Goal: Information Seeking & Learning: Compare options

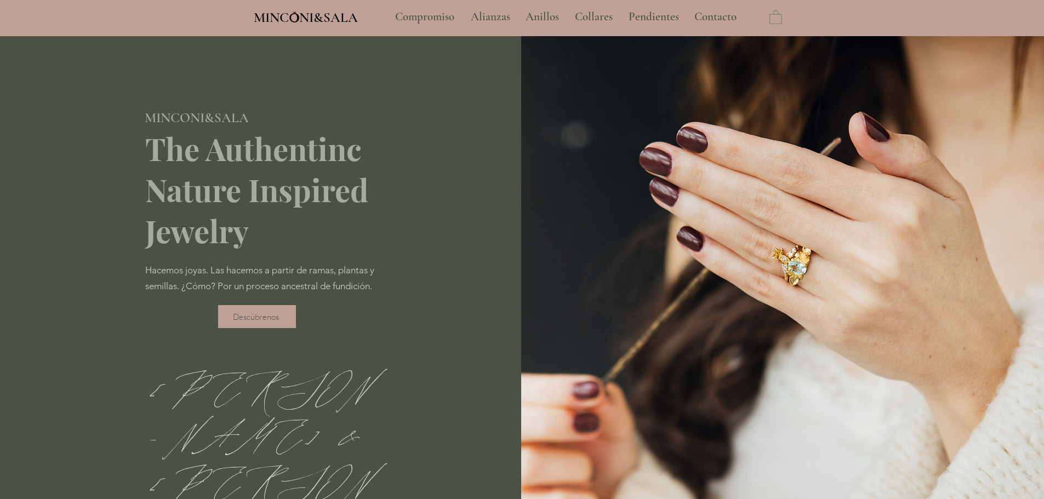
type input "**********"
select select "**********"
click at [544, 13] on p "Anillos" at bounding box center [542, 16] width 44 height 27
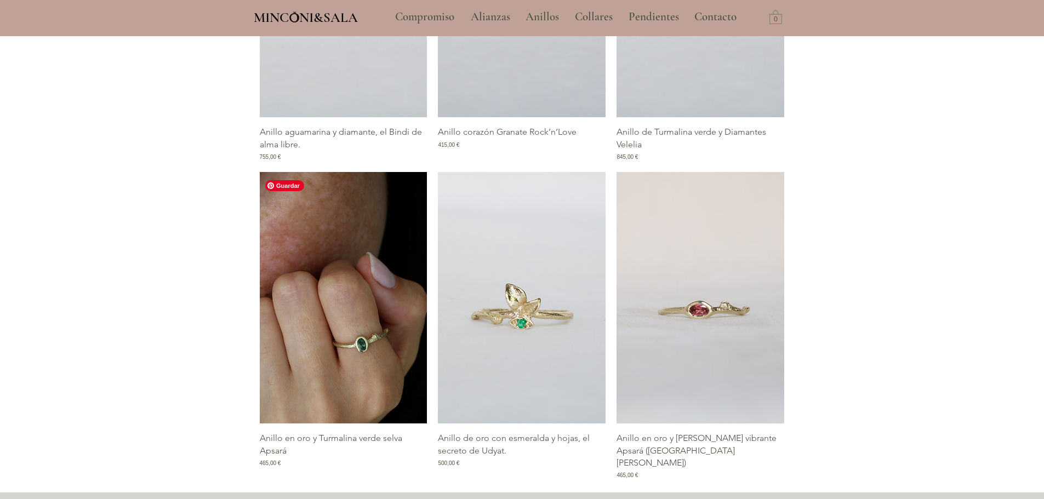
scroll to position [1261, 0]
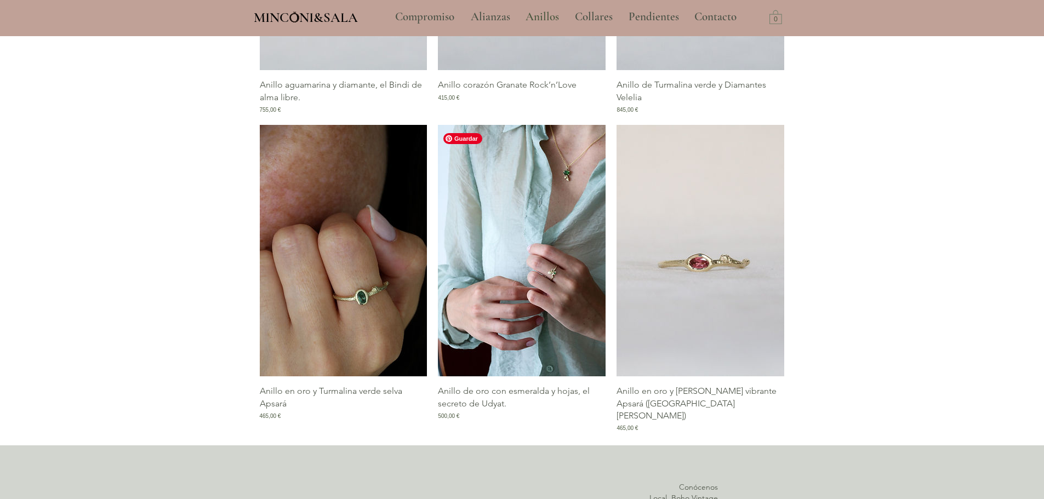
click at [497, 325] on img "Galería de Anillo de oro con esmeralda y hojas, el secreto de Udyat." at bounding box center [522, 251] width 168 height 252
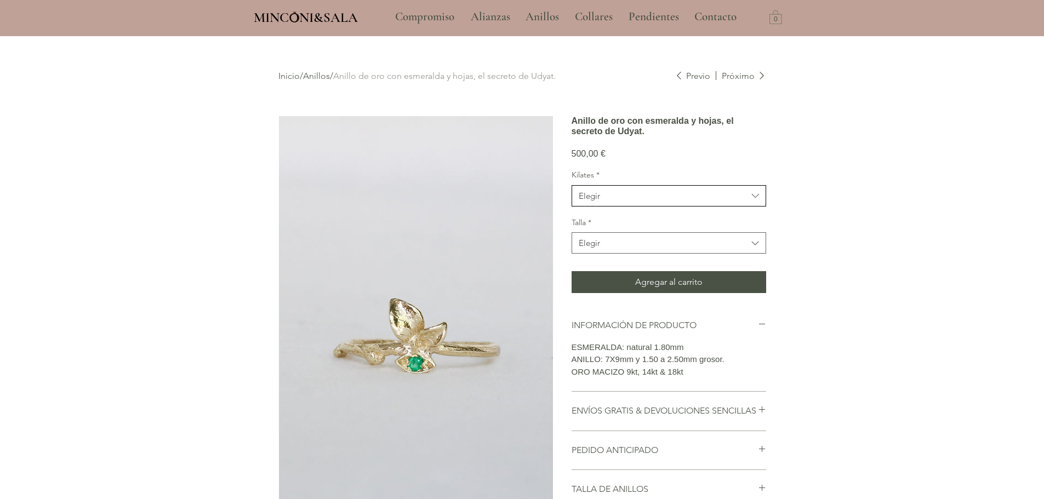
click at [586, 202] on div "Elegir" at bounding box center [589, 196] width 21 height 12
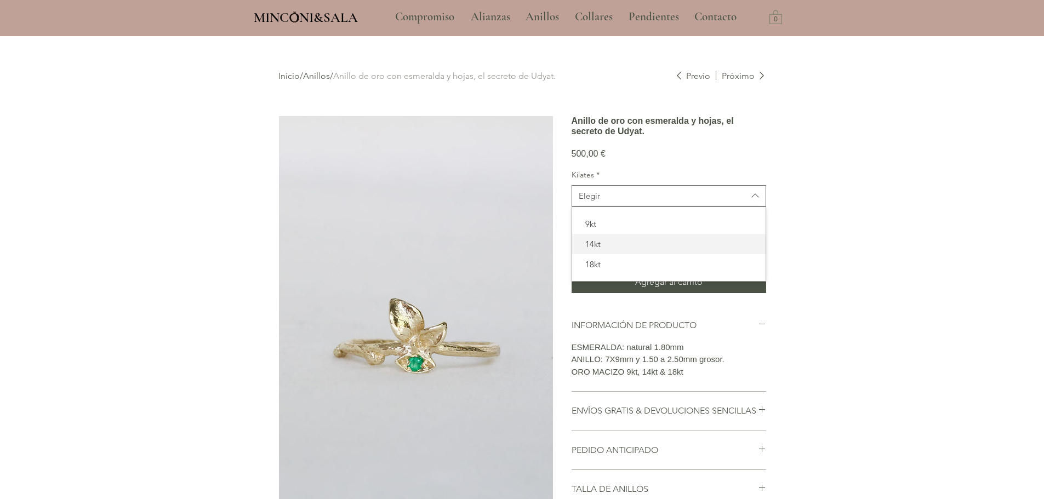
click at [595, 250] on span "14kt" at bounding box center [669, 244] width 180 height 12
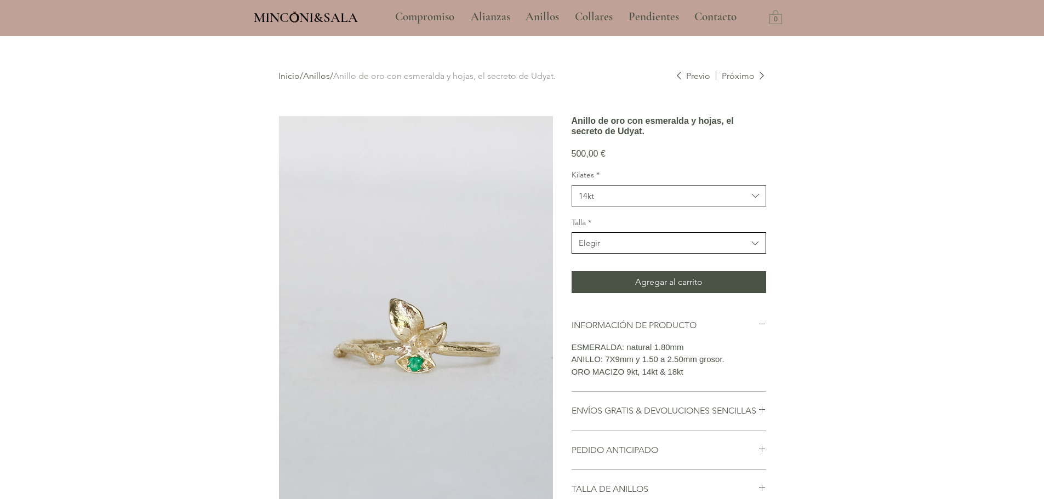
click at [610, 249] on span "Elegir" at bounding box center [663, 243] width 169 height 12
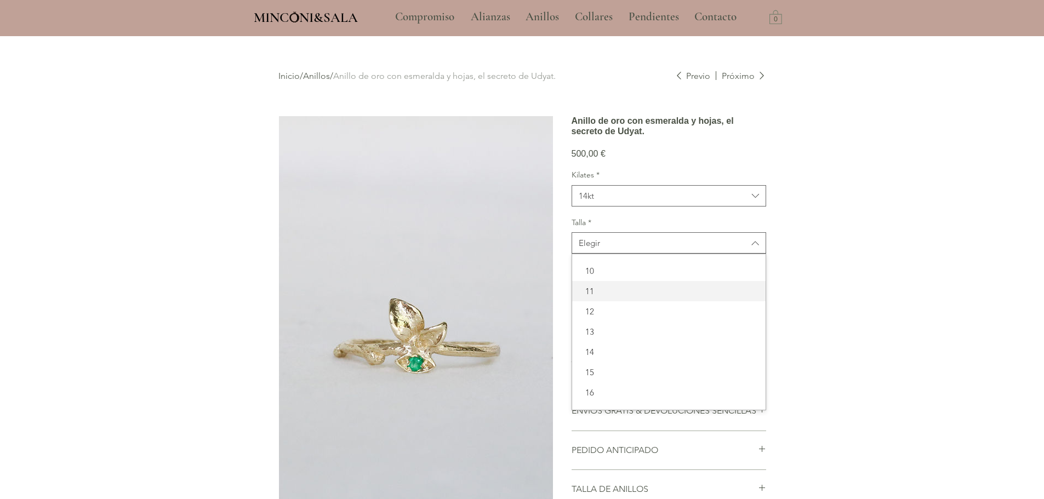
click at [611, 297] on span "11" at bounding box center [669, 292] width 180 height 12
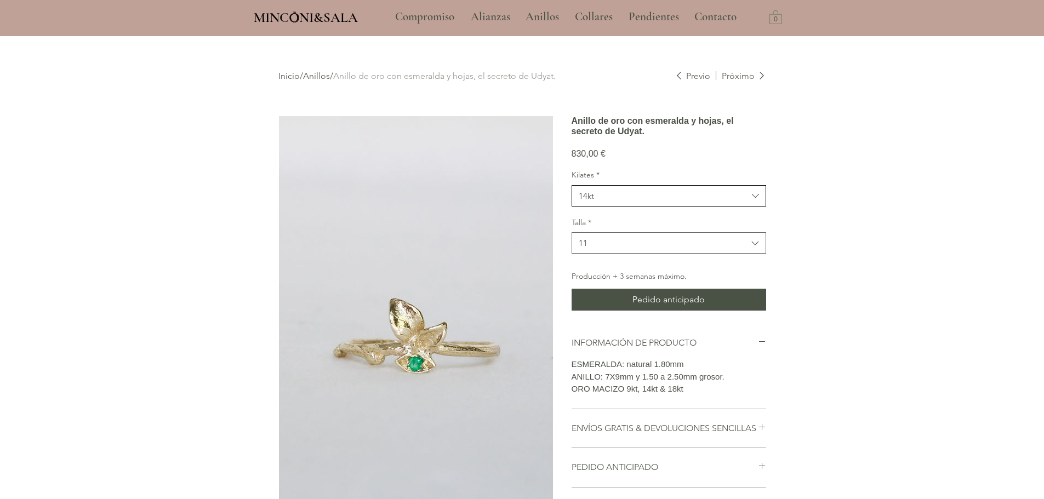
click at [646, 202] on span "14kt" at bounding box center [663, 196] width 169 height 12
click at [628, 275] on div "18kt" at bounding box center [669, 264] width 194 height 20
click at [321, 77] on link "Anillos" at bounding box center [316, 76] width 27 height 10
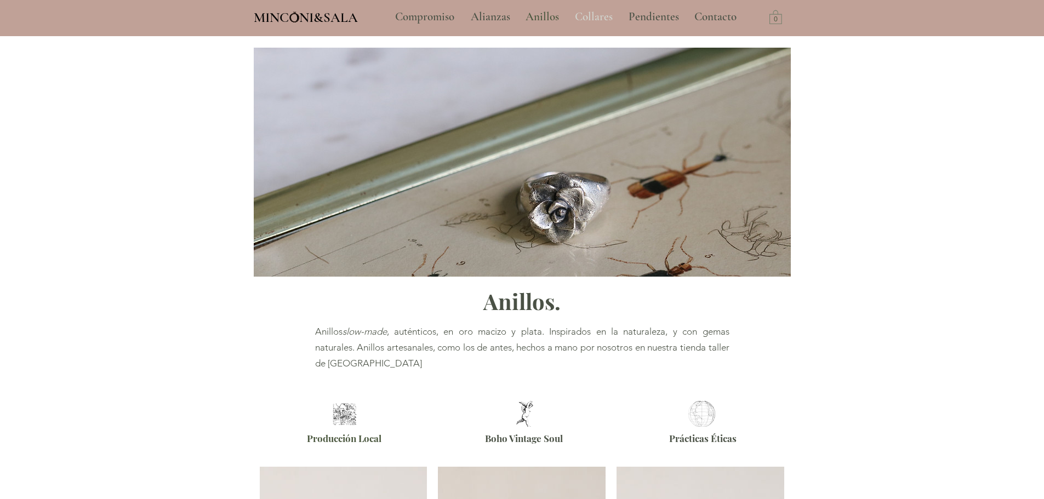
click at [584, 15] on p "Collares" at bounding box center [594, 16] width 49 height 27
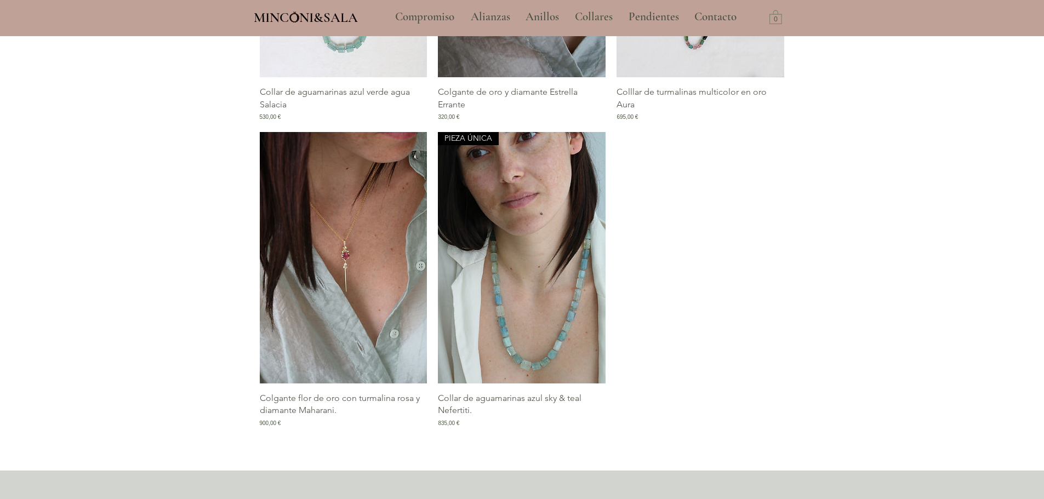
scroll to position [1864, 0]
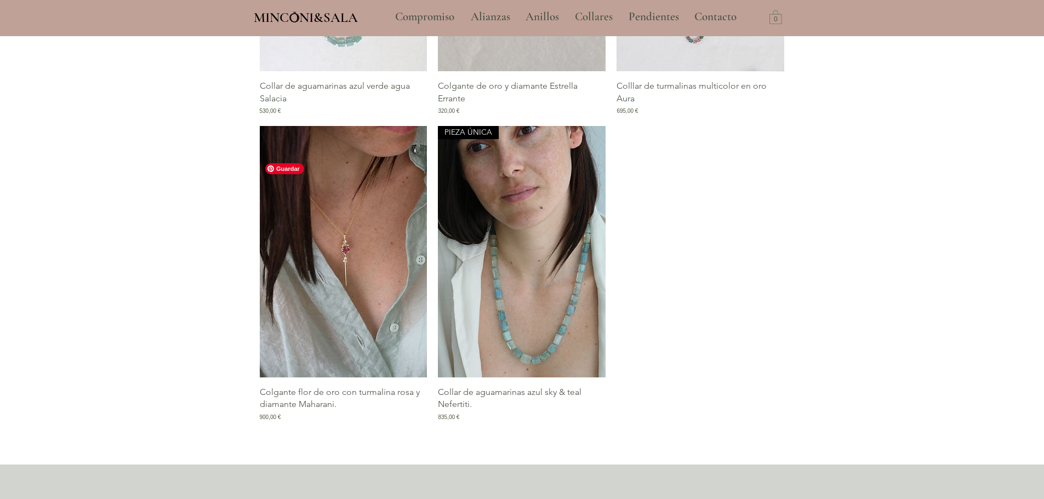
click at [328, 299] on img "Galería de Colgante flor de oro con turmalina rosa y diamante Maharani." at bounding box center [344, 252] width 168 height 252
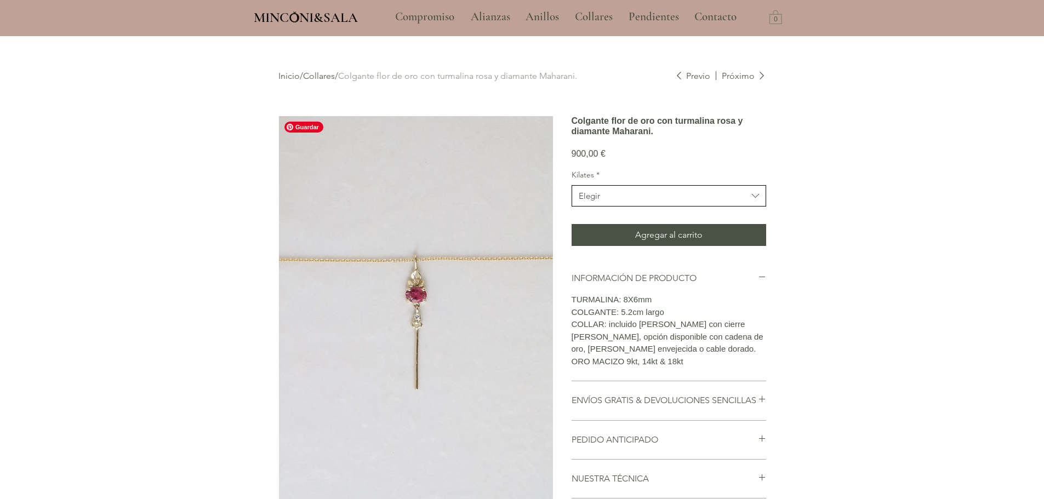
click at [572, 207] on button "Elegir" at bounding box center [669, 195] width 195 height 21
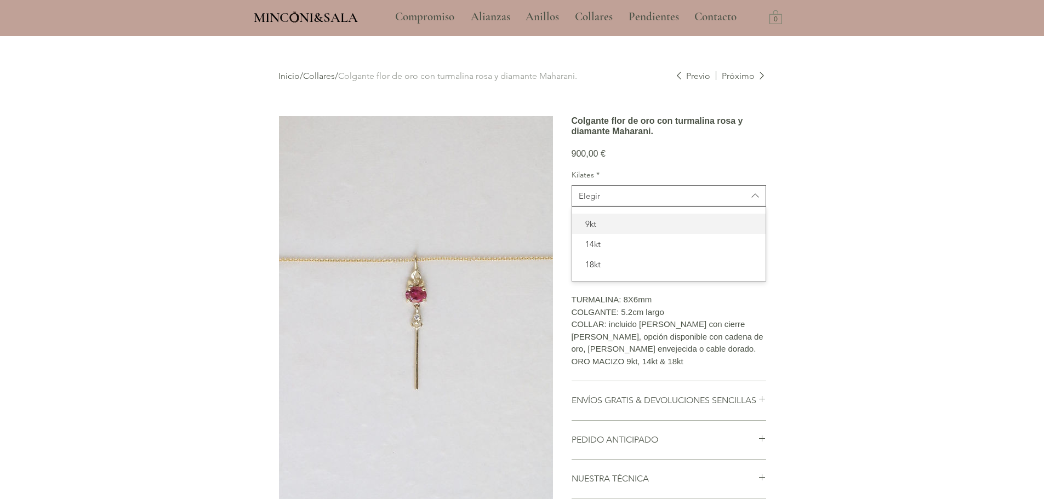
click at [604, 230] on span "9kt" at bounding box center [669, 224] width 180 height 12
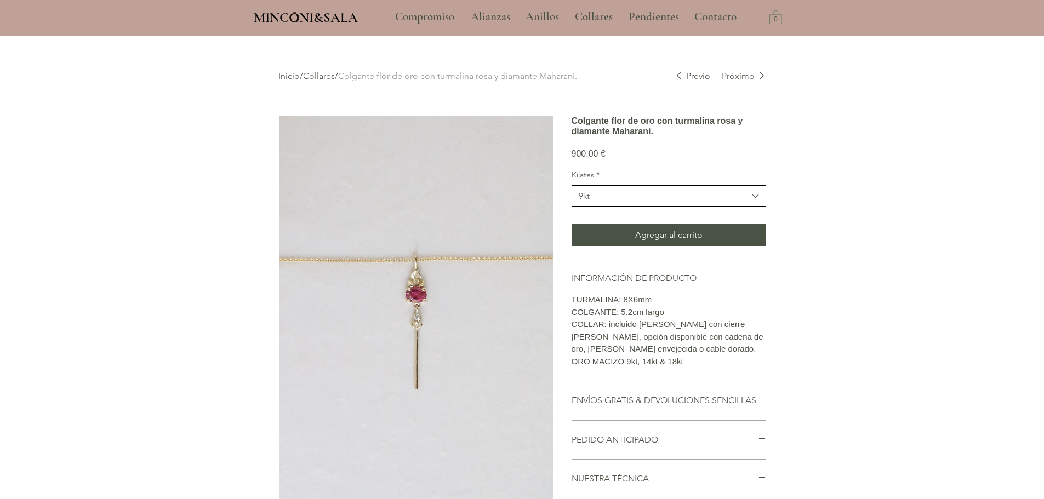
click at [638, 202] on span "9kt" at bounding box center [663, 196] width 169 height 12
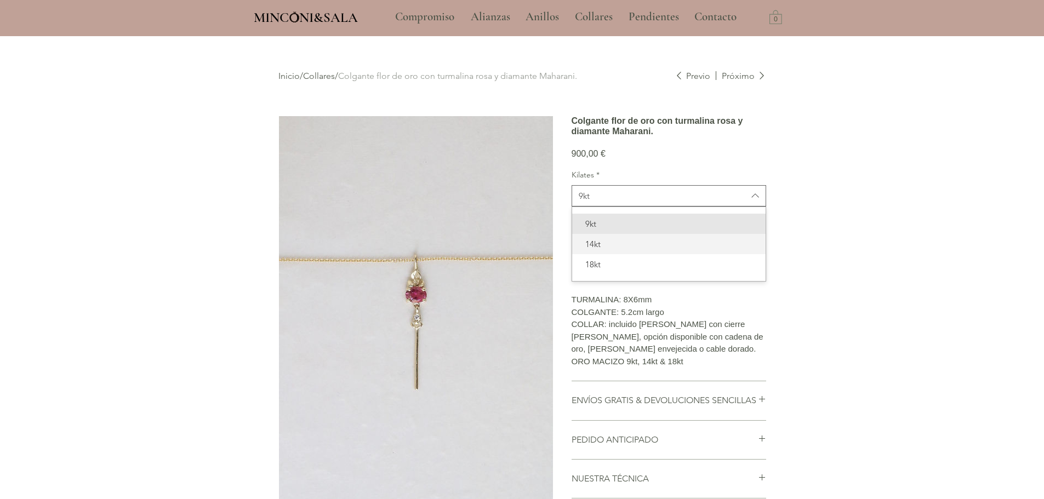
click at [611, 254] on div "14kt" at bounding box center [669, 244] width 194 height 20
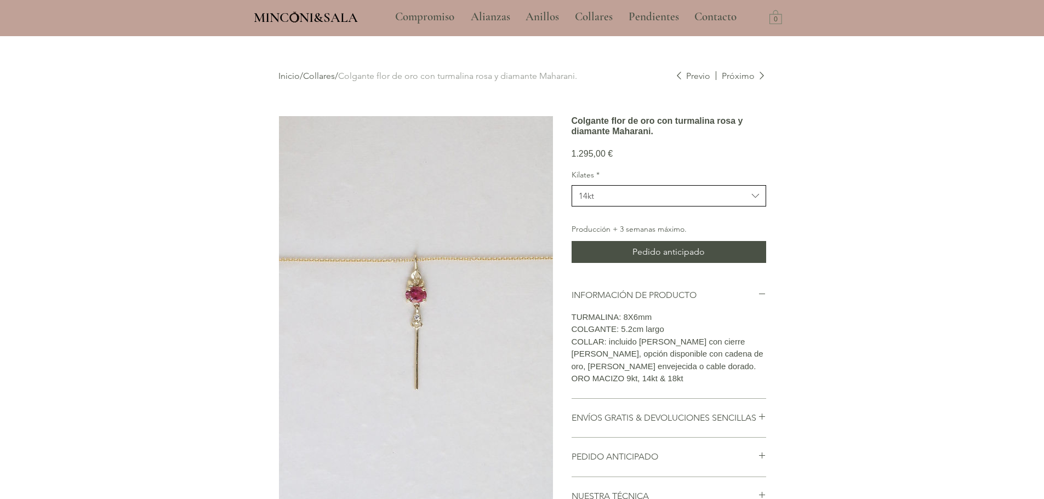
click at [597, 207] on button "14kt" at bounding box center [669, 195] width 195 height 21
click at [598, 275] on div "18kt" at bounding box center [669, 264] width 194 height 20
click at [314, 72] on link "Collares" at bounding box center [319, 76] width 32 height 10
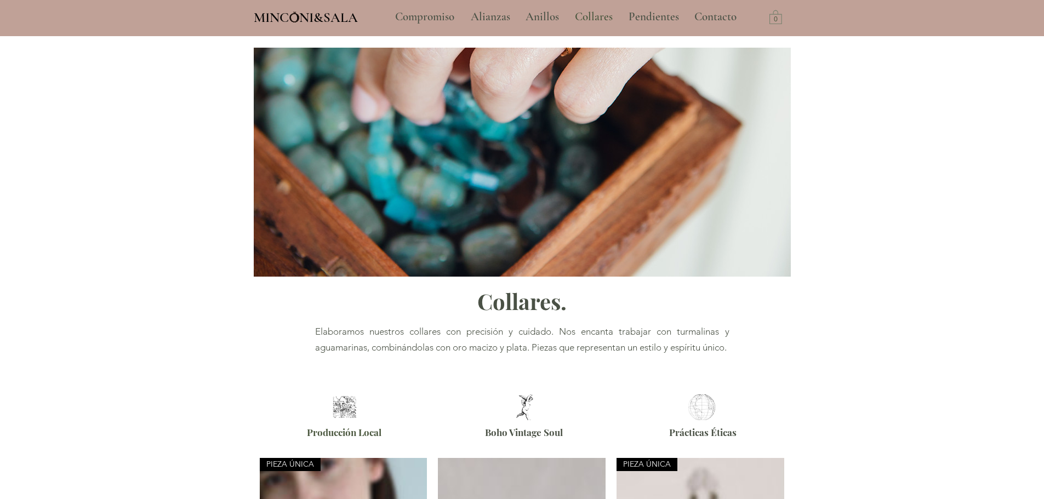
click at [324, 77] on link "Collares" at bounding box center [319, 76] width 32 height 10
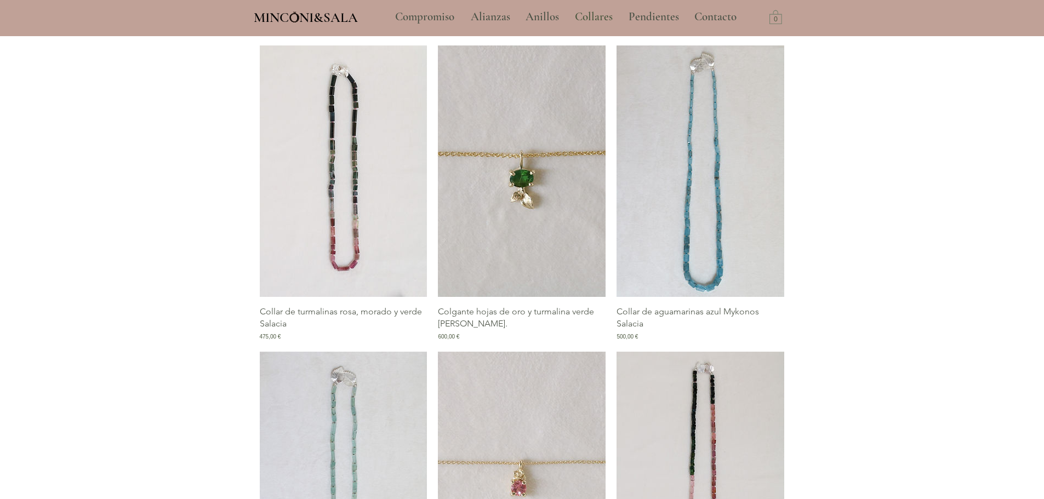
scroll to position [713, 0]
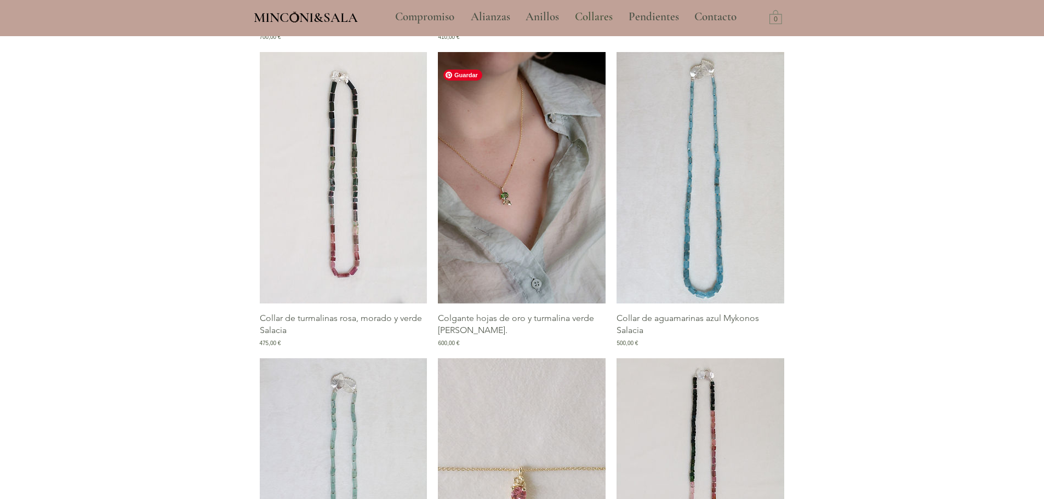
click at [526, 207] on img "Galería de Colgante hojas de oro y turmalina verde selva Jane." at bounding box center [522, 178] width 168 height 252
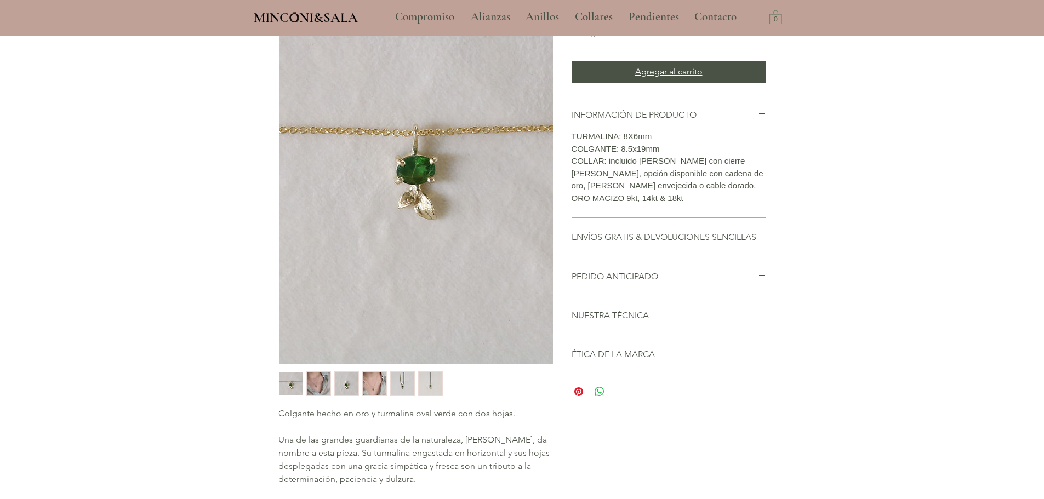
scroll to position [164, 0]
click at [634, 37] on span "Elegir" at bounding box center [663, 32] width 169 height 12
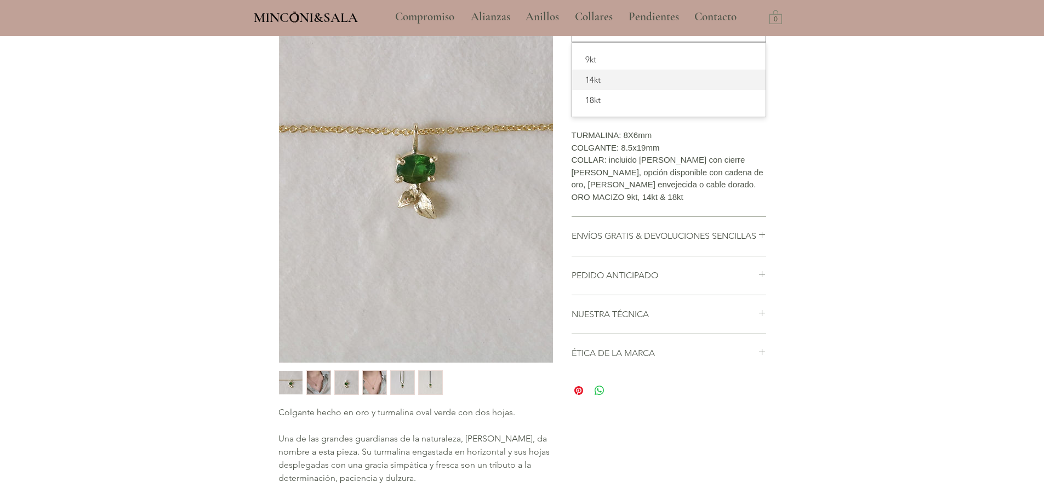
click at [624, 89] on div "14kt" at bounding box center [669, 80] width 194 height 20
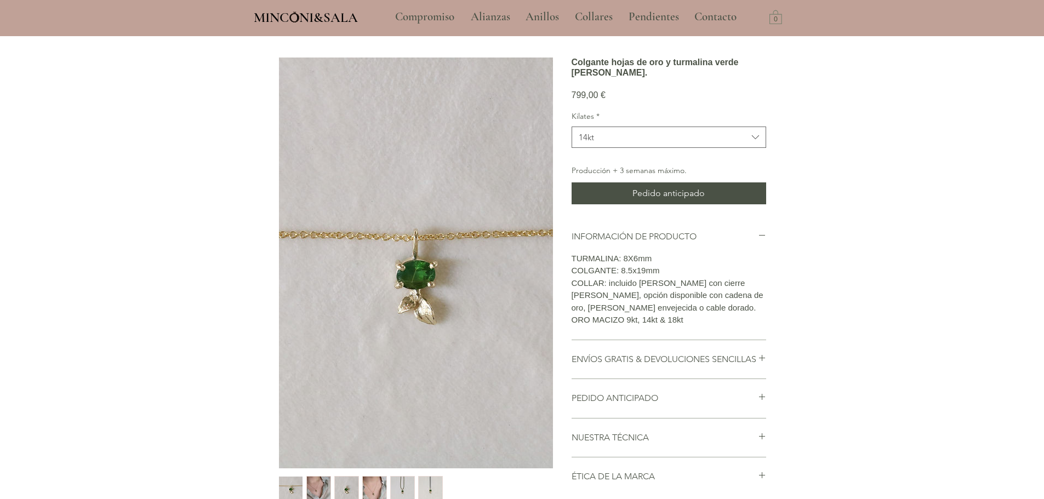
scroll to position [55, 0]
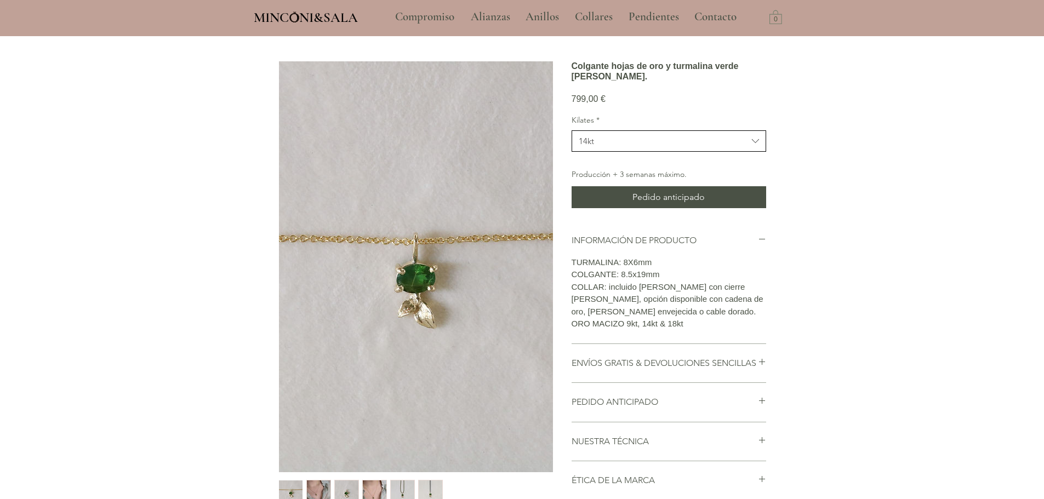
click at [662, 147] on span "14kt" at bounding box center [663, 141] width 169 height 12
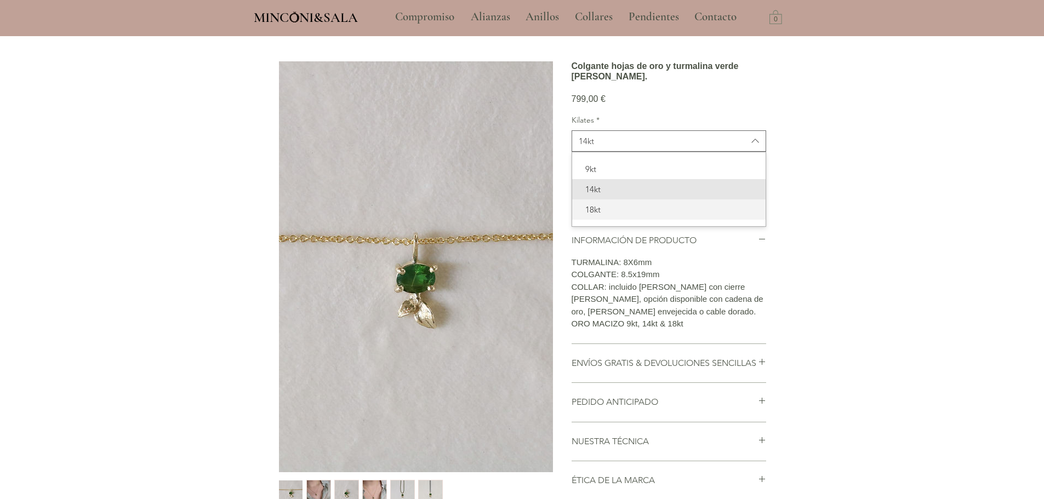
click at [606, 215] on span "18kt" at bounding box center [669, 210] width 180 height 12
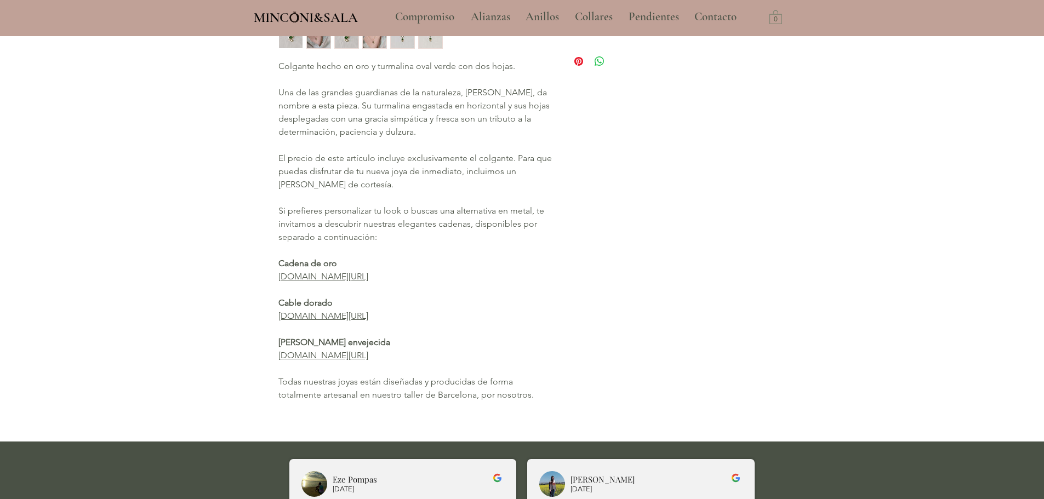
scroll to position [603, 0]
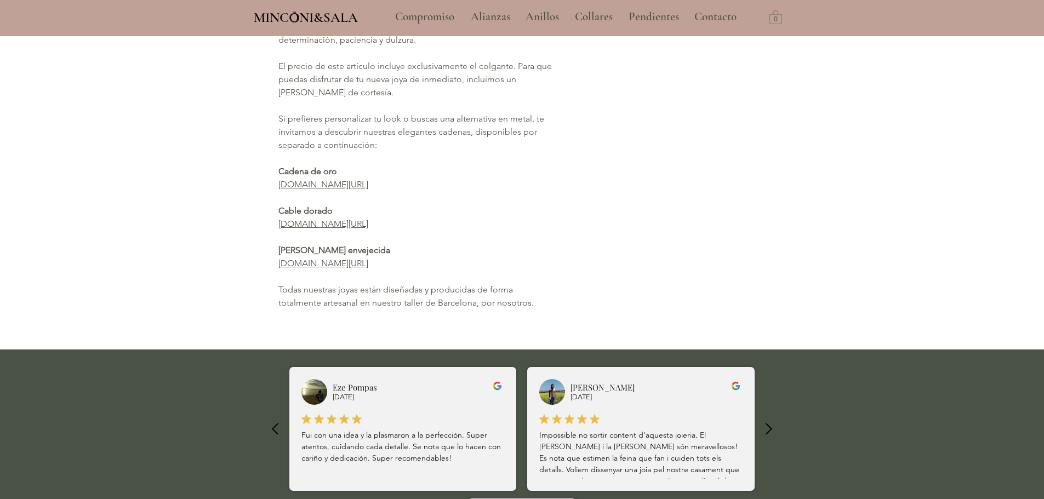
click at [368, 225] on link "[DOMAIN_NAME][URL]" at bounding box center [323, 224] width 90 height 10
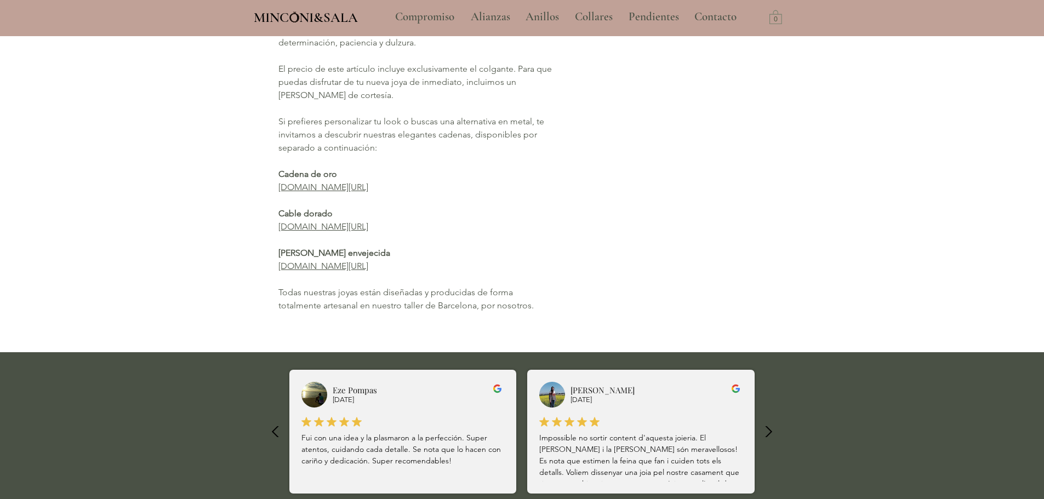
scroll to position [603, 0]
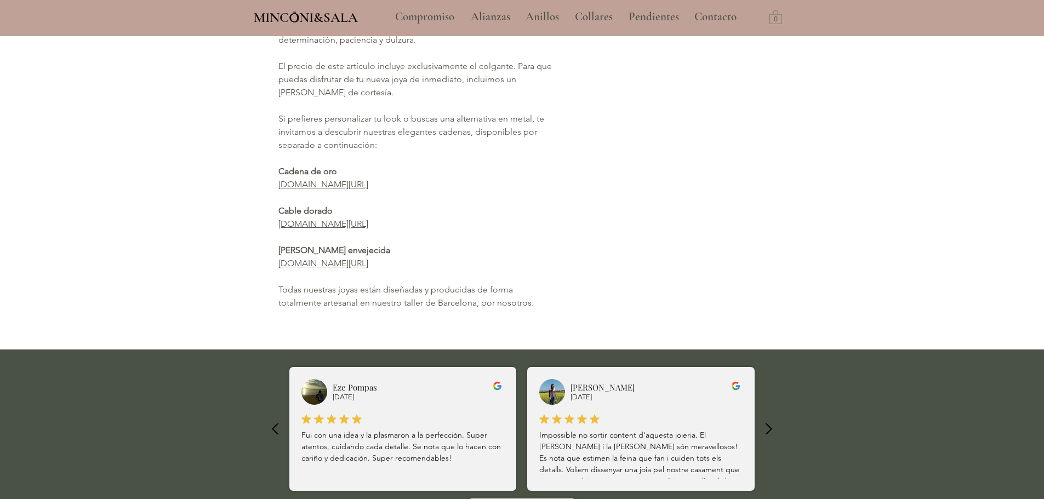
click at [368, 226] on link "[DOMAIN_NAME][URL]" at bounding box center [323, 224] width 90 height 10
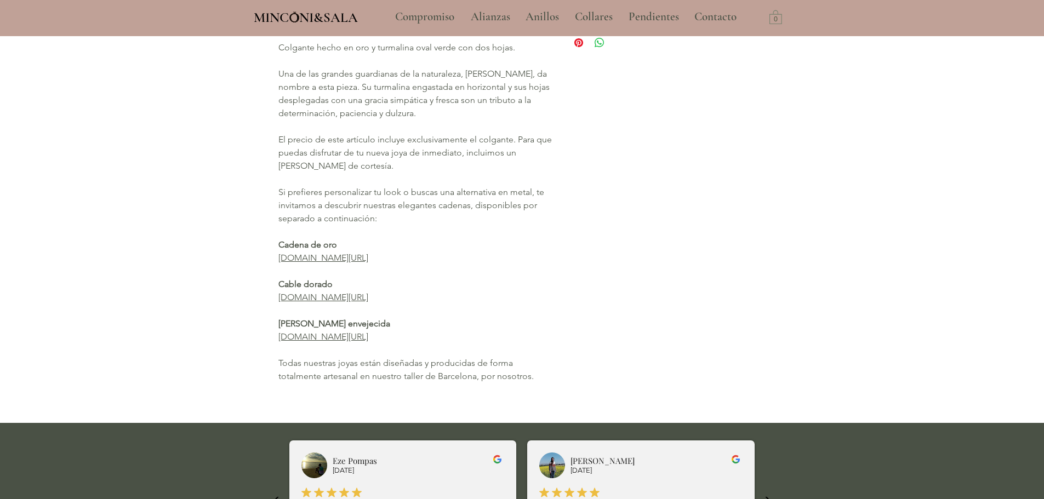
scroll to position [548, 0]
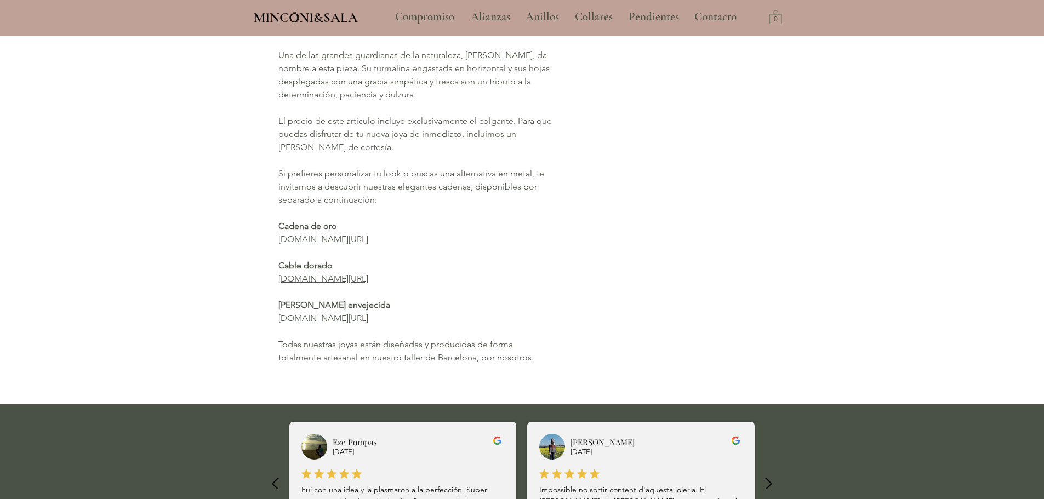
click at [368, 318] on link "[DOMAIN_NAME][URL]" at bounding box center [323, 318] width 90 height 10
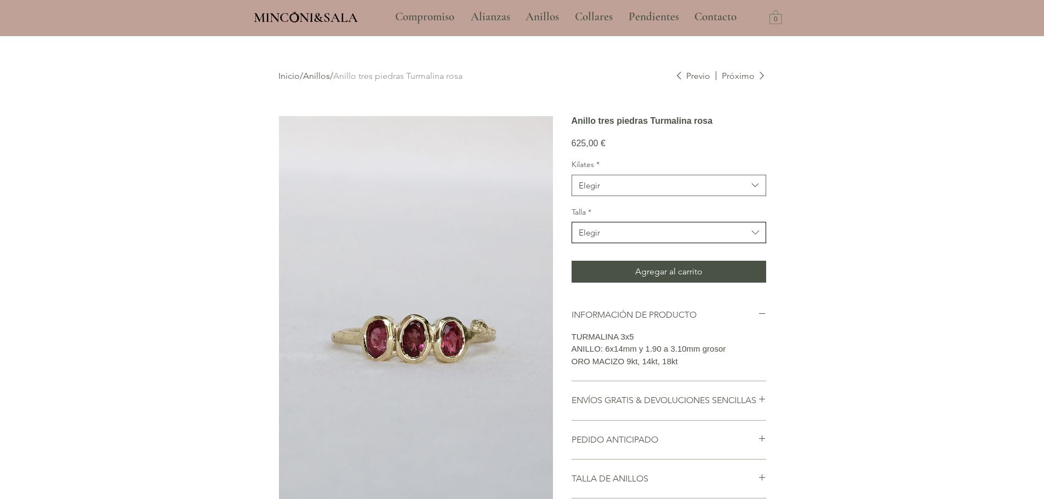
click at [627, 238] on span "Elegir" at bounding box center [663, 233] width 169 height 12
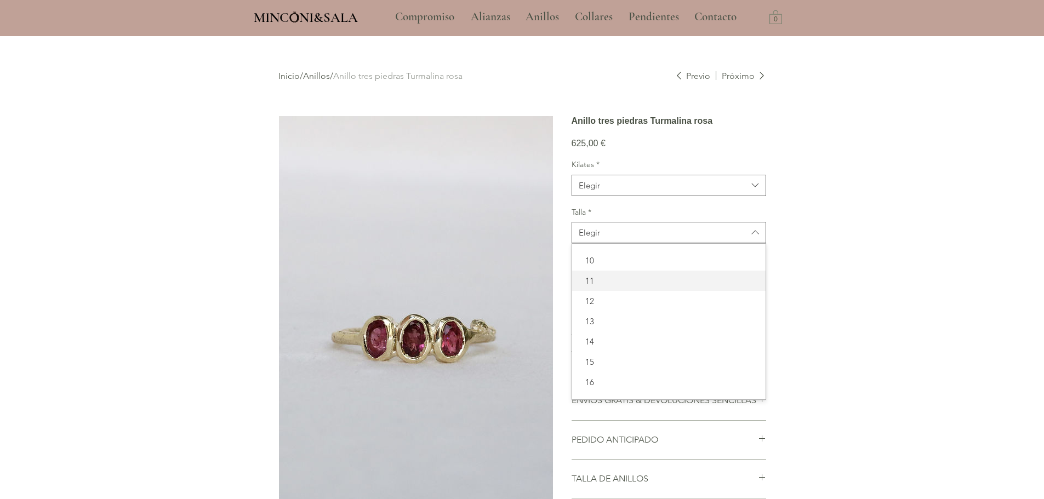
click at [611, 291] on div "11" at bounding box center [669, 281] width 194 height 20
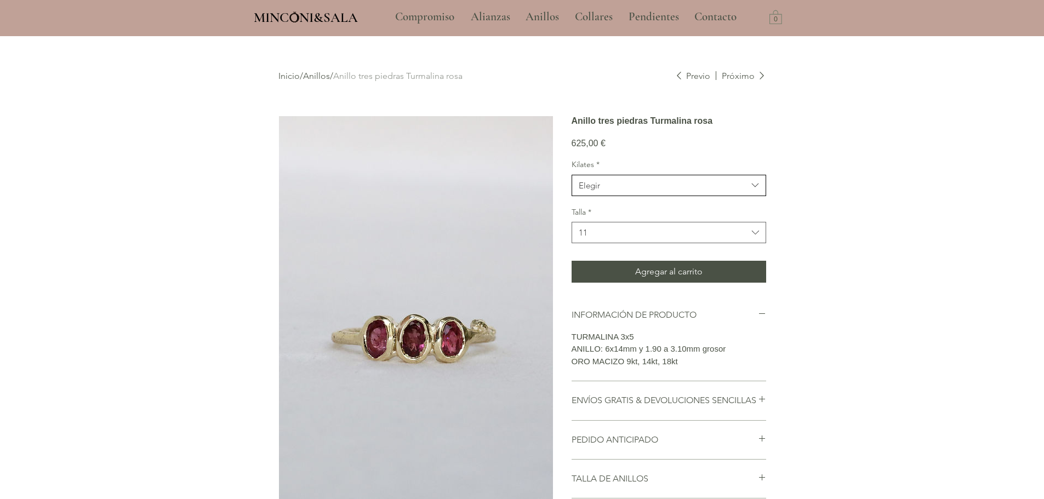
click at [606, 191] on span "Elegir" at bounding box center [663, 186] width 169 height 12
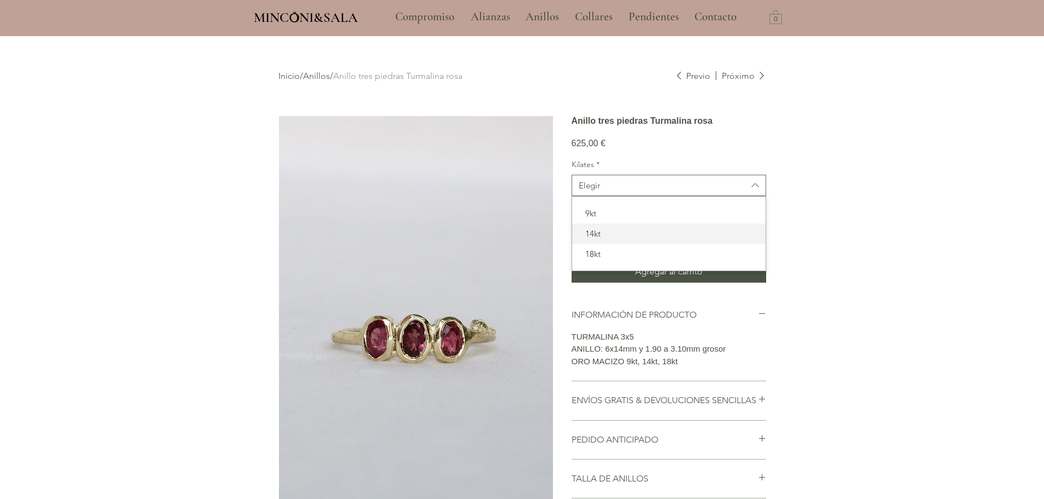
click at [609, 240] on span "14kt" at bounding box center [669, 234] width 180 height 12
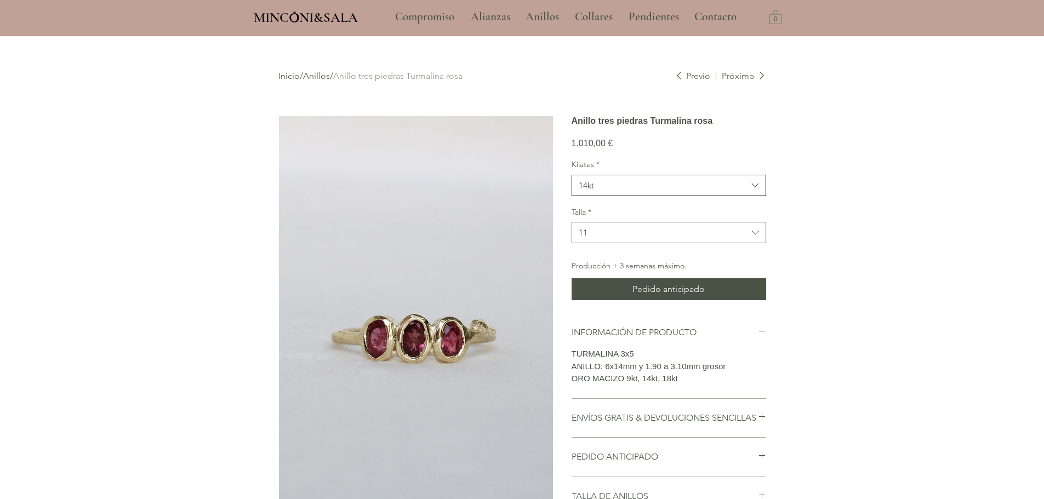
click at [611, 191] on span "14kt" at bounding box center [663, 186] width 169 height 12
click at [605, 260] on span "18kt" at bounding box center [669, 254] width 180 height 12
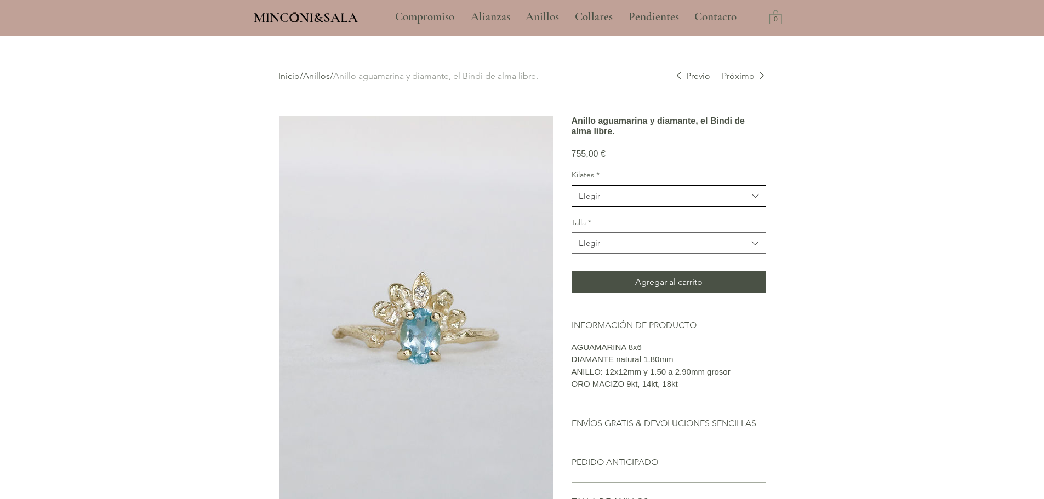
click at [630, 202] on span "Elegir" at bounding box center [663, 196] width 169 height 12
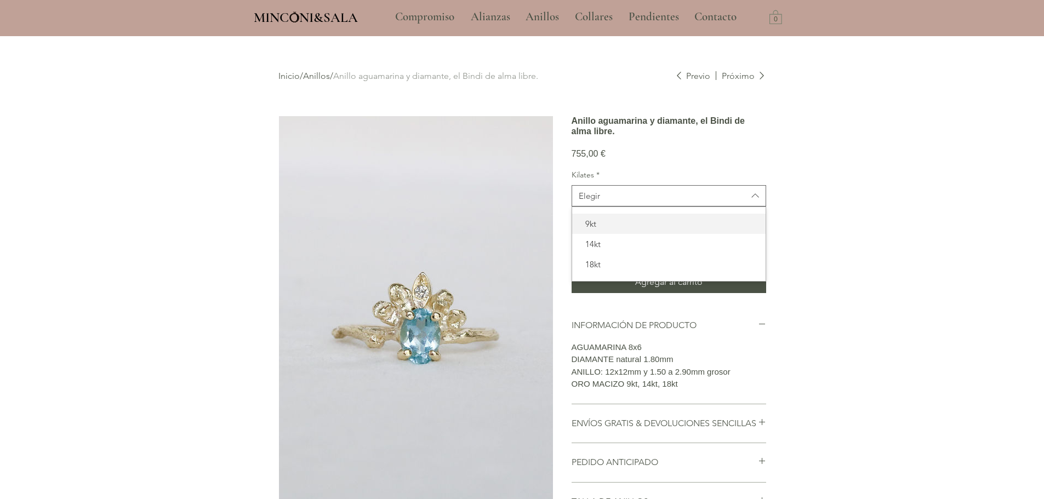
click at [612, 230] on span "9kt" at bounding box center [669, 224] width 180 height 12
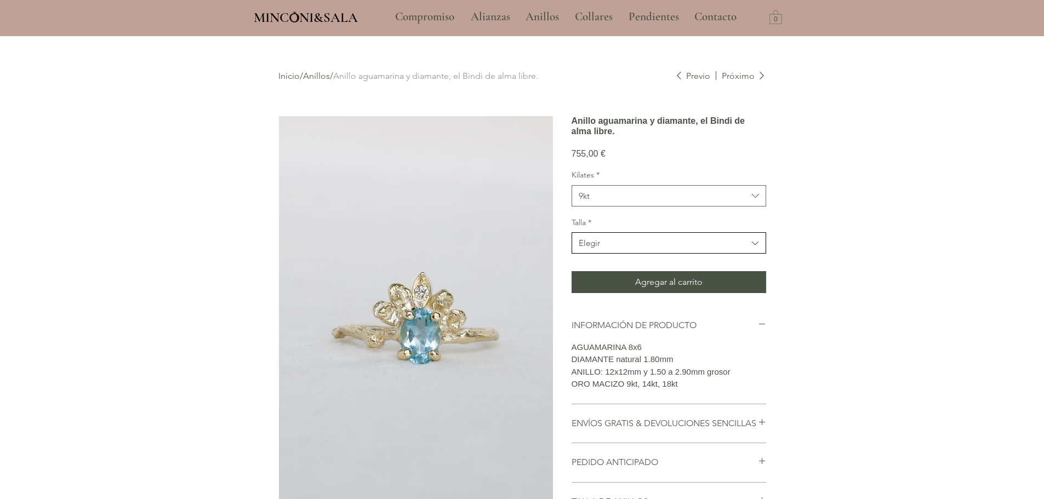
click at [605, 254] on button "Elegir" at bounding box center [669, 242] width 195 height 21
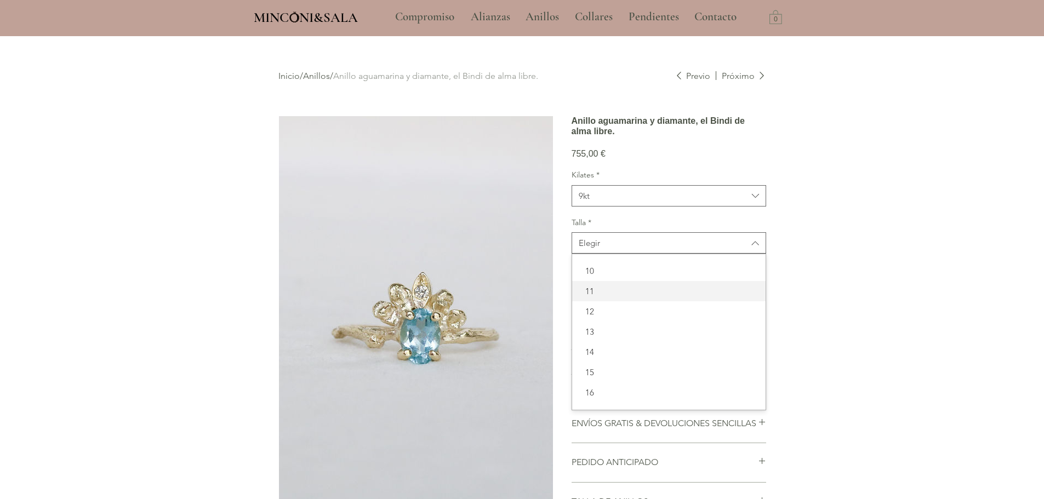
click at [603, 297] on span "11" at bounding box center [669, 292] width 180 height 12
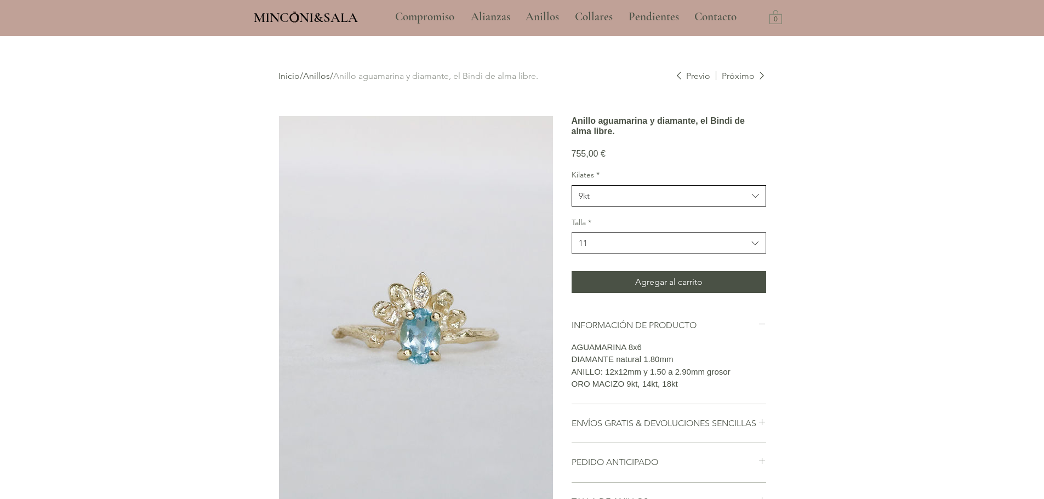
click at [611, 202] on span "9kt" at bounding box center [663, 196] width 169 height 12
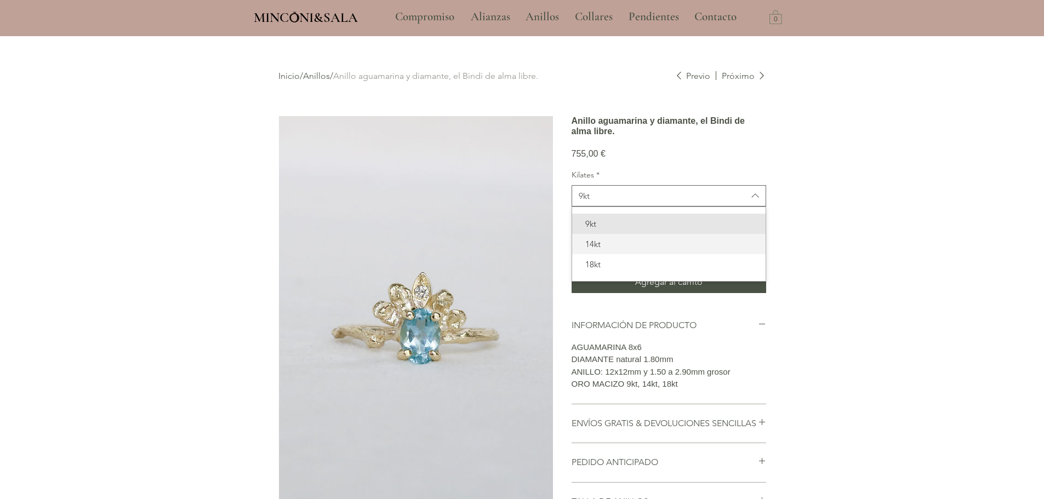
click at [603, 250] on span "14kt" at bounding box center [669, 244] width 180 height 12
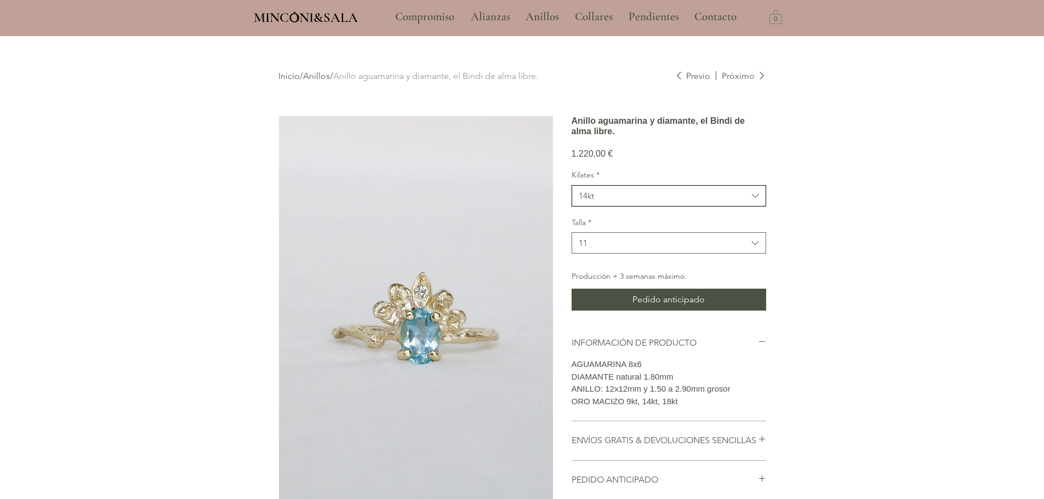
click at [601, 201] on button "14kt" at bounding box center [669, 195] width 195 height 21
click at [603, 274] on div "18kt" at bounding box center [669, 264] width 194 height 20
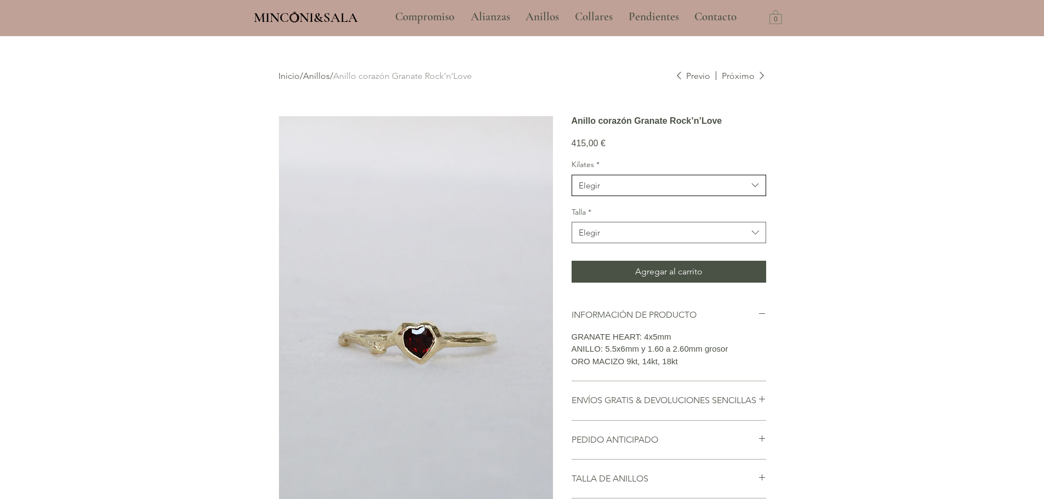
click at [654, 191] on span "Elegir" at bounding box center [663, 186] width 169 height 12
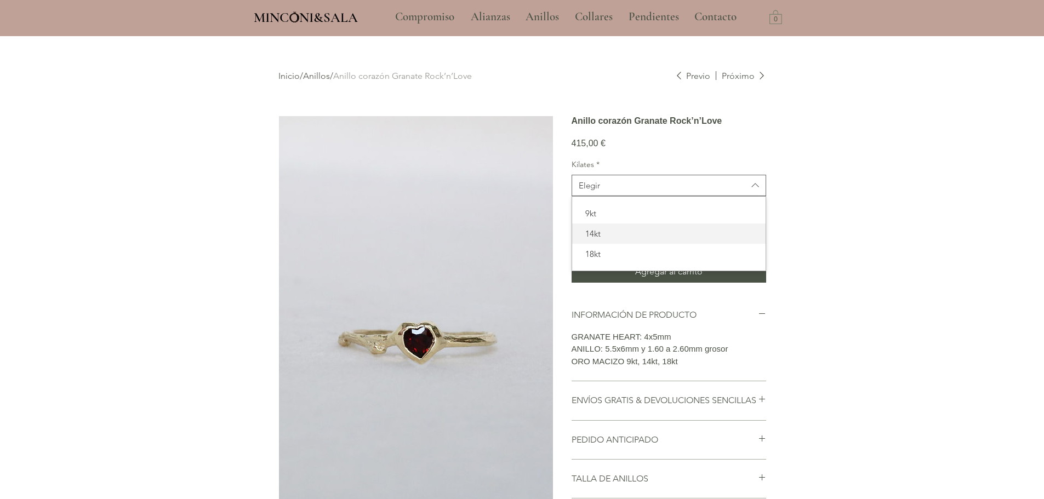
click at [622, 240] on span "14kt" at bounding box center [669, 234] width 180 height 12
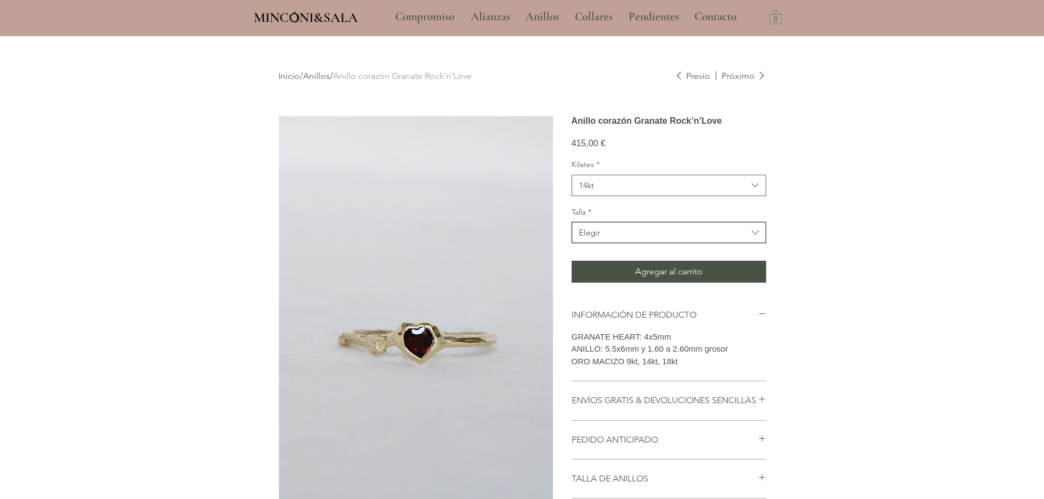
click at [628, 238] on span "Elegir" at bounding box center [663, 233] width 169 height 12
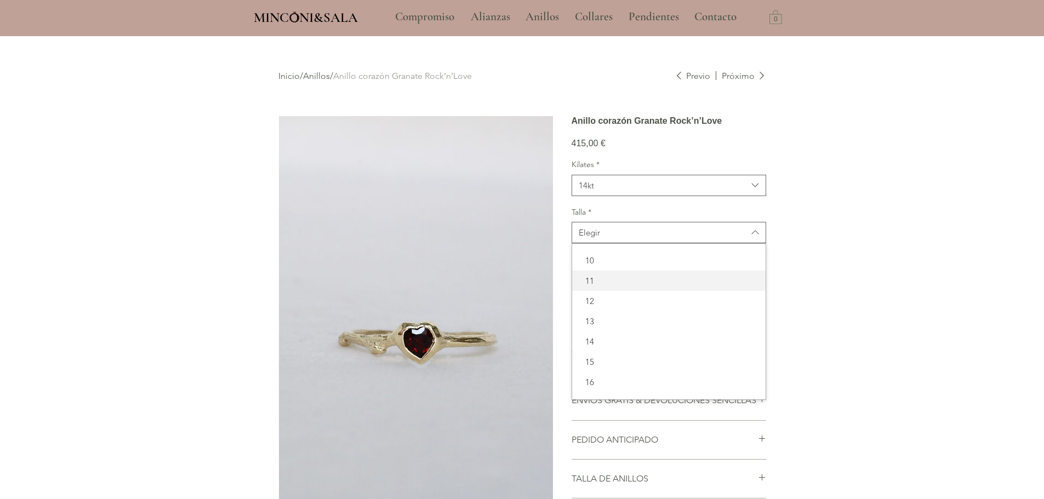
click at [604, 287] on span "11" at bounding box center [669, 281] width 180 height 12
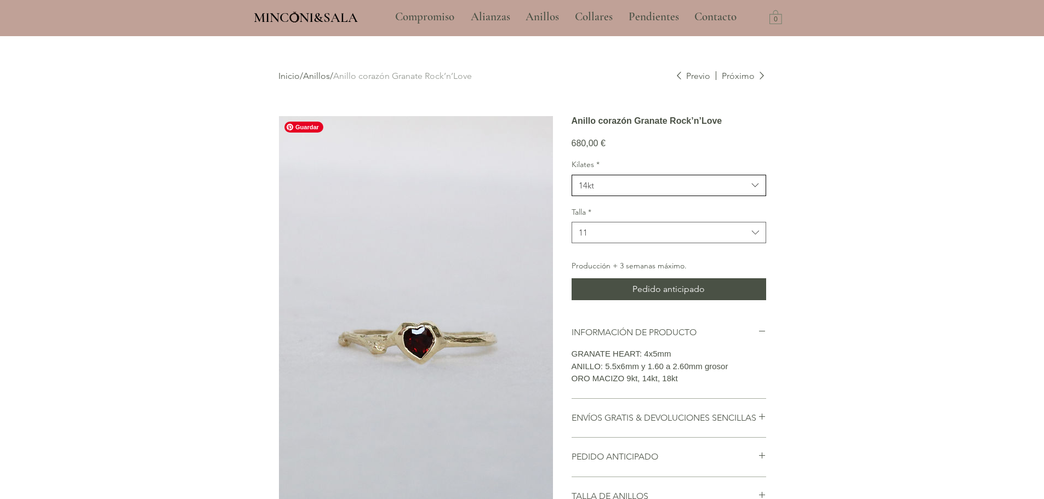
click at [596, 191] on span "14kt" at bounding box center [663, 186] width 169 height 12
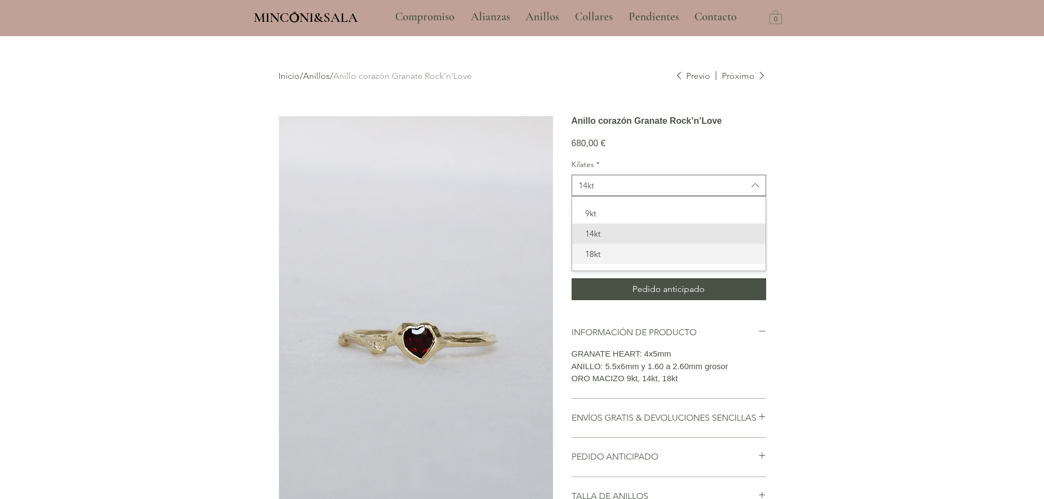
click at [604, 260] on span "18kt" at bounding box center [669, 254] width 180 height 12
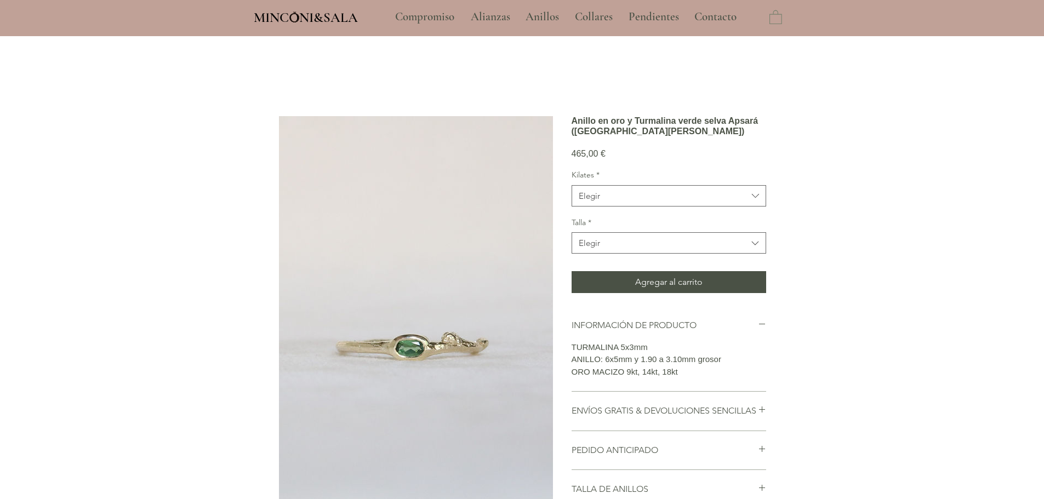
click at [633, 202] on span "Elegir" at bounding box center [663, 196] width 169 height 12
click at [589, 202] on div "Elegir" at bounding box center [589, 196] width 21 height 12
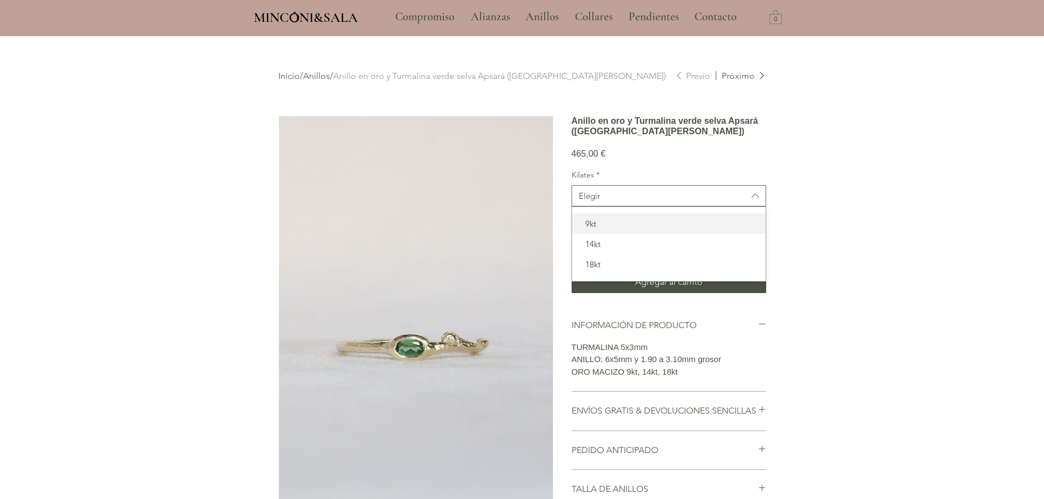
click at [600, 230] on span "9kt" at bounding box center [669, 224] width 180 height 12
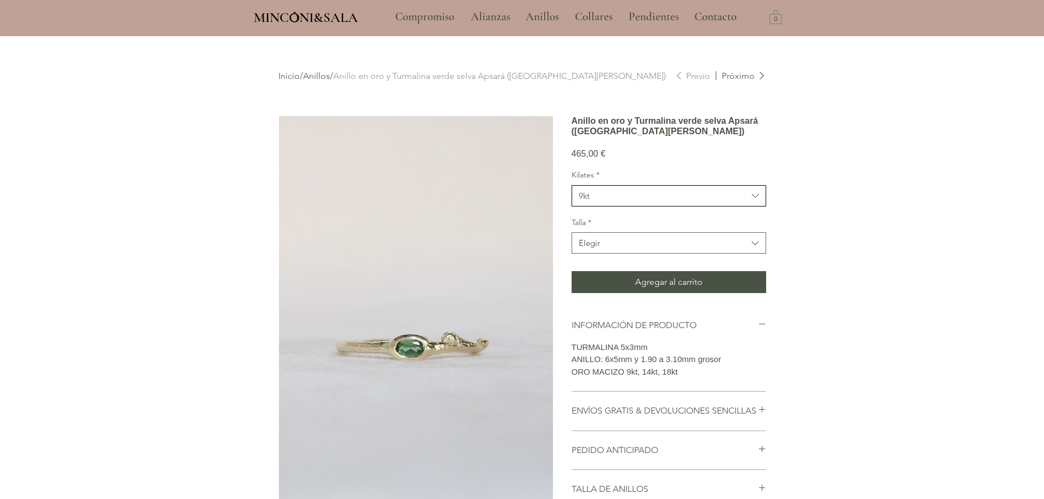
click at [635, 202] on span "9kt" at bounding box center [663, 196] width 169 height 12
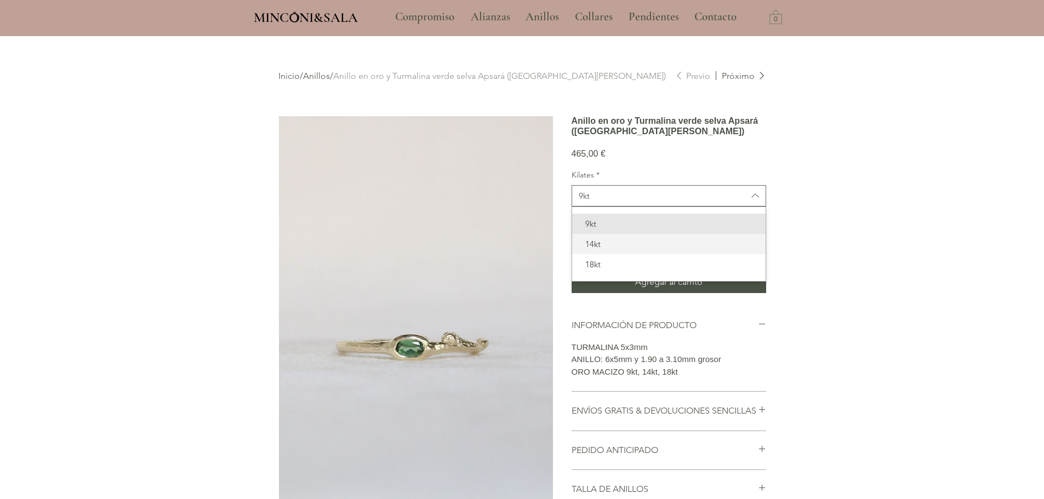
click at [622, 250] on span "14kt" at bounding box center [669, 244] width 180 height 12
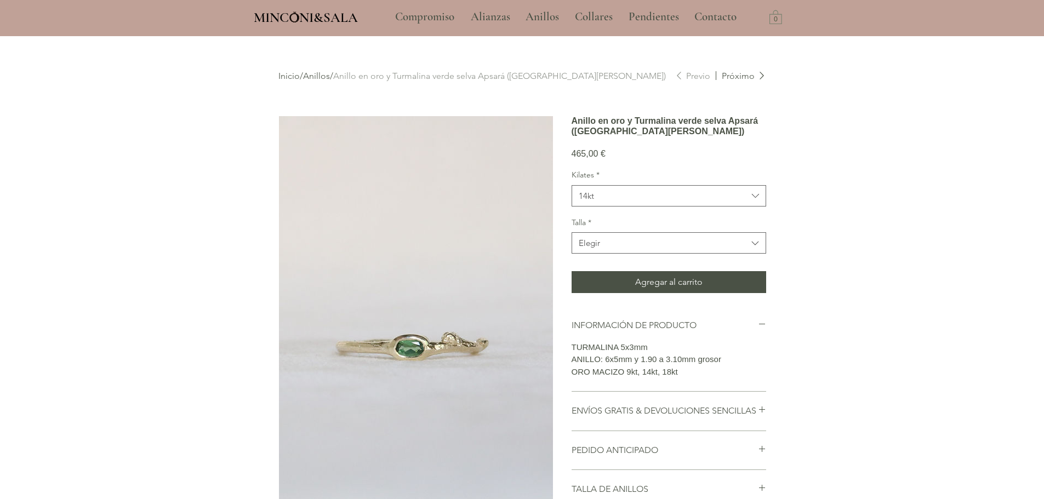
click at [617, 248] on div "Talla * Elegir" at bounding box center [669, 236] width 195 height 37
click at [612, 249] on span "Elegir" at bounding box center [663, 243] width 169 height 12
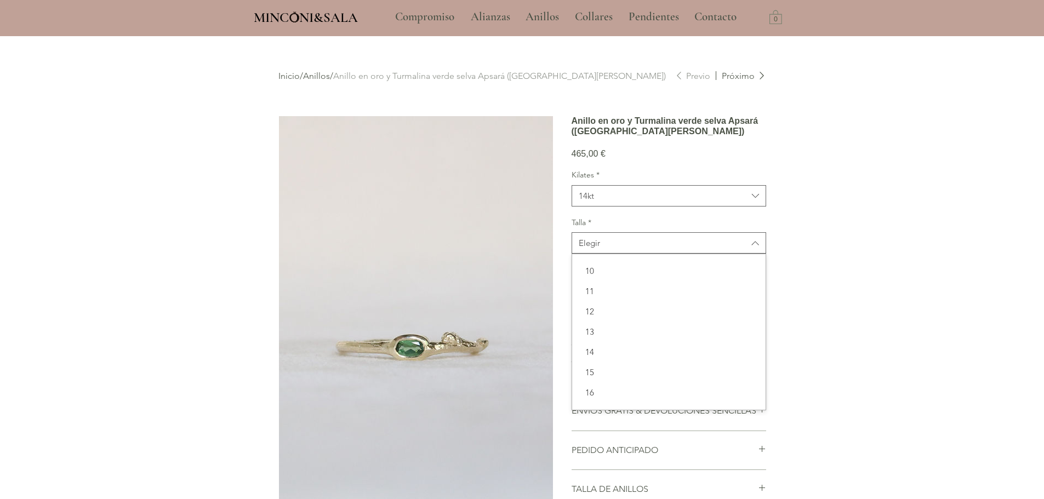
click at [609, 276] on div "10 11 12 13 14 15 16 17 18" at bounding box center [669, 332] width 194 height 156
click at [606, 277] on span "10" at bounding box center [669, 271] width 180 height 12
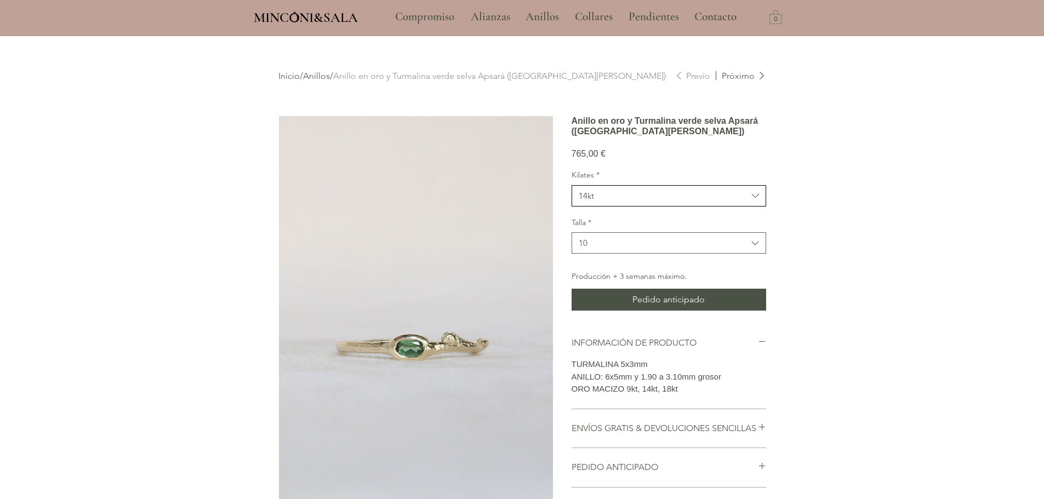
click at [598, 204] on button "14kt" at bounding box center [669, 195] width 195 height 21
click at [605, 274] on div "18kt" at bounding box center [669, 264] width 194 height 20
click at [686, 202] on span "18kt" at bounding box center [663, 196] width 169 height 12
click at [662, 253] on div "14kt" at bounding box center [669, 244] width 194 height 20
click at [622, 202] on span "14kt" at bounding box center [663, 196] width 169 height 12
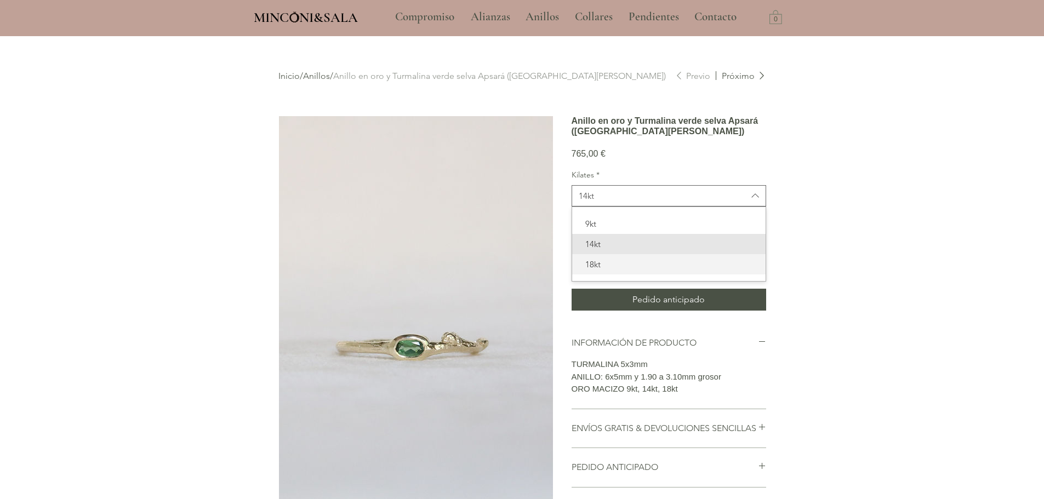
click at [598, 275] on div "18kt" at bounding box center [669, 264] width 194 height 20
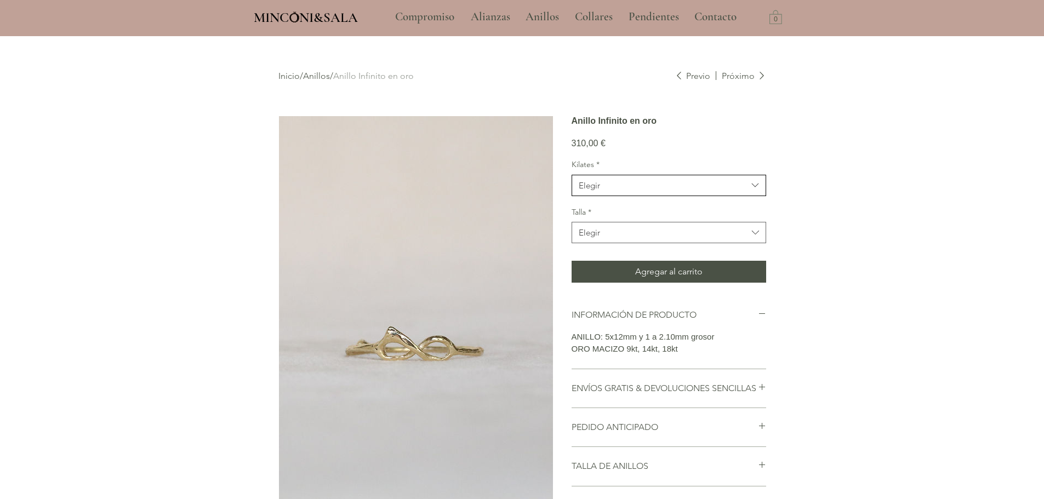
click at [613, 191] on span "Elegir" at bounding box center [663, 186] width 169 height 12
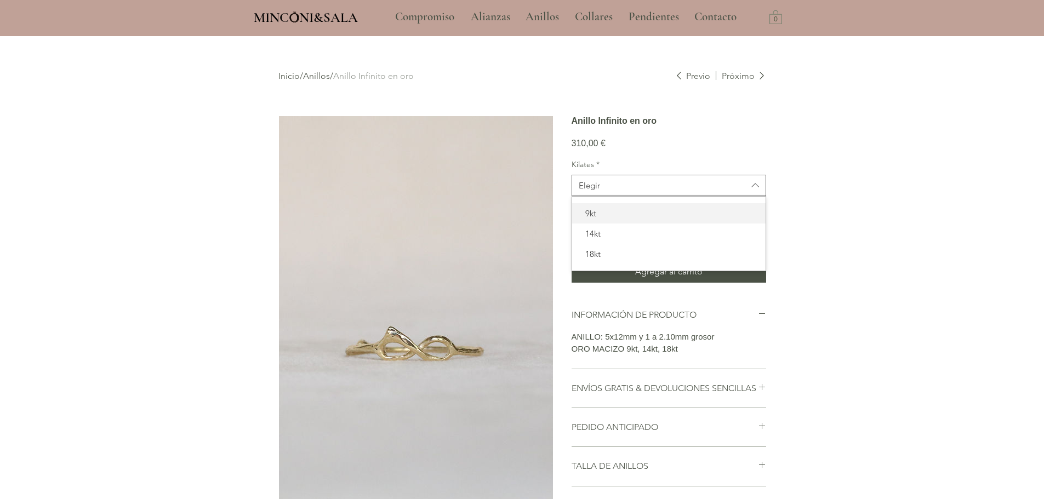
click at [612, 219] on span "9kt" at bounding box center [669, 214] width 180 height 12
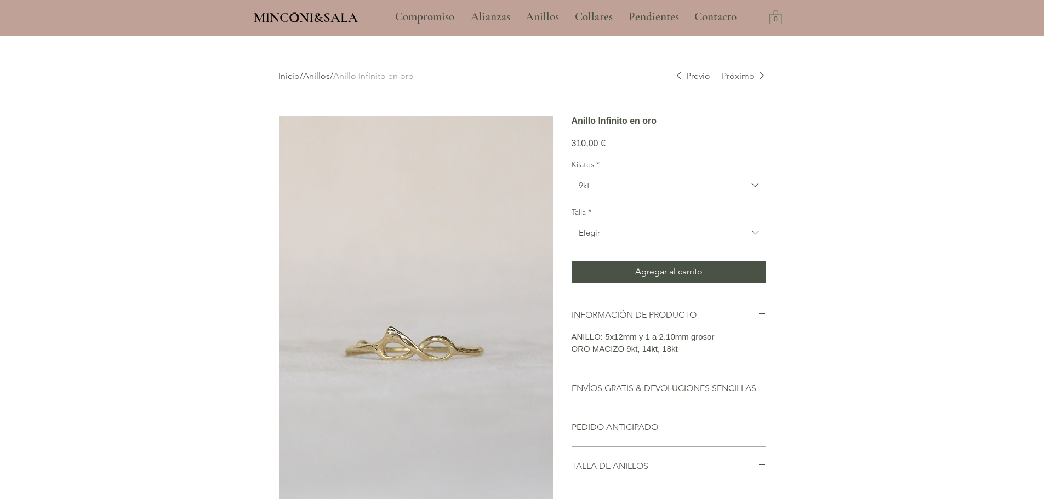
click at [610, 191] on span "9kt" at bounding box center [663, 186] width 169 height 12
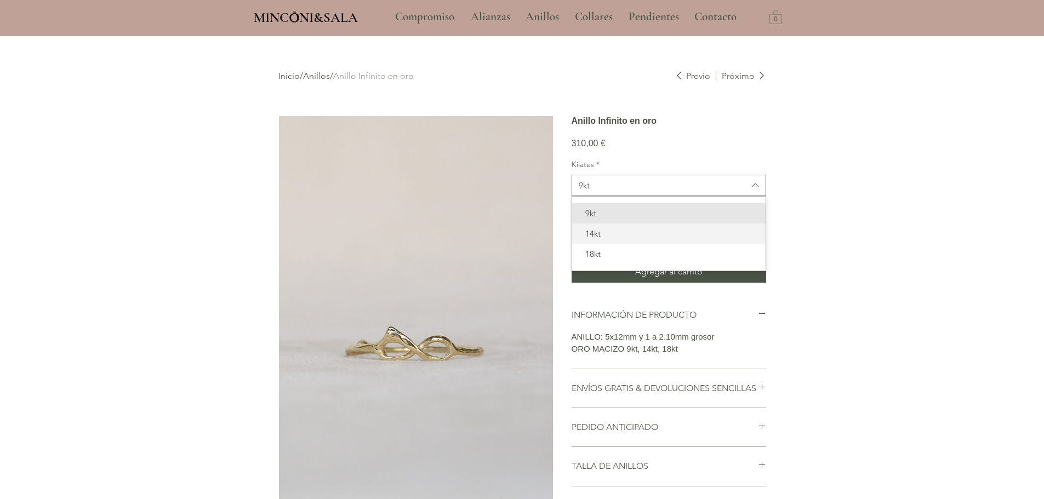
click at [600, 238] on span "14kt" at bounding box center [669, 234] width 180 height 12
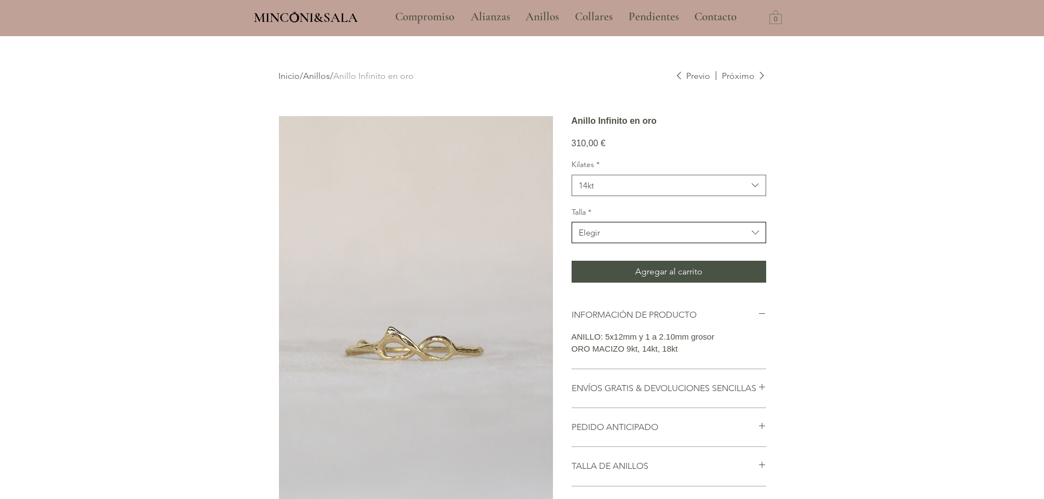
click at [600, 238] on div "Elegir" at bounding box center [589, 233] width 21 height 12
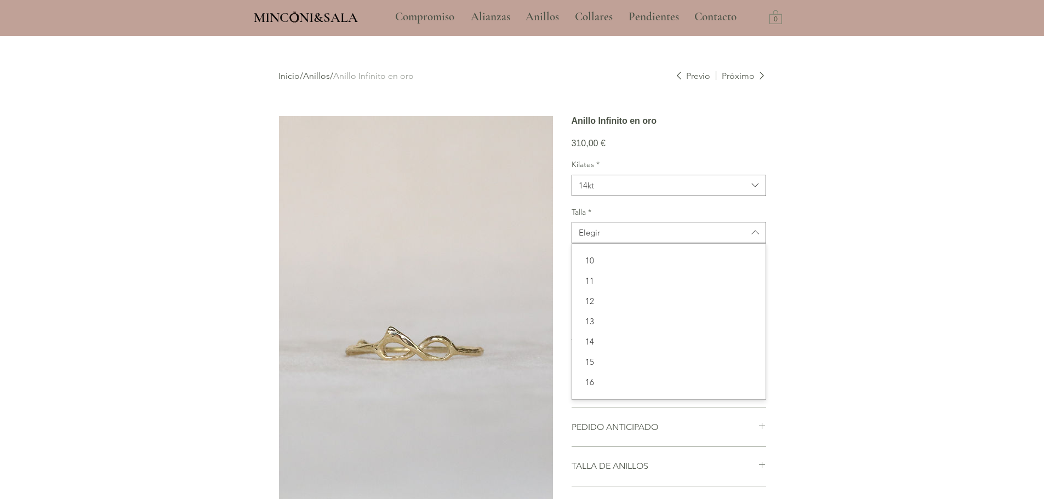
click at [599, 266] on span "10" at bounding box center [669, 261] width 180 height 12
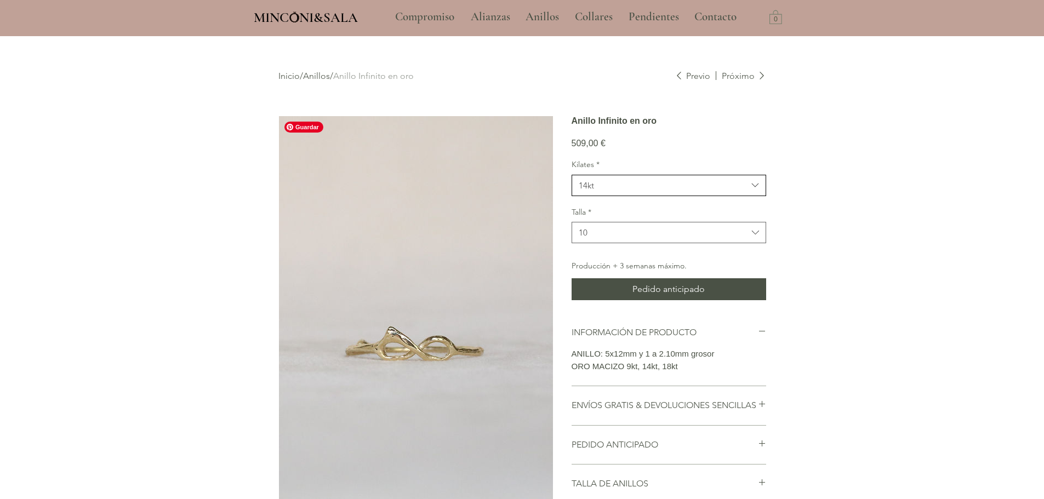
click at [649, 191] on span "14kt" at bounding box center [663, 186] width 169 height 12
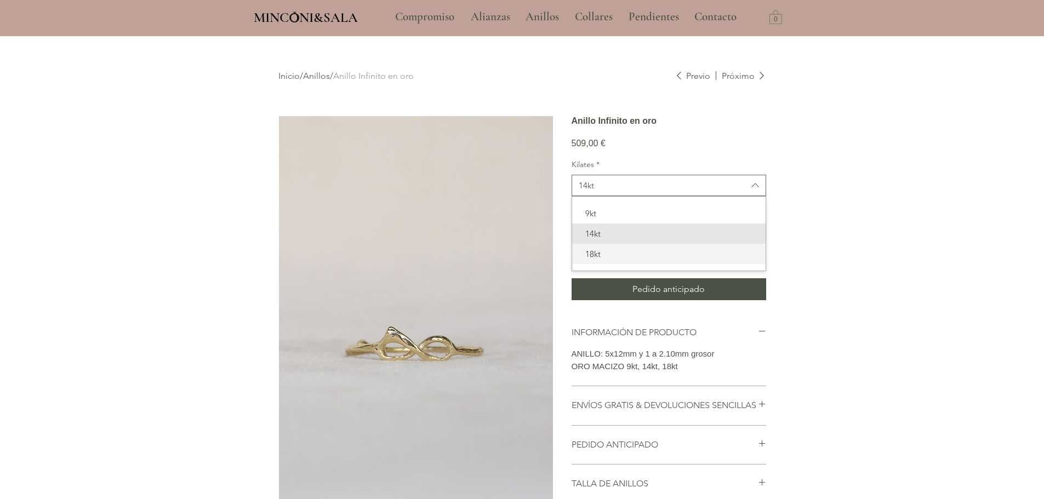
click at [610, 259] on span "18kt" at bounding box center [669, 254] width 180 height 12
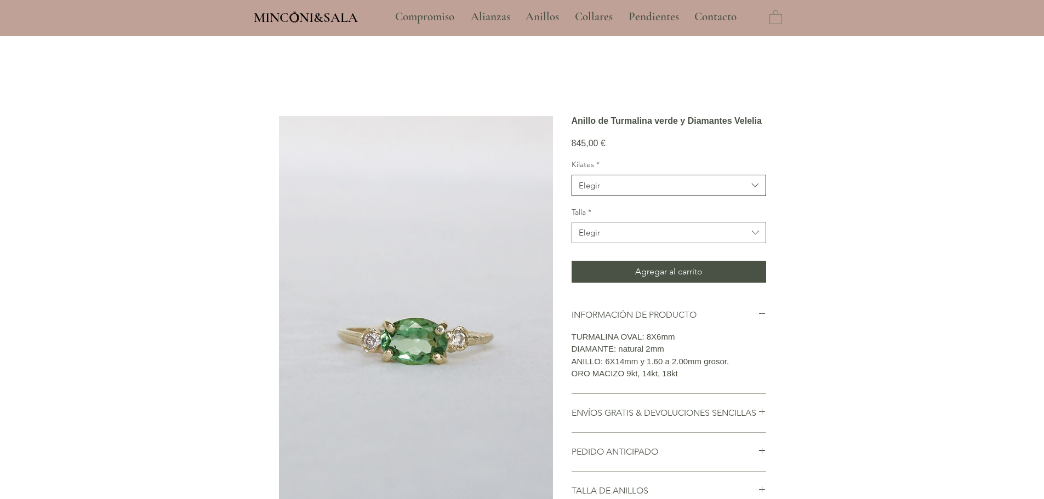
click at [630, 191] on span "Elegir" at bounding box center [663, 186] width 169 height 12
click at [615, 191] on span "Elegir" at bounding box center [663, 186] width 169 height 12
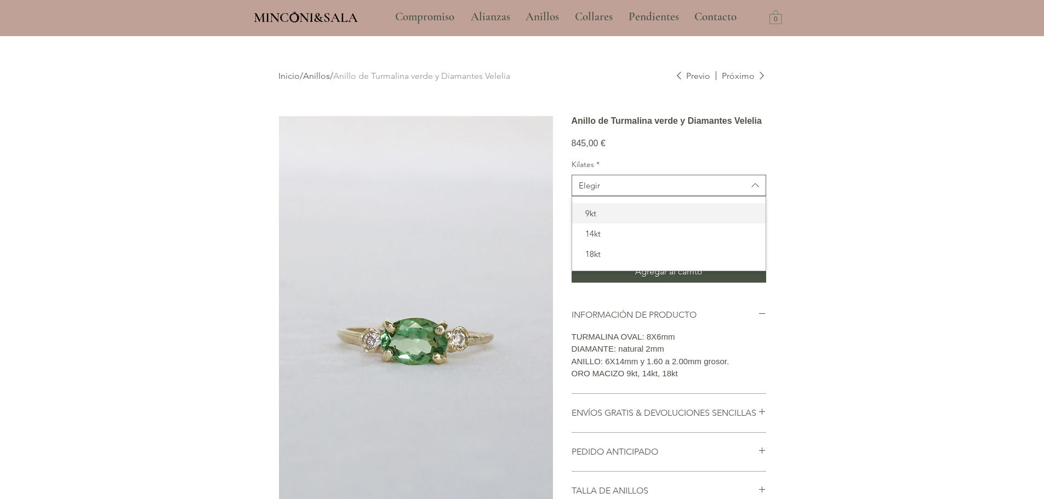
click at [601, 219] on span "9kt" at bounding box center [669, 214] width 180 height 12
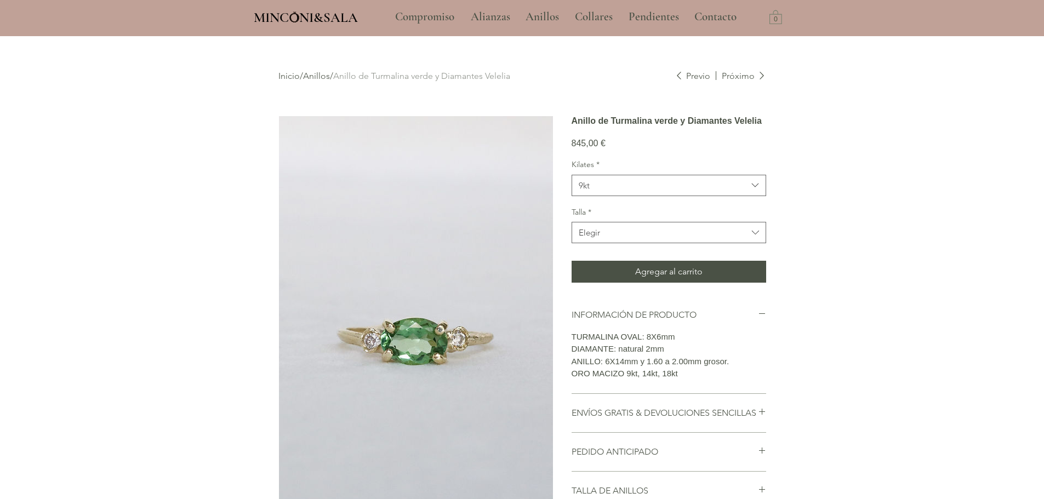
click at [599, 244] on div "Talla * Elegir" at bounding box center [669, 225] width 195 height 37
click at [599, 238] on div "Elegir" at bounding box center [589, 233] width 21 height 12
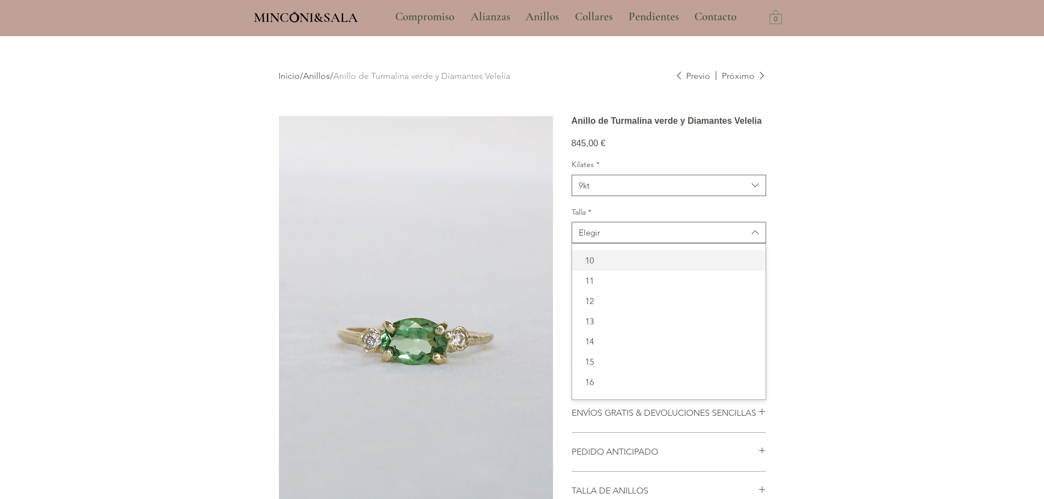
click at [594, 266] on span "10" at bounding box center [669, 261] width 180 height 12
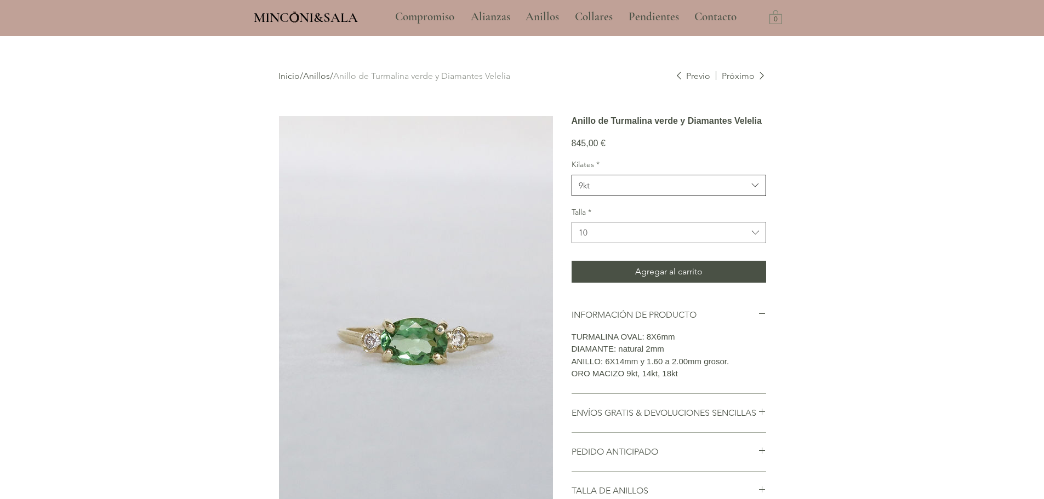
click at [650, 191] on span "9kt" at bounding box center [663, 186] width 169 height 12
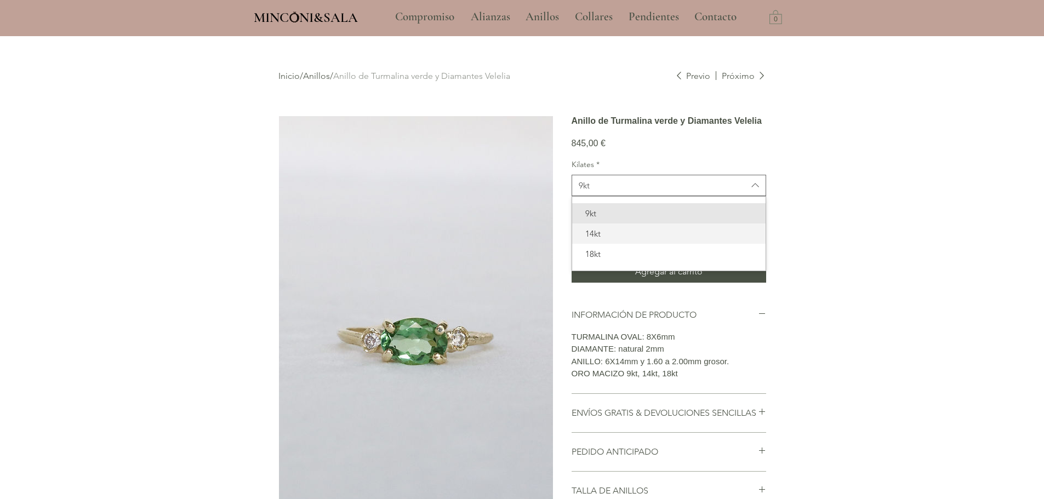
click at [621, 240] on span "14kt" at bounding box center [669, 234] width 180 height 12
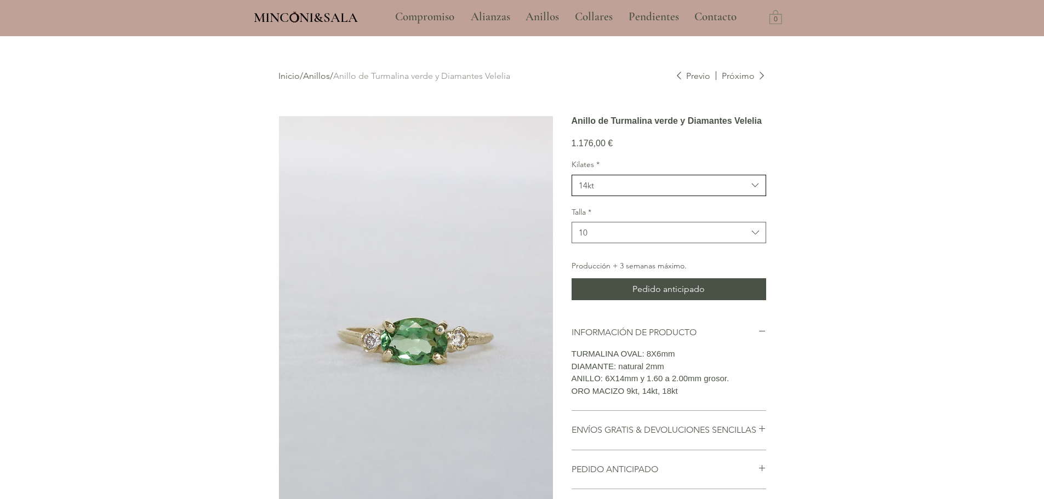
click at [604, 191] on span "14kt" at bounding box center [663, 186] width 169 height 12
click at [601, 264] on div "18kt" at bounding box center [669, 254] width 194 height 20
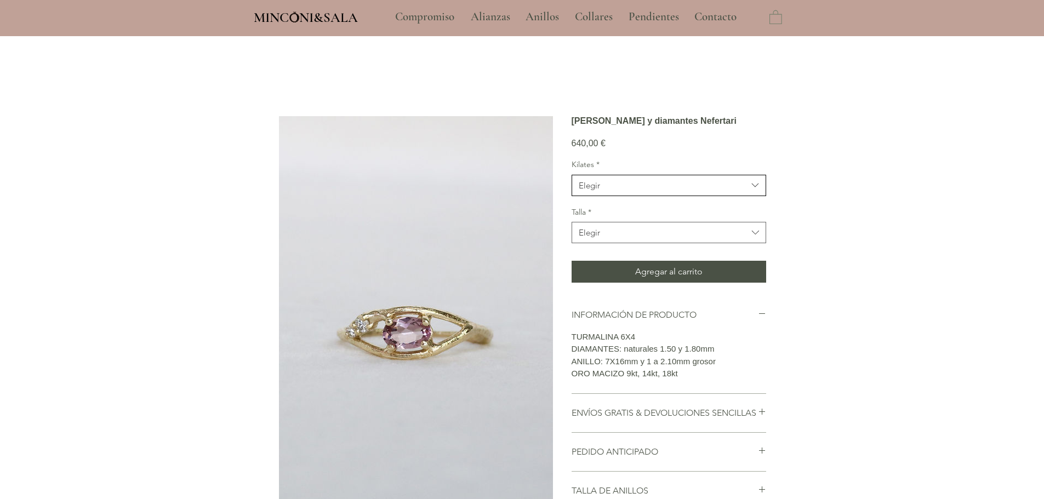
click at [615, 196] on button "Elegir" at bounding box center [669, 185] width 195 height 21
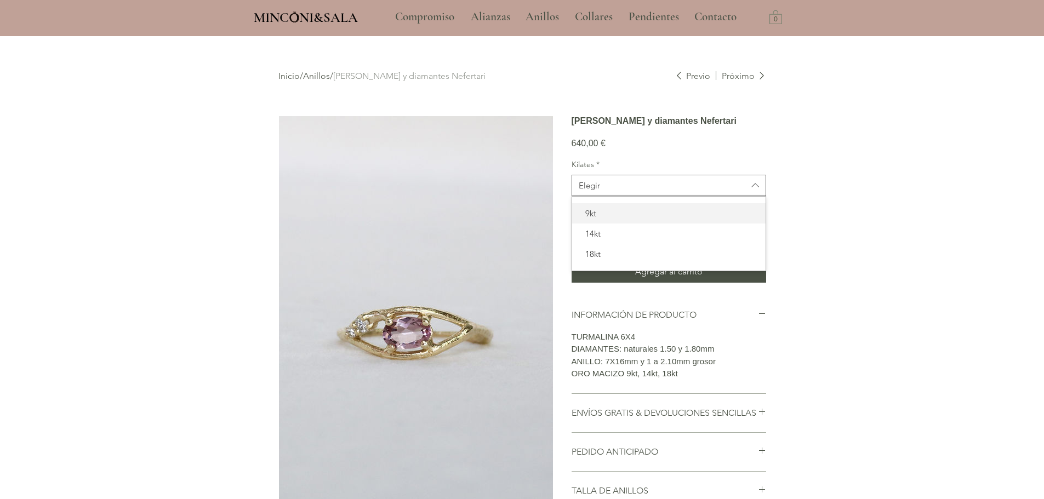
click at [599, 219] on span "9kt" at bounding box center [669, 214] width 180 height 12
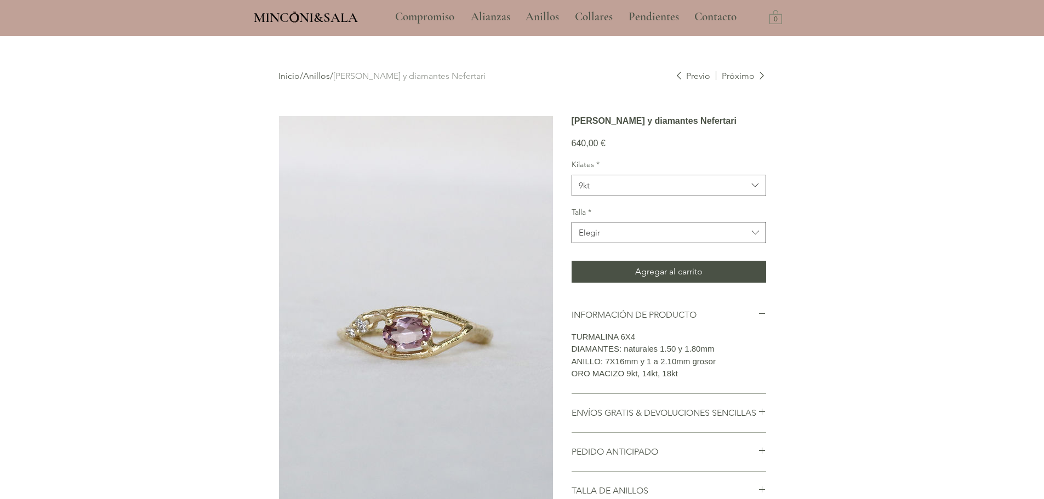
click at [598, 238] on div "Elegir" at bounding box center [589, 233] width 21 height 12
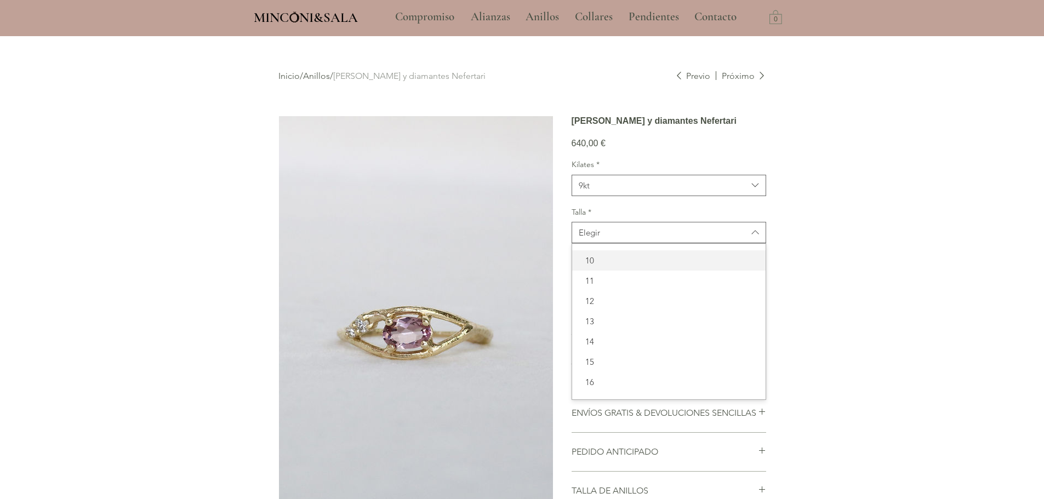
click at [603, 271] on div "10" at bounding box center [669, 261] width 194 height 20
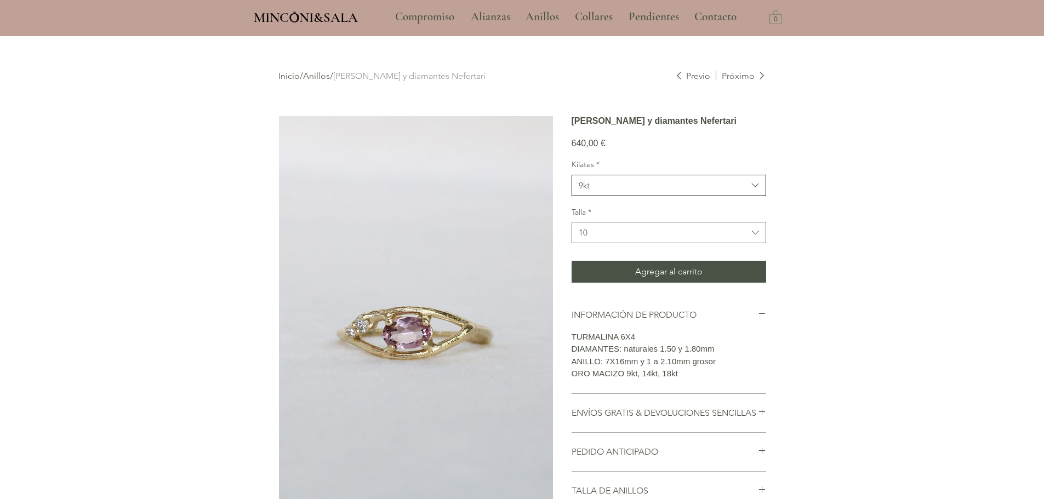
click at [618, 191] on span "9kt" at bounding box center [663, 186] width 169 height 12
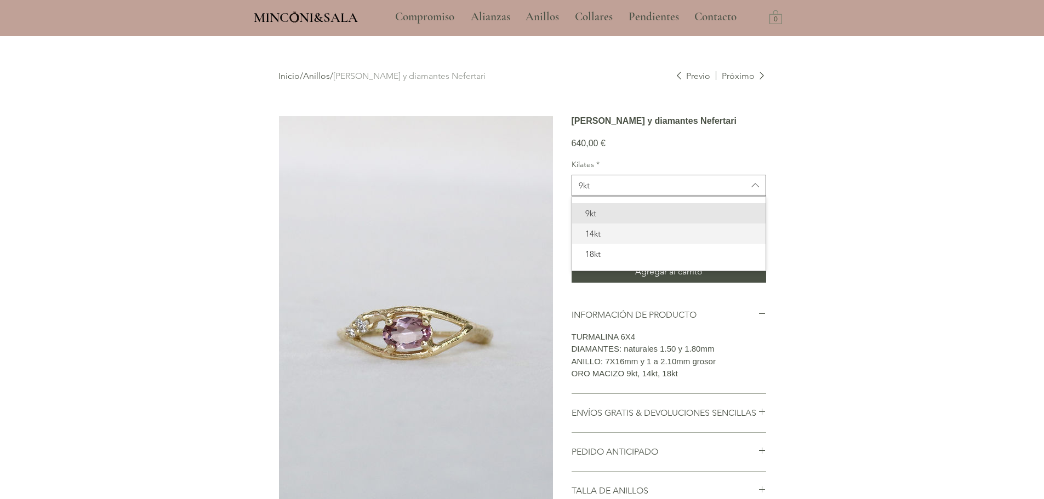
click at [614, 240] on span "14kt" at bounding box center [669, 234] width 180 height 12
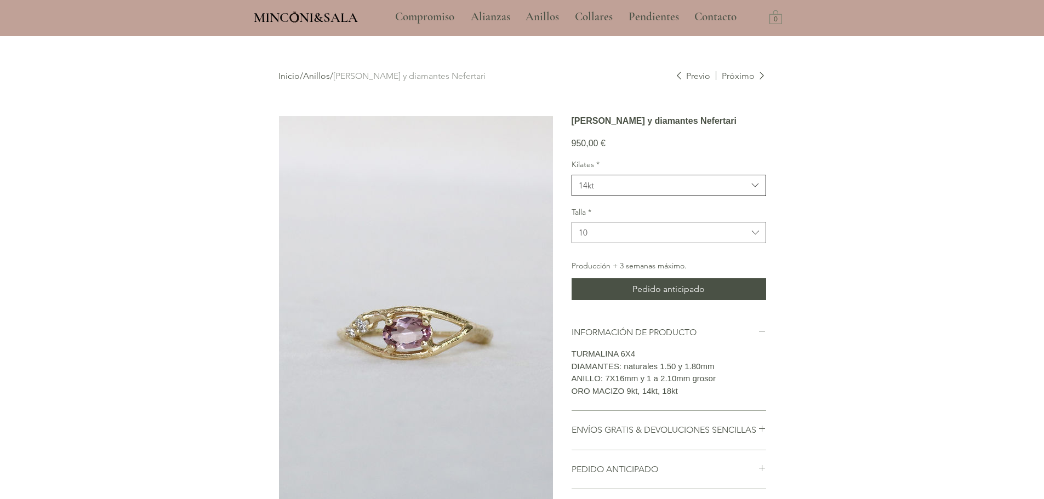
click at [632, 196] on button "14kt" at bounding box center [669, 185] width 195 height 21
click at [604, 260] on span "18kt" at bounding box center [669, 254] width 180 height 12
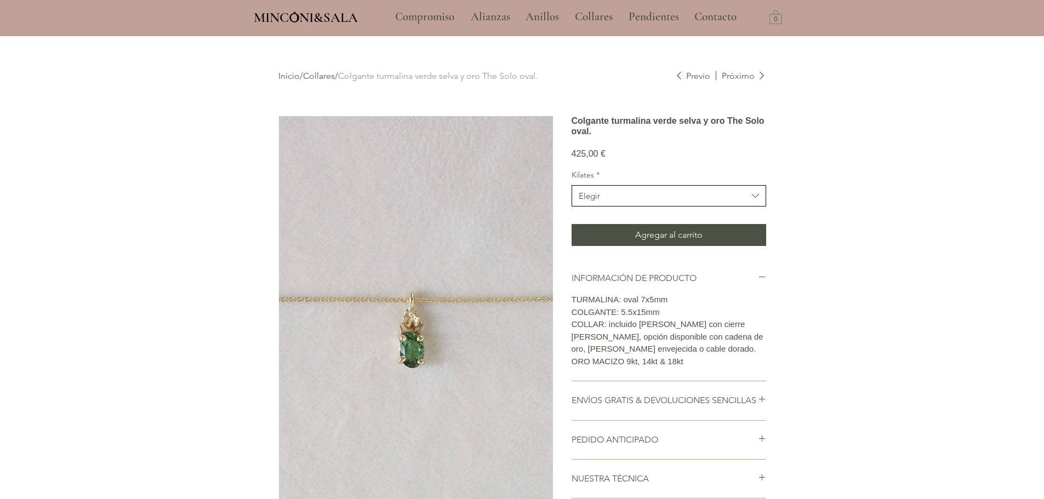
click at [611, 206] on button "Elegir" at bounding box center [669, 195] width 195 height 21
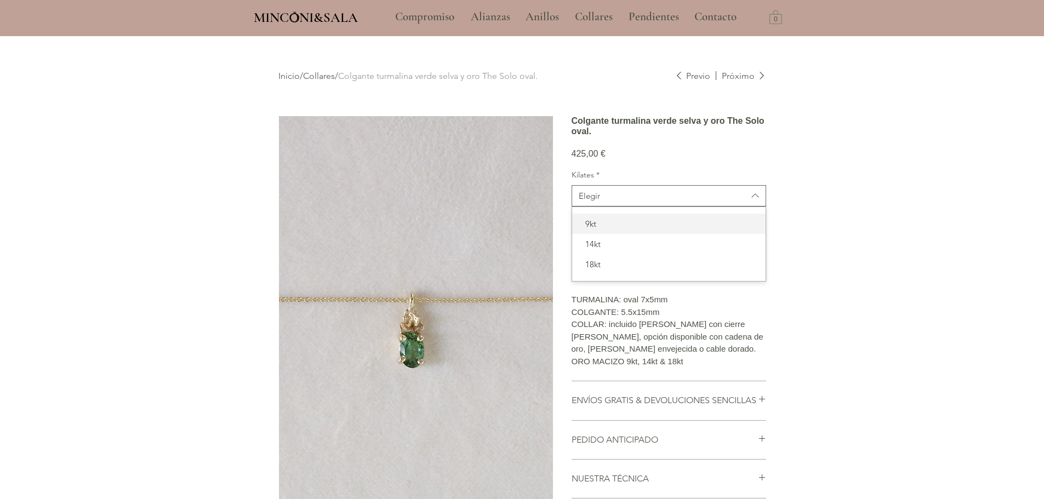
click at [612, 230] on span "9kt" at bounding box center [669, 224] width 180 height 12
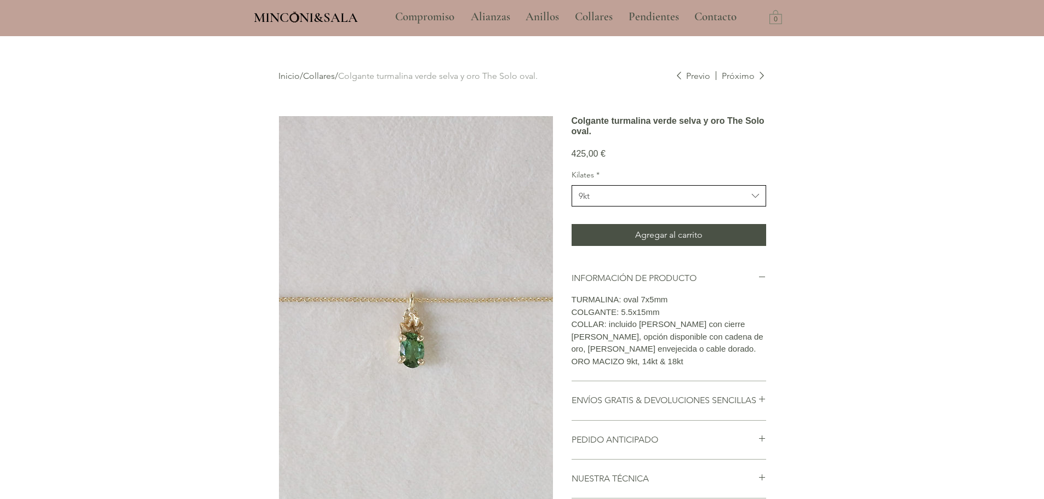
click at [624, 202] on button "9kt" at bounding box center [669, 195] width 195 height 21
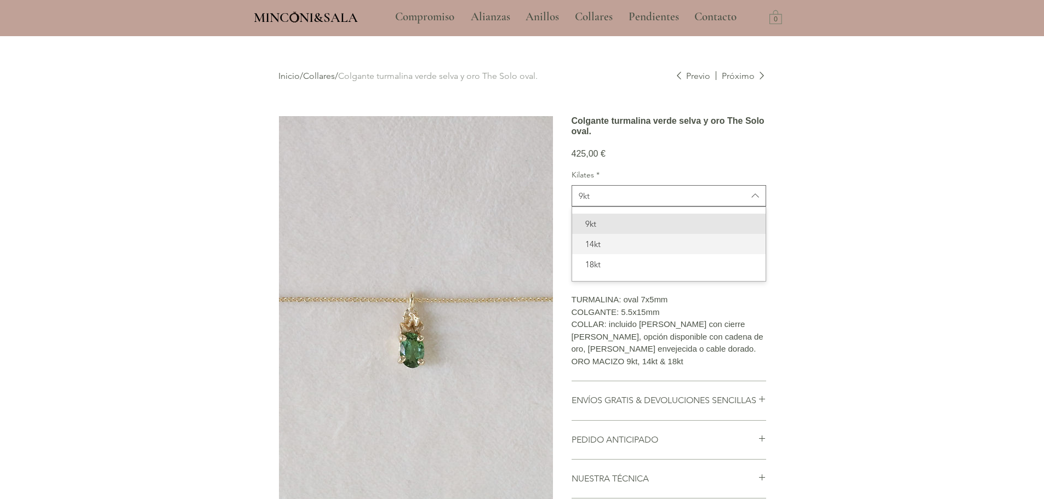
click at [615, 250] on span "14kt" at bounding box center [669, 244] width 180 height 12
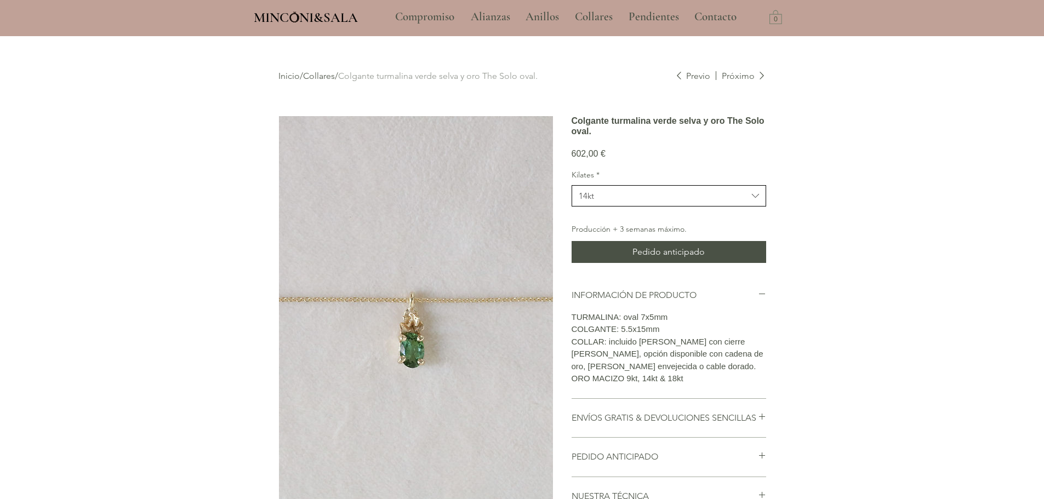
click at [662, 202] on span "14kt" at bounding box center [663, 196] width 169 height 12
click at [611, 270] on span "18kt" at bounding box center [669, 265] width 180 height 12
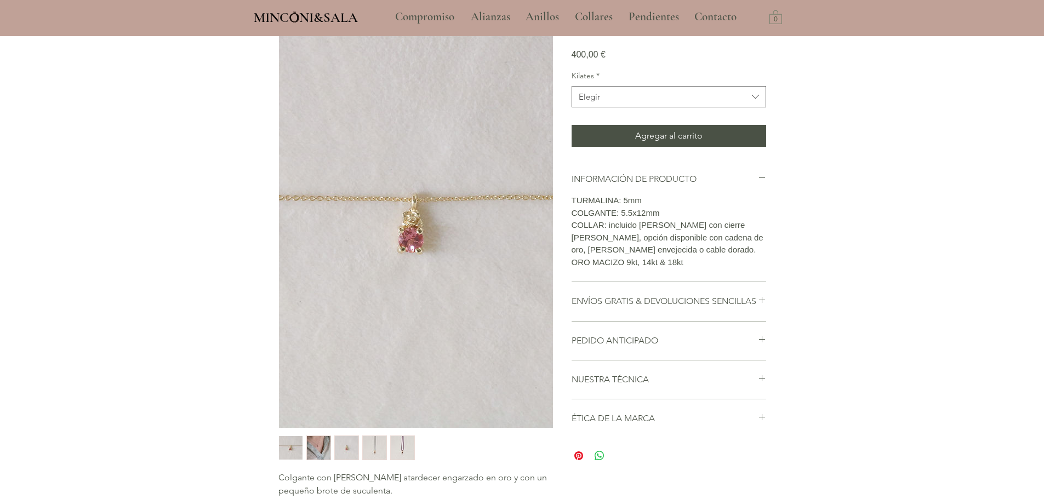
scroll to position [110, 0]
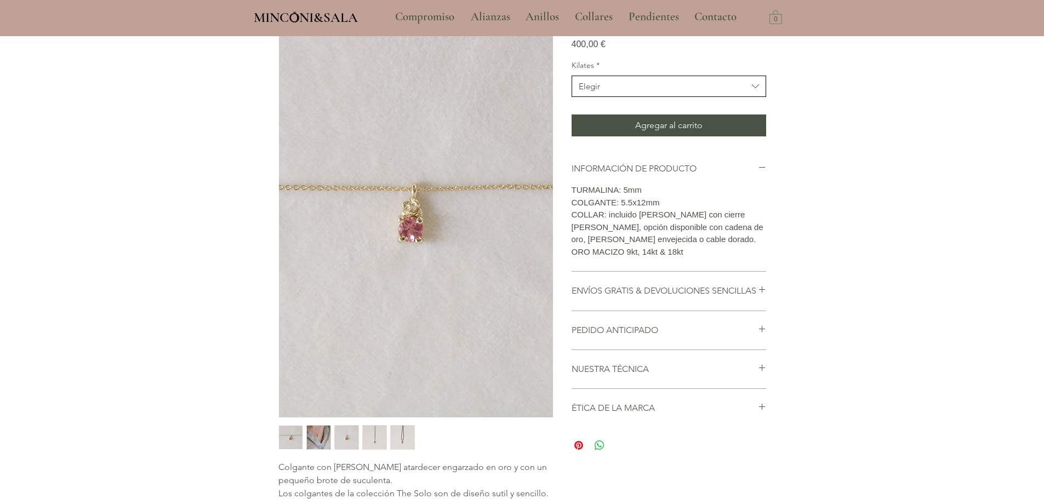
click at [637, 96] on button "Elegir" at bounding box center [669, 86] width 195 height 21
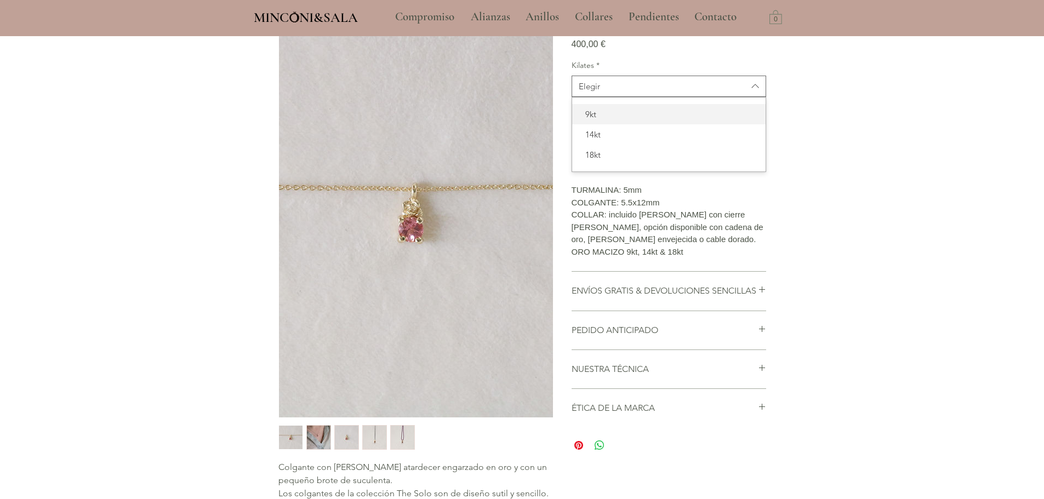
click at [621, 120] on span "9kt" at bounding box center [669, 115] width 180 height 12
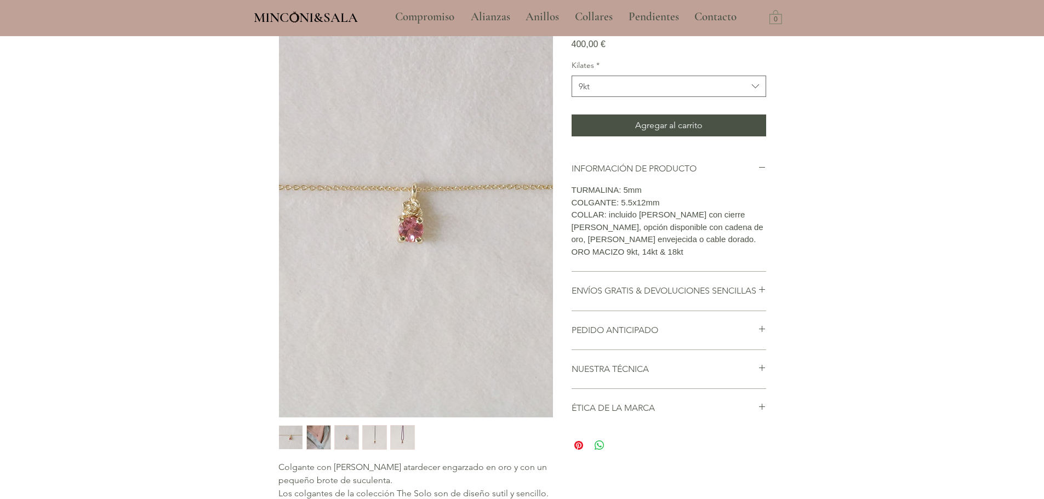
scroll to position [0, 0]
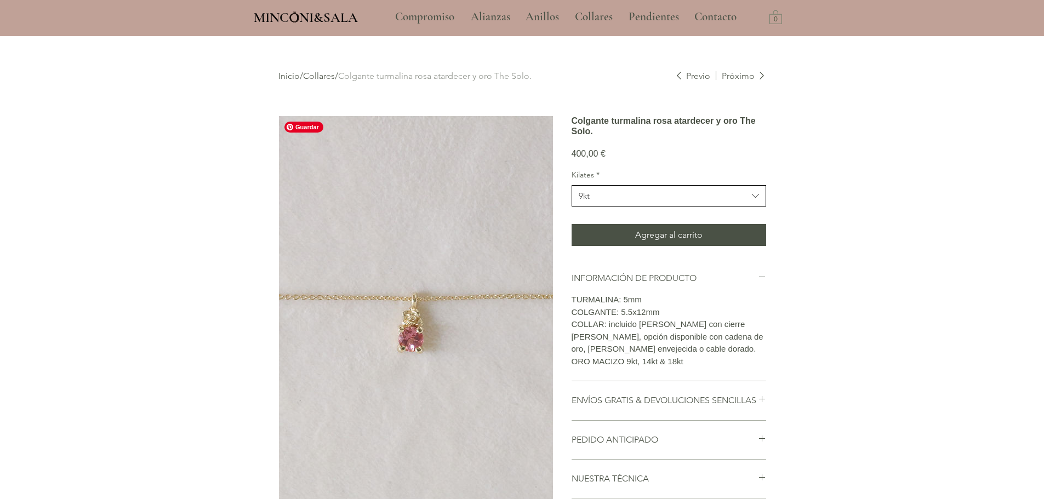
click at [610, 204] on button "9kt" at bounding box center [669, 195] width 195 height 21
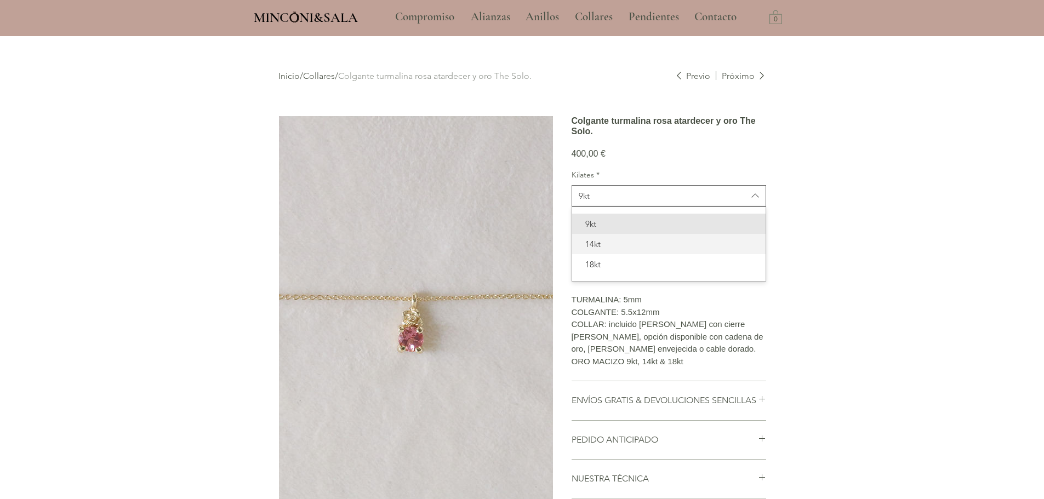
click at [606, 250] on span "14kt" at bounding box center [669, 244] width 180 height 12
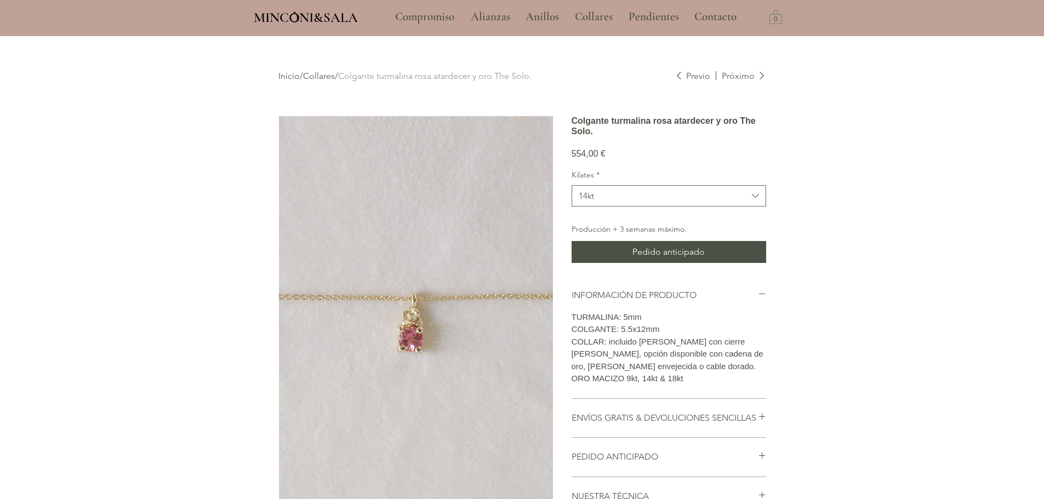
click at [198, 156] on div "main content" at bounding box center [522, 487] width 1044 height 903
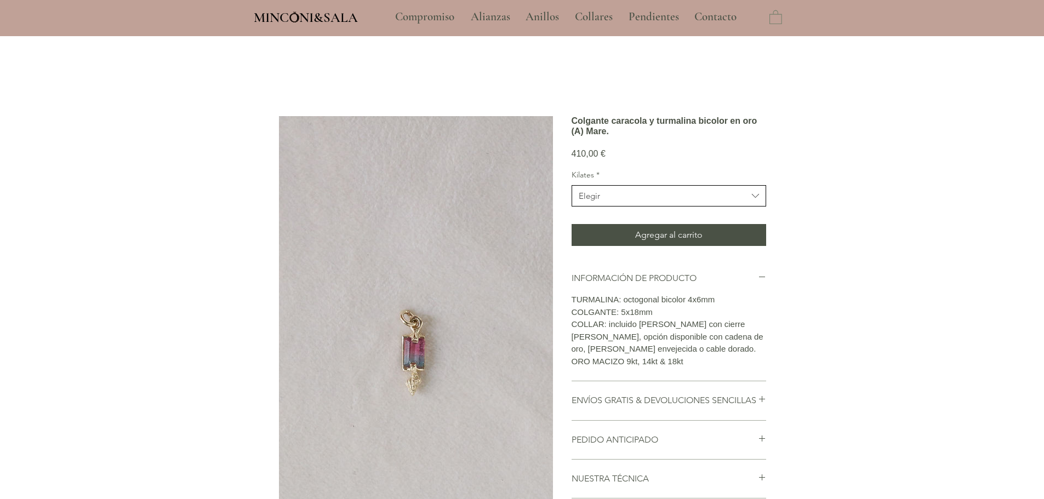
click at [610, 202] on span "Elegir" at bounding box center [663, 196] width 169 height 12
click at [616, 202] on span "Elegir" at bounding box center [663, 196] width 169 height 12
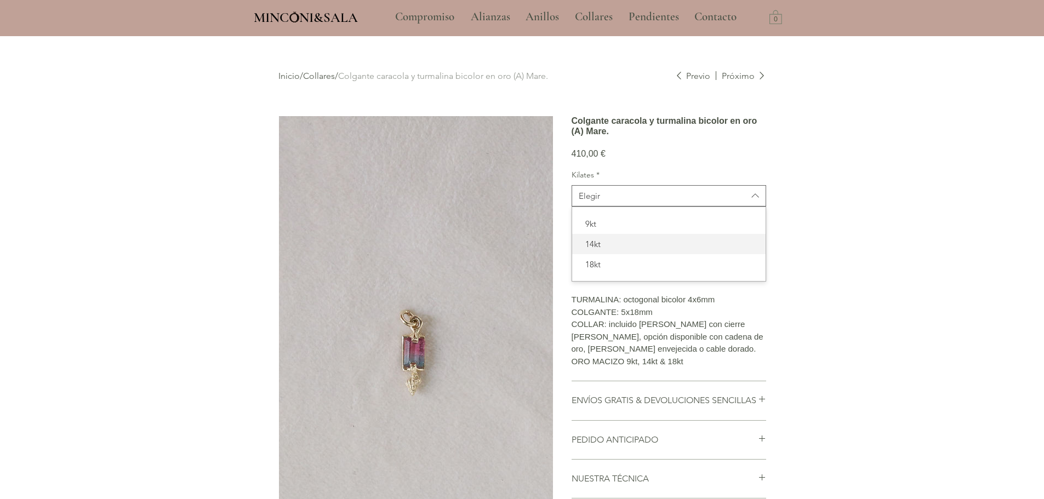
click at [608, 250] on span "14kt" at bounding box center [669, 244] width 180 height 12
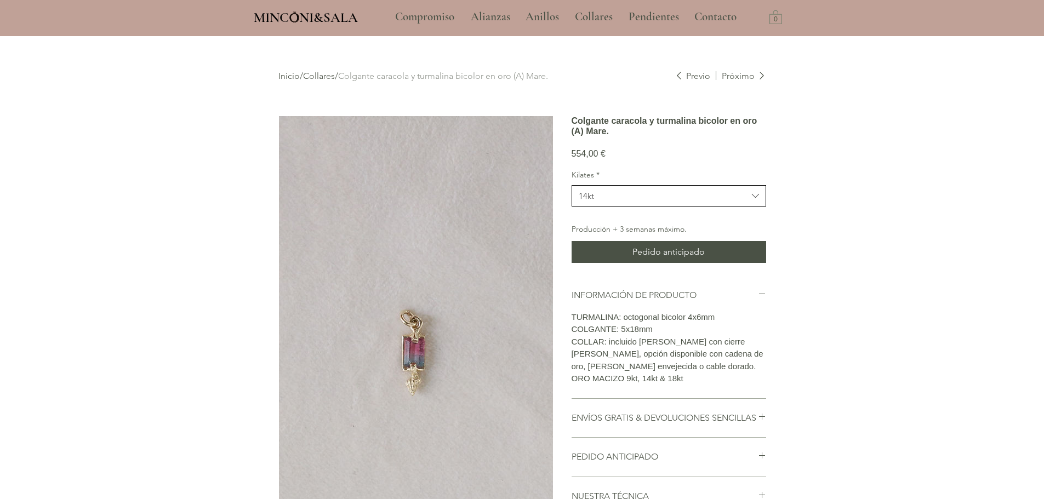
click at [616, 202] on span "14kt" at bounding box center [663, 196] width 169 height 12
click at [618, 275] on div "18kt" at bounding box center [669, 264] width 194 height 20
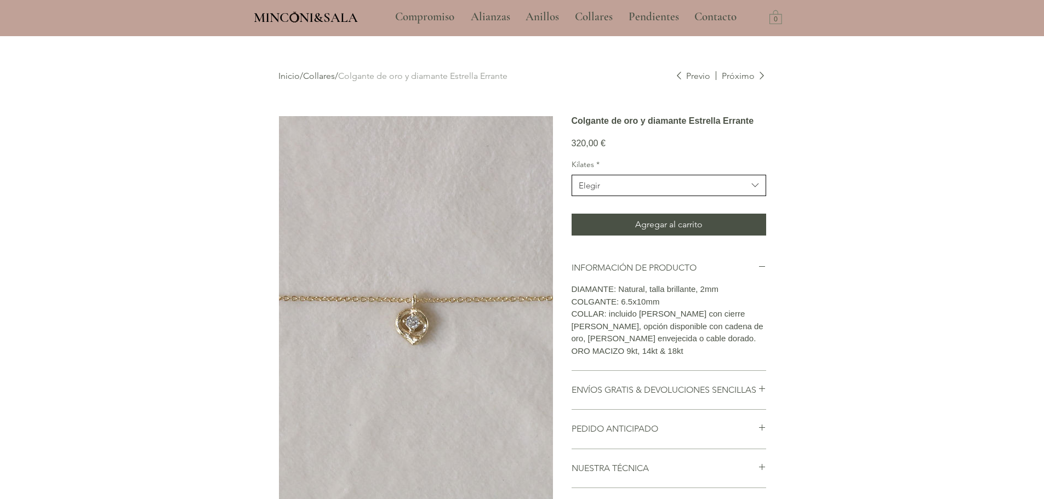
click at [601, 191] on span "Elegir" at bounding box center [663, 186] width 169 height 12
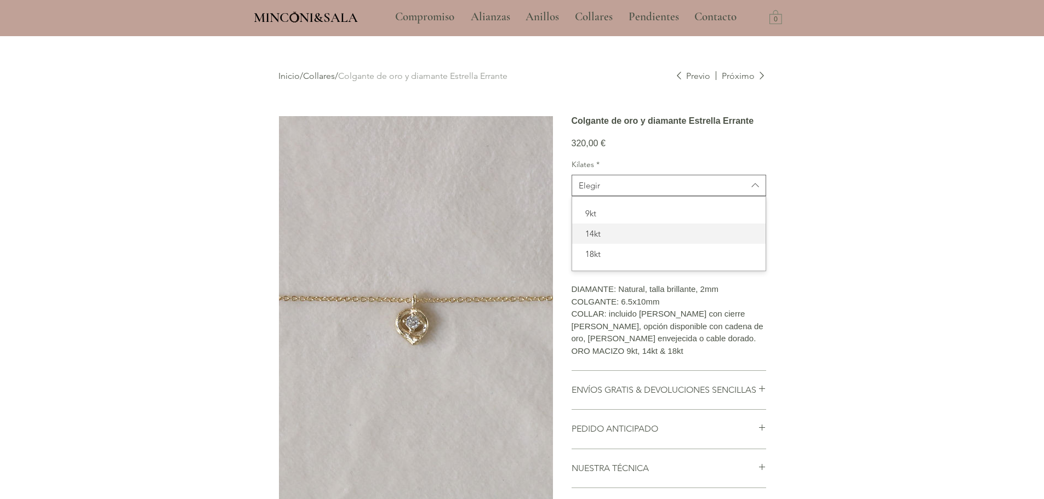
click at [601, 240] on span "14kt" at bounding box center [669, 234] width 180 height 12
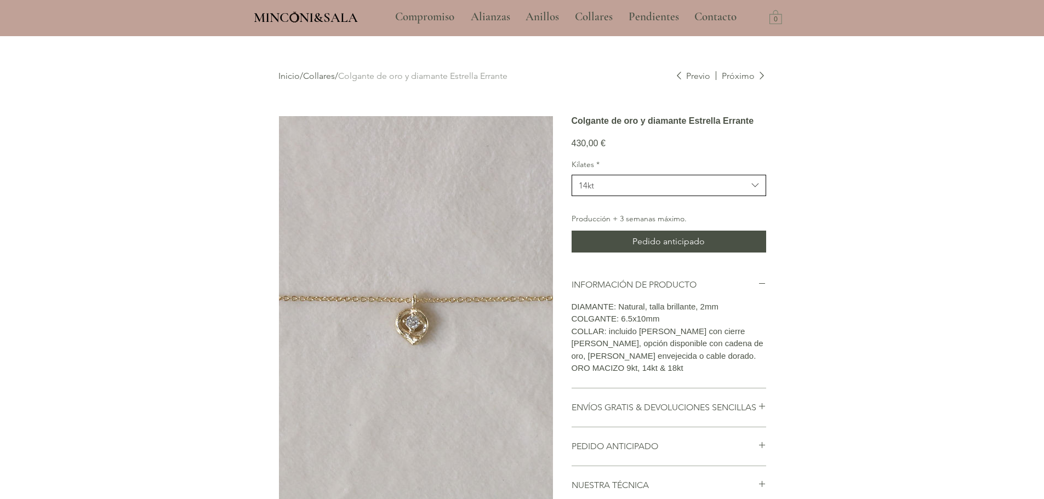
click at [632, 196] on button "14kt" at bounding box center [669, 185] width 195 height 21
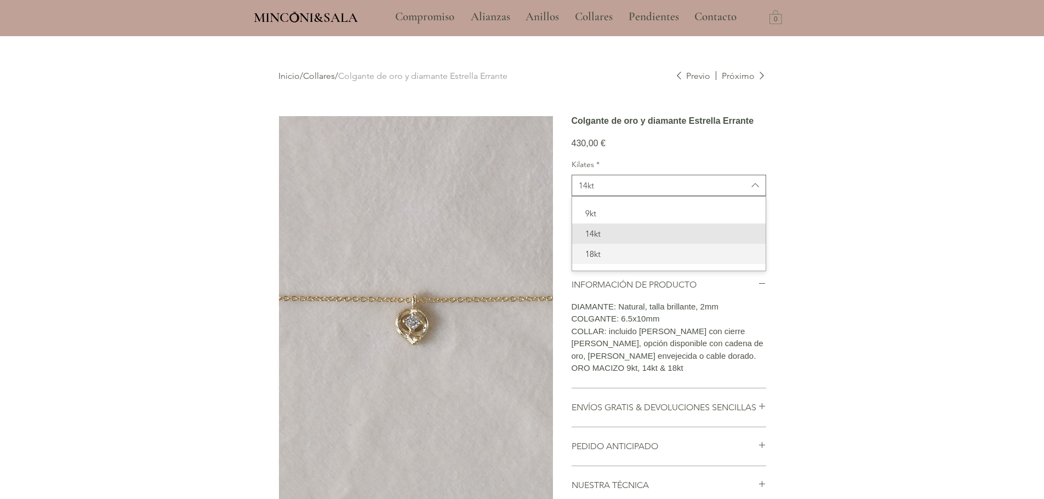
click at [605, 260] on span "18kt" at bounding box center [669, 254] width 180 height 12
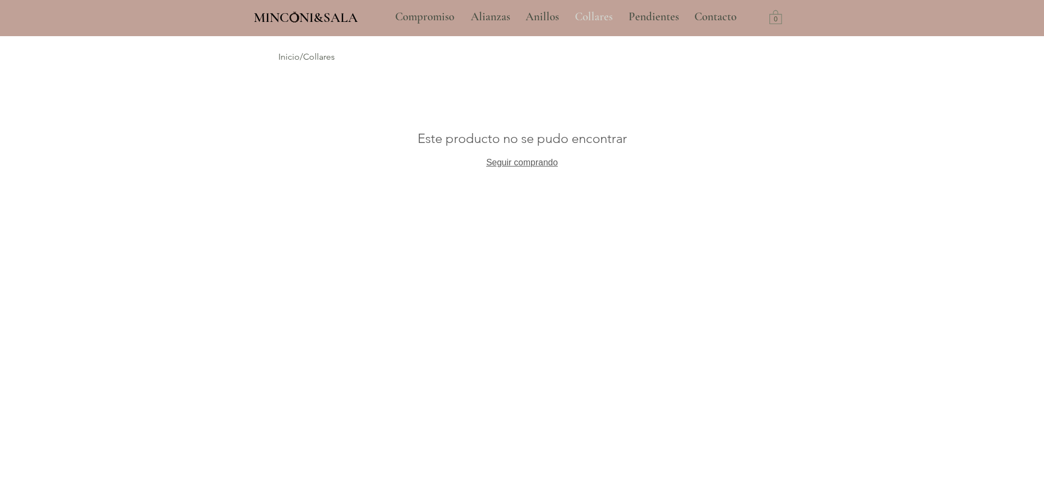
click at [578, 19] on p "Collares" at bounding box center [594, 16] width 49 height 27
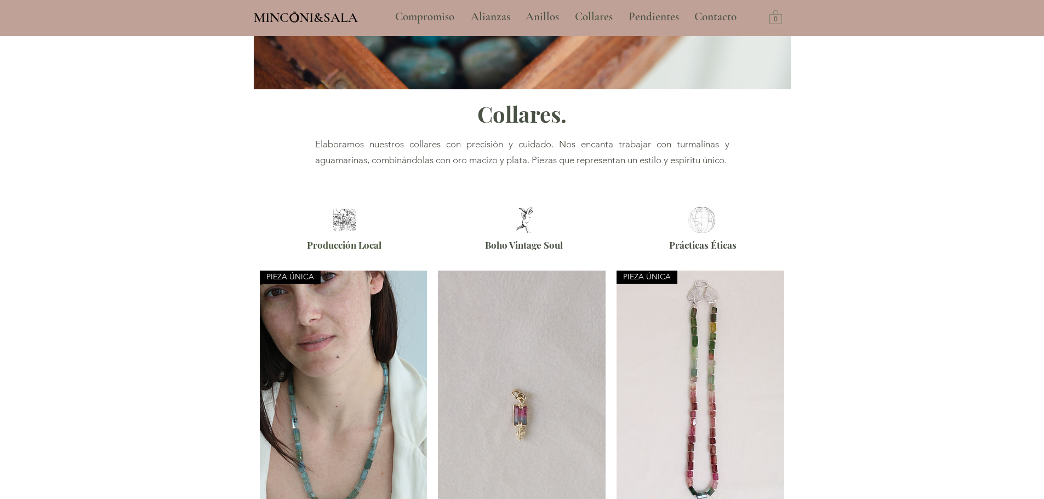
scroll to position [329, 0]
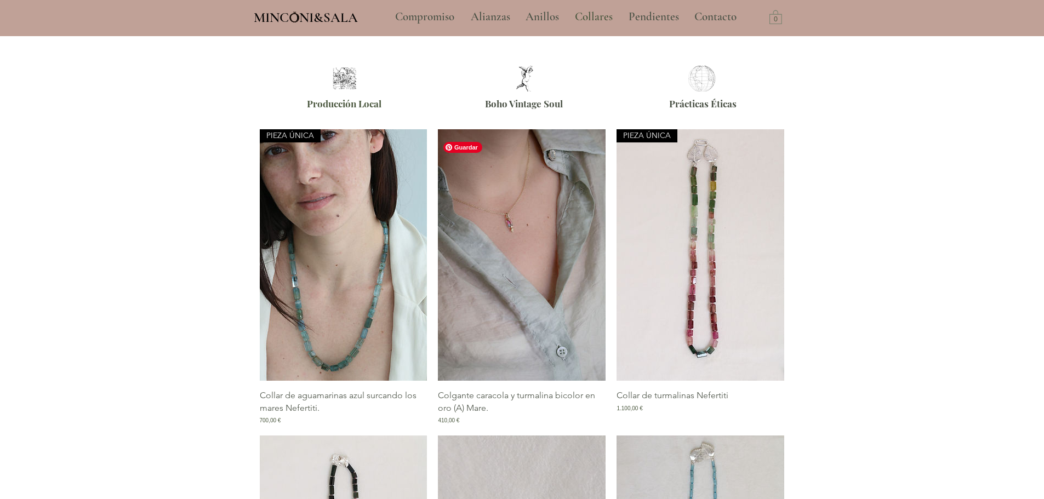
click at [476, 336] on img "Galería de Colgante caracola y turmalina bicolor en oro (A) Mare." at bounding box center [522, 255] width 168 height 252
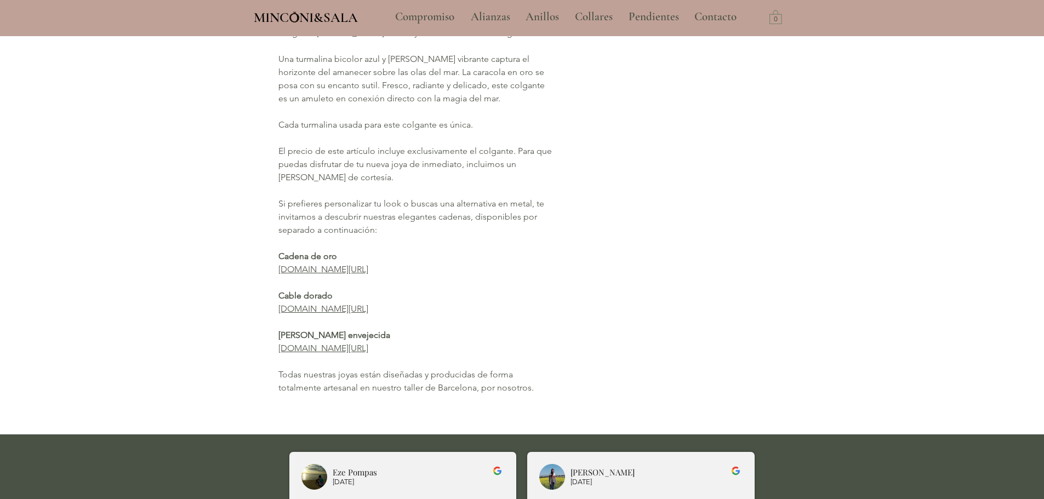
scroll to position [548, 0]
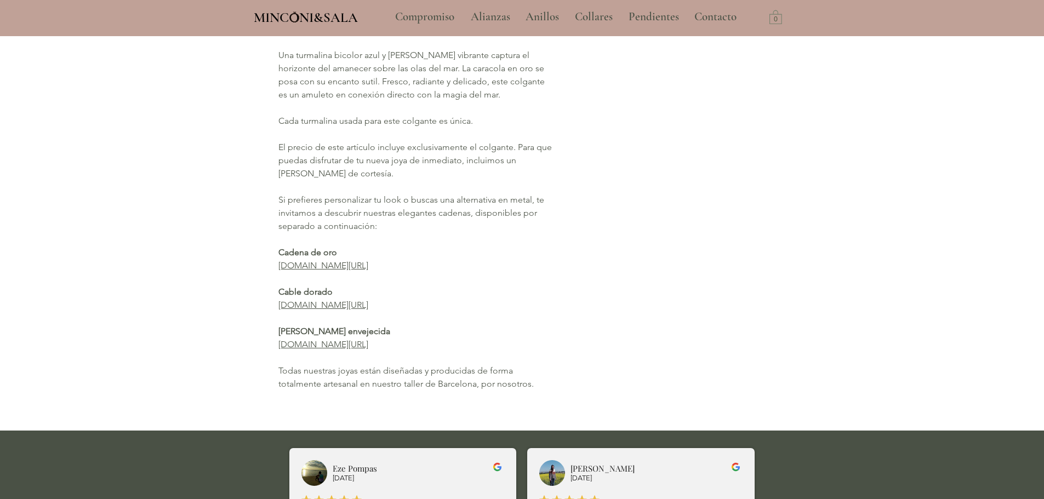
click at [368, 265] on link "[DOMAIN_NAME][URL]" at bounding box center [323, 265] width 90 height 10
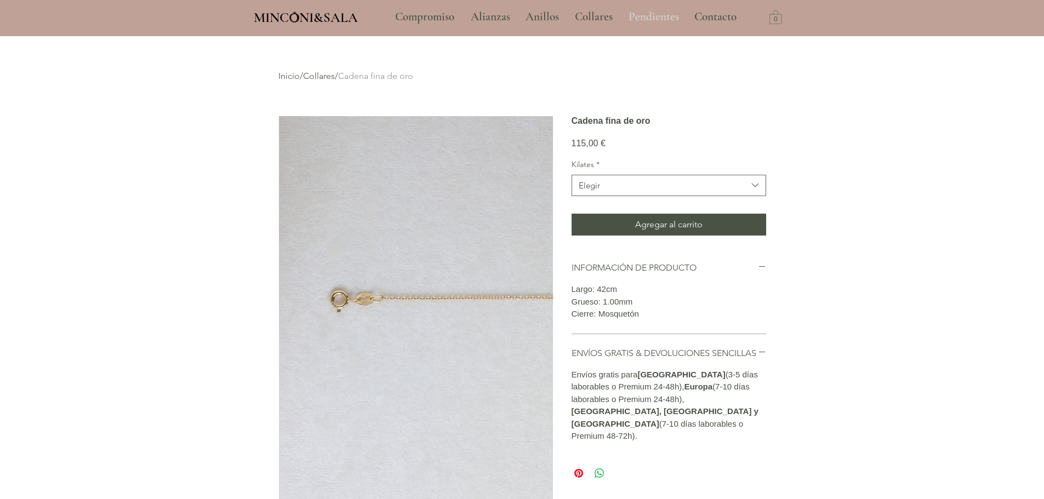
click at [667, 18] on p "Pendientes" at bounding box center [653, 16] width 61 height 27
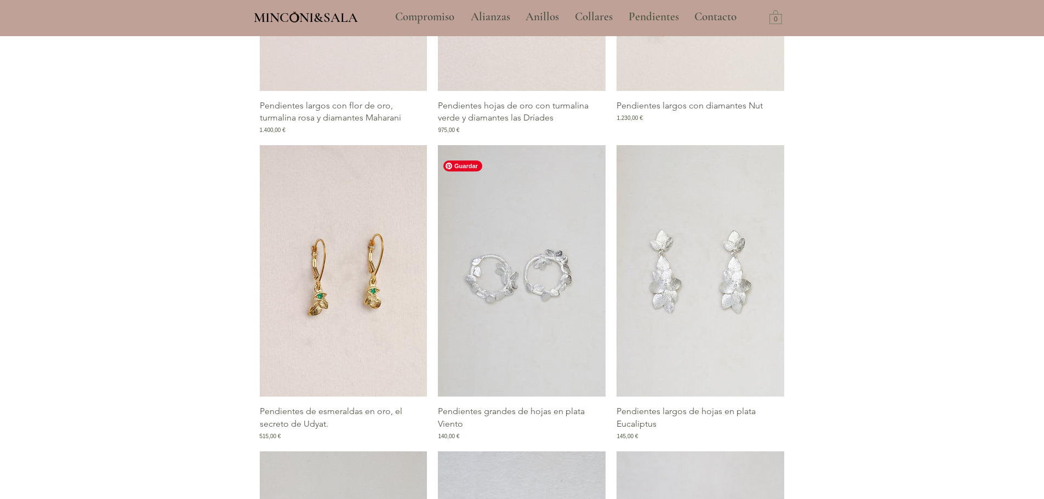
scroll to position [932, 0]
click at [355, 289] on img "Galería de Pendientes de esmeraldas en oro, el secreto de Udyat." at bounding box center [344, 272] width 168 height 252
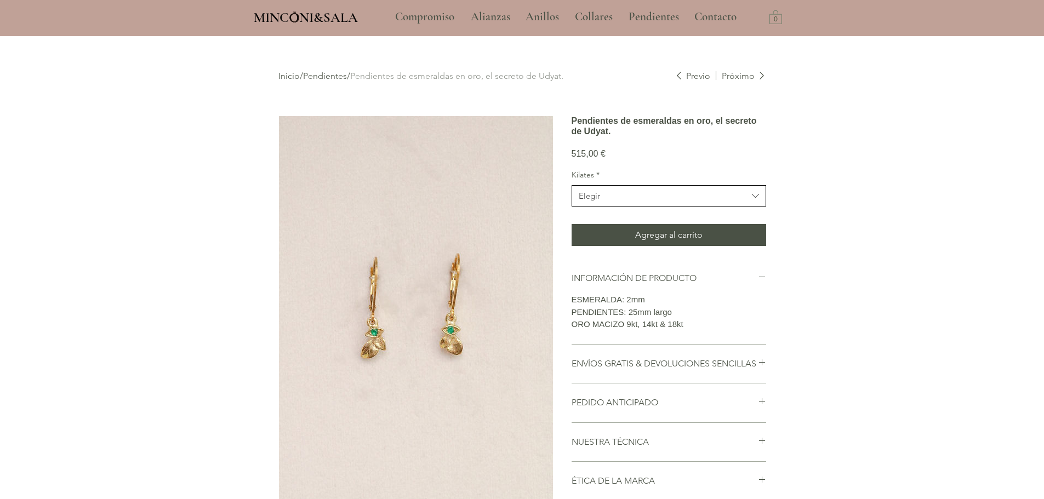
click at [636, 207] on button "Elegir" at bounding box center [669, 195] width 195 height 21
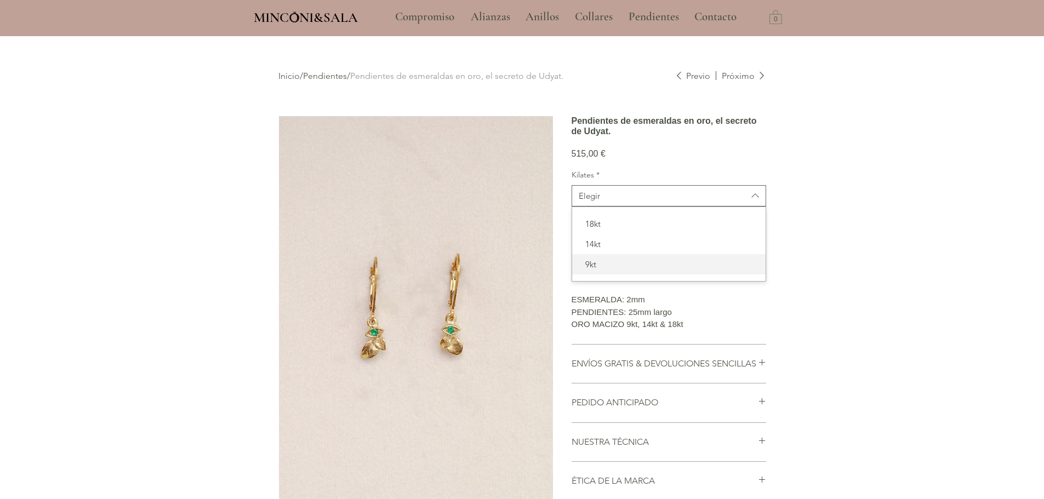
click at [600, 270] on span "9kt" at bounding box center [669, 265] width 180 height 12
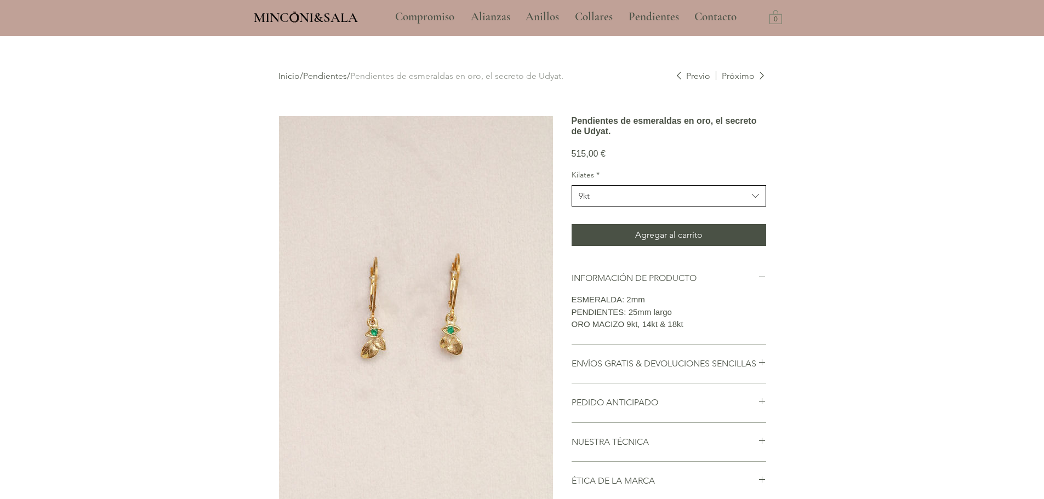
click at [624, 202] on span "9kt" at bounding box center [663, 196] width 169 height 12
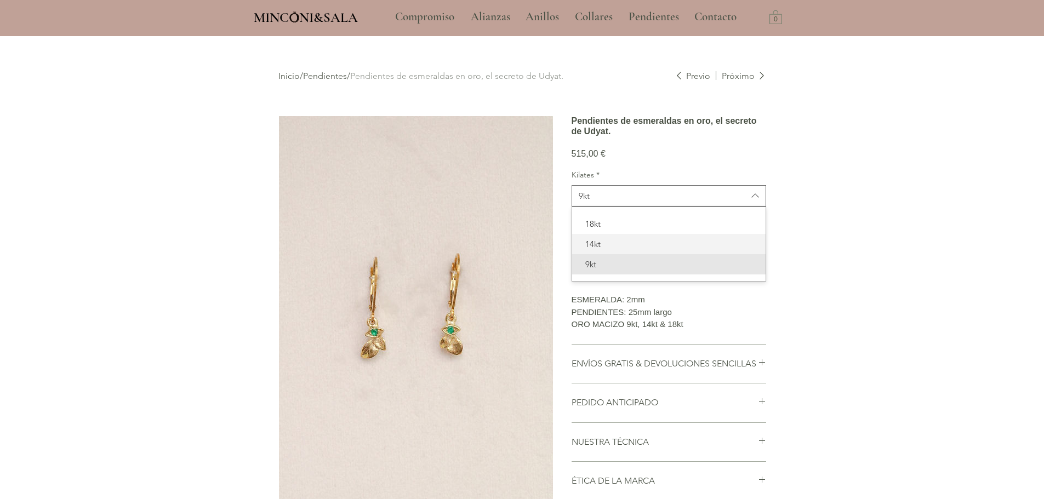
click at [613, 250] on span "14kt" at bounding box center [669, 244] width 180 height 12
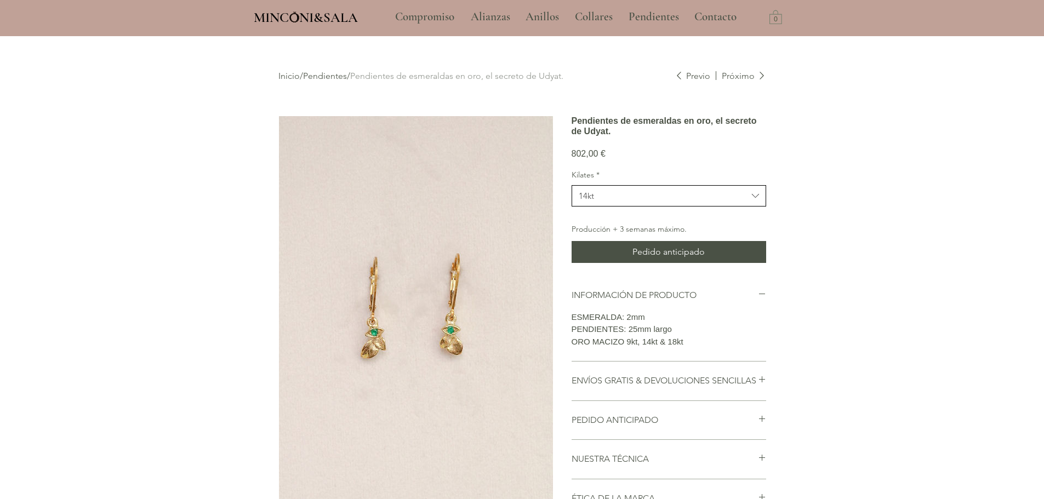
click at [612, 202] on span "14kt" at bounding box center [663, 196] width 169 height 12
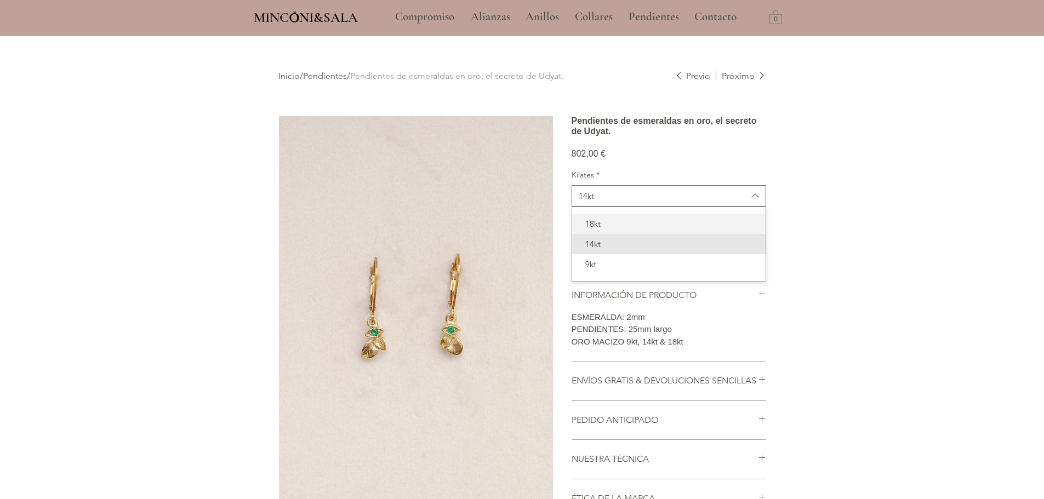
click at [610, 230] on span "18kt" at bounding box center [669, 224] width 180 height 12
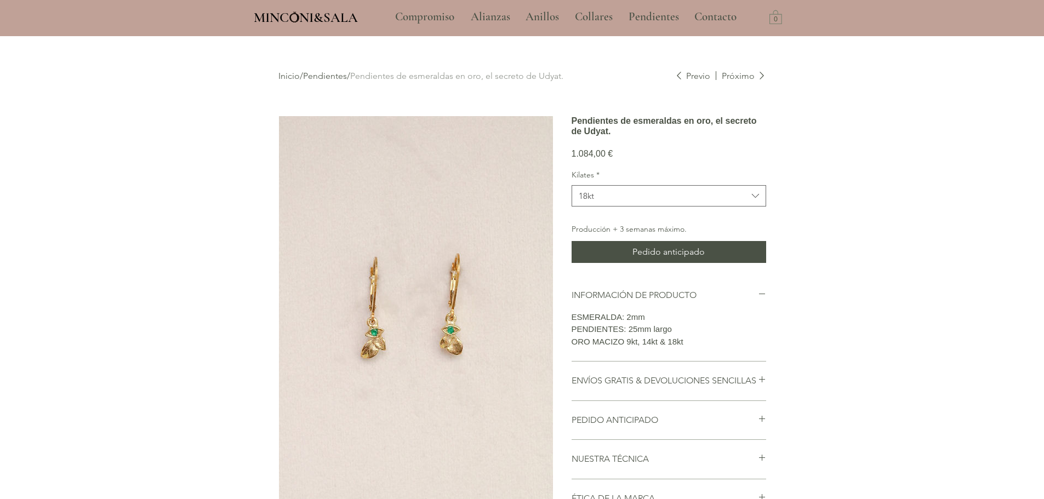
click at [341, 75] on link "Pendientes" at bounding box center [325, 76] width 44 height 10
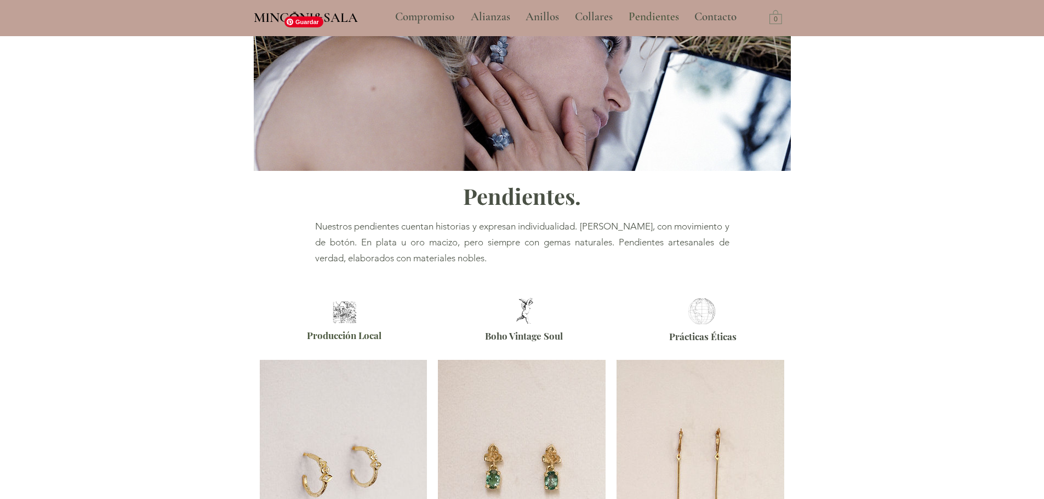
scroll to position [329, 0]
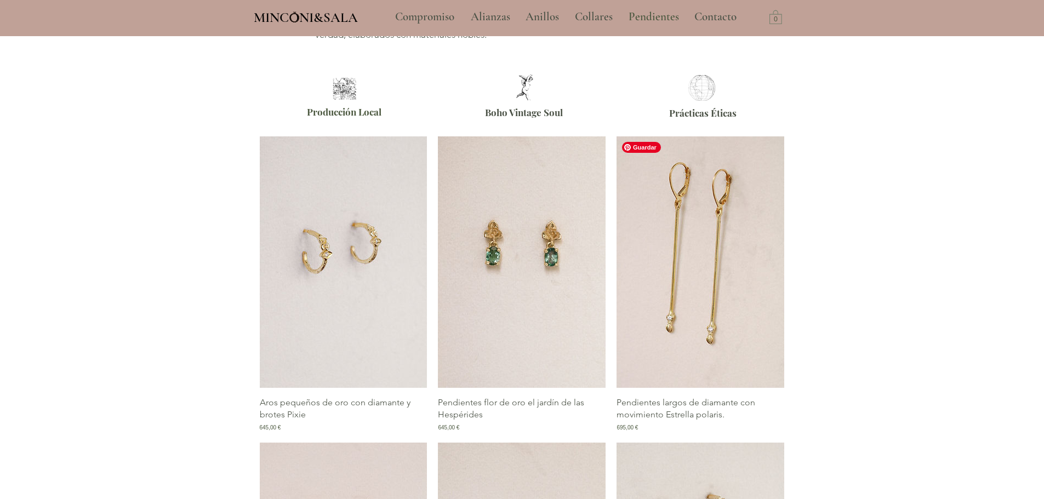
click at [702, 278] on img "Galería de Pendientes largos de diamante con movimiento Estrella polaris." at bounding box center [701, 263] width 168 height 252
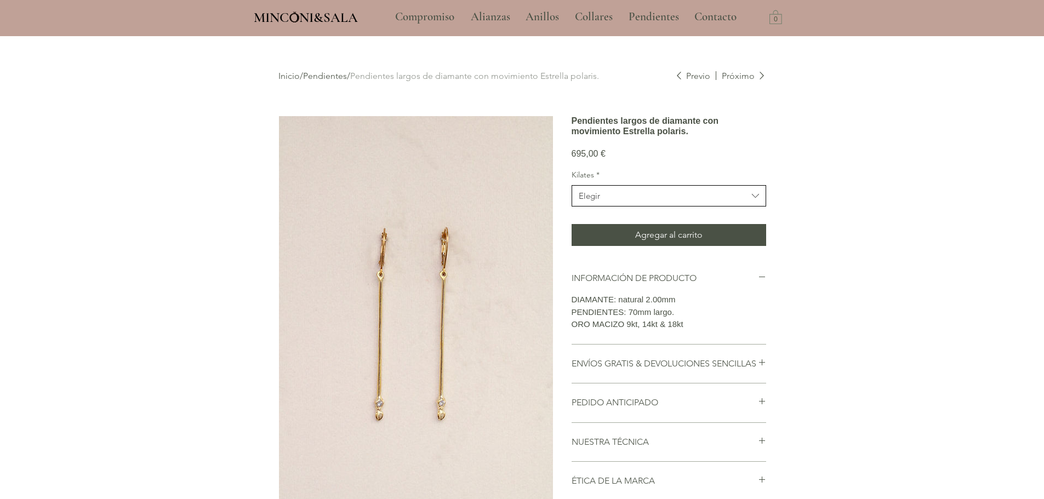
click at [665, 207] on button "Elegir" at bounding box center [669, 195] width 195 height 21
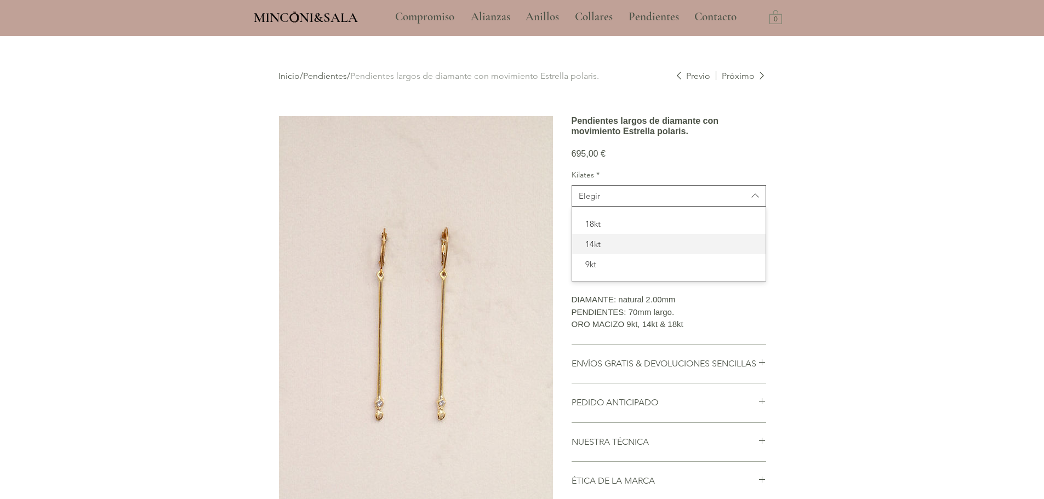
click at [619, 250] on span "14kt" at bounding box center [669, 244] width 180 height 12
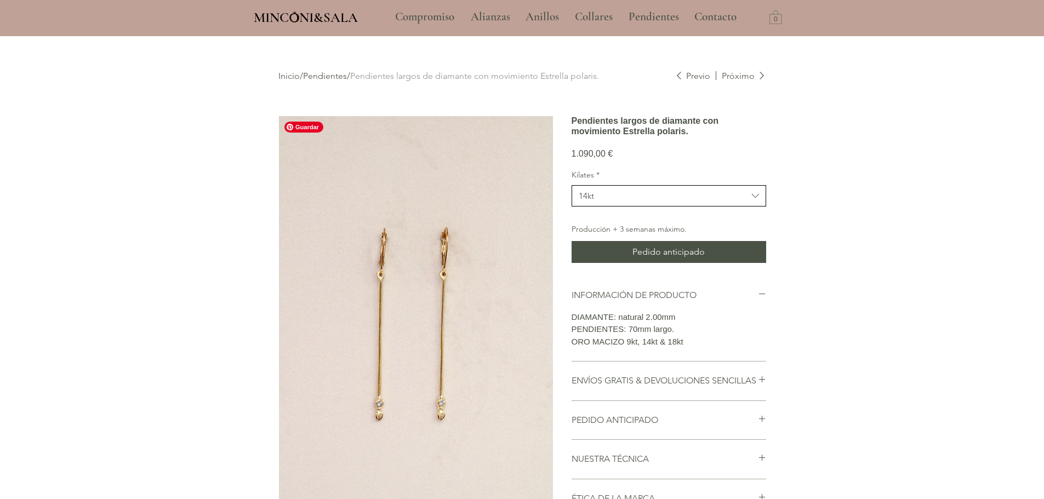
click at [608, 202] on span "14kt" at bounding box center [663, 196] width 169 height 12
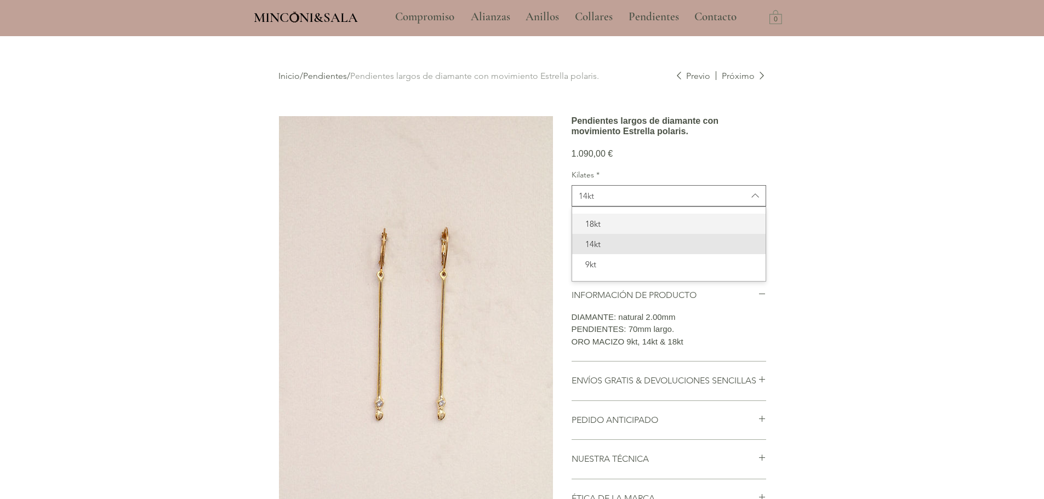
click at [609, 230] on span "18kt" at bounding box center [669, 224] width 180 height 12
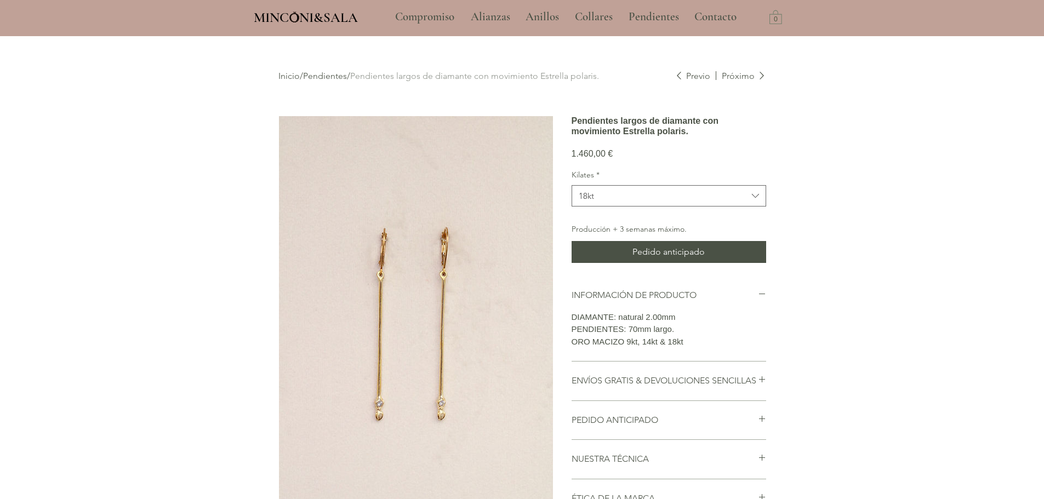
click at [323, 73] on link "Pendientes" at bounding box center [325, 76] width 44 height 10
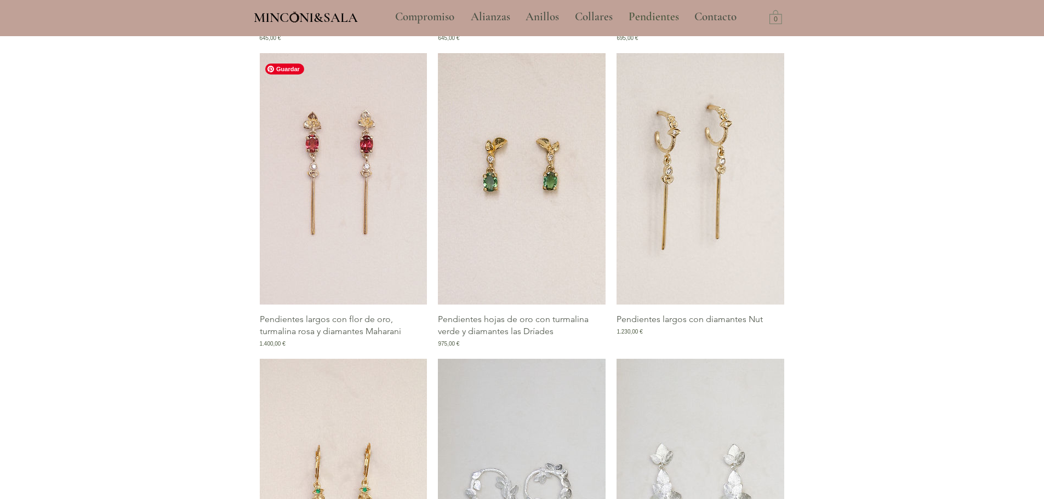
scroll to position [713, 0]
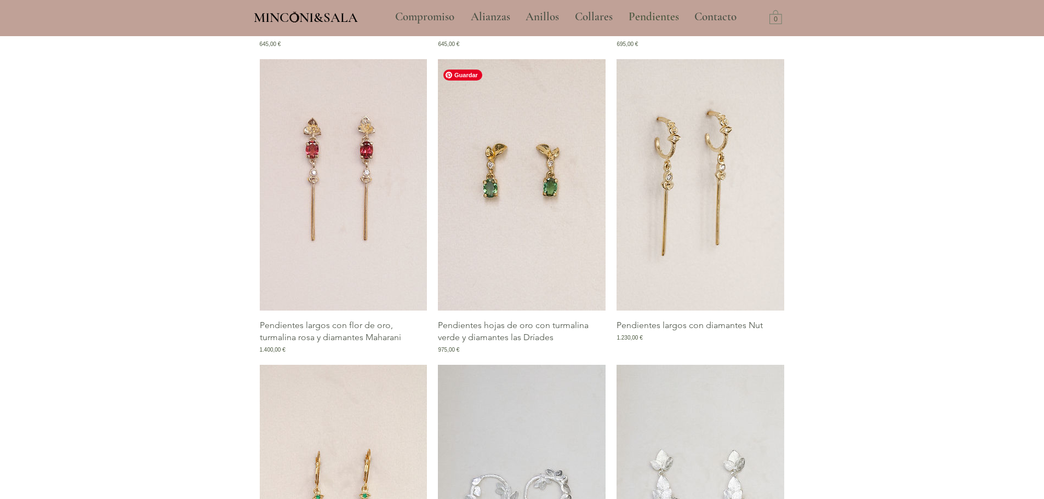
click at [482, 220] on img "Galería de Pendientes hojas de oro con turmalina verde y diamantes las Dríades" at bounding box center [522, 185] width 168 height 252
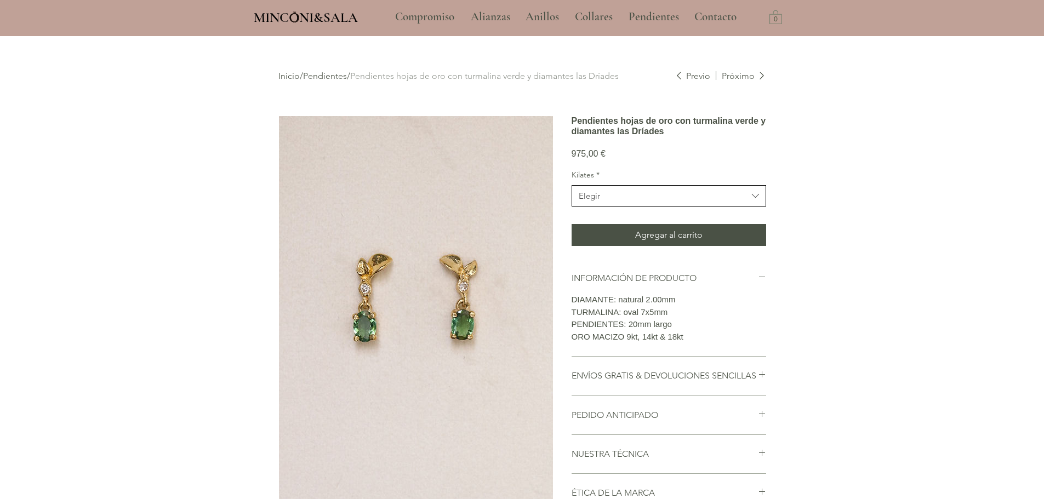
click at [650, 207] on button "Elegir" at bounding box center [669, 195] width 195 height 21
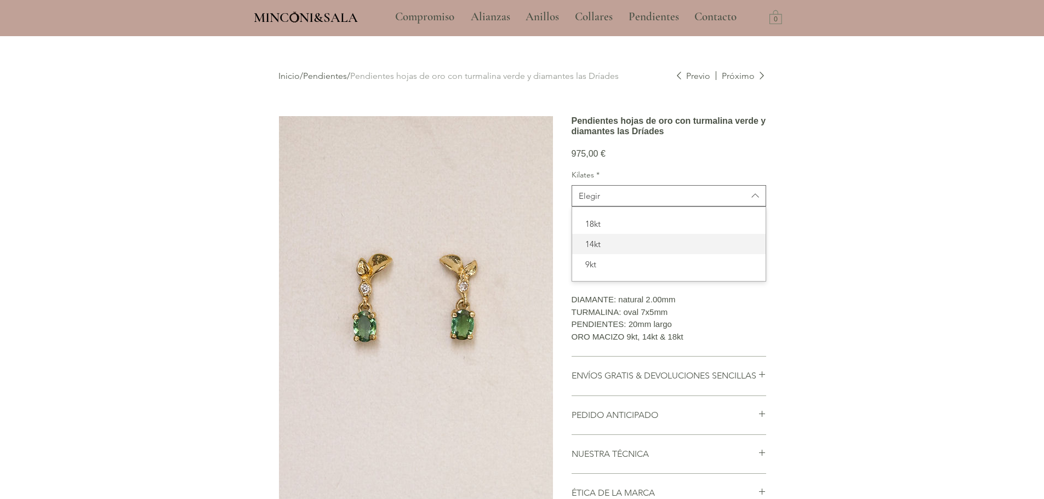
click at [628, 254] on div "14kt" at bounding box center [669, 244] width 194 height 20
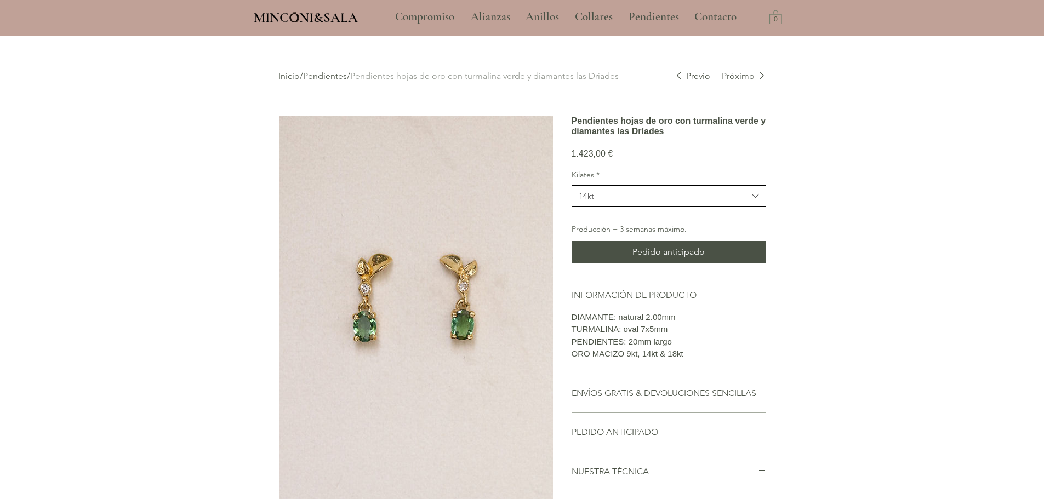
click at [602, 207] on button "14kt" at bounding box center [669, 195] width 195 height 21
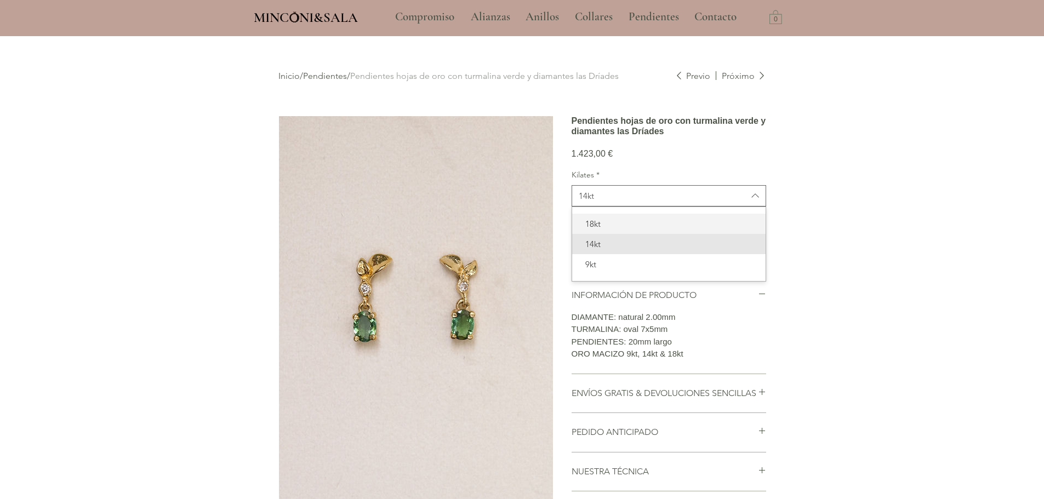
click at [606, 234] on div "18kt" at bounding box center [669, 224] width 194 height 20
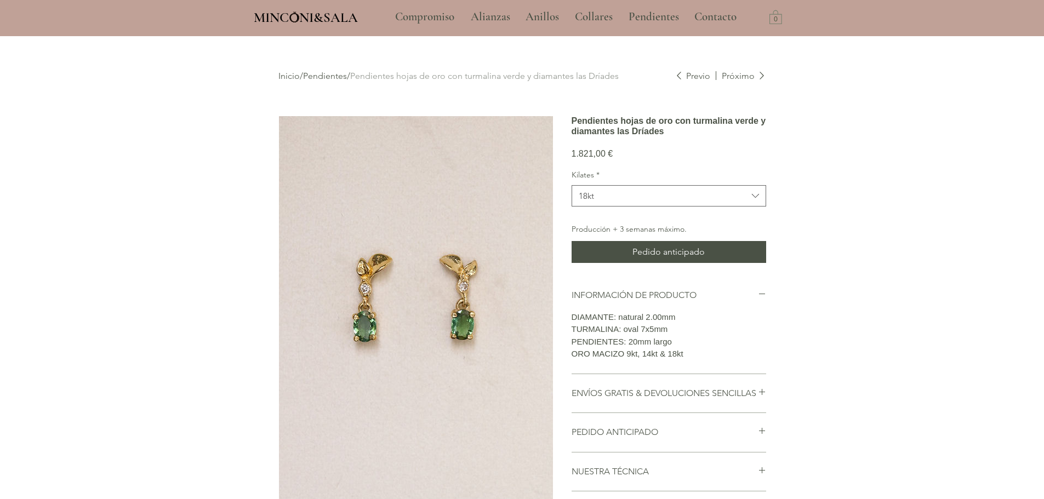
click at [319, 73] on link "Pendientes" at bounding box center [325, 76] width 44 height 10
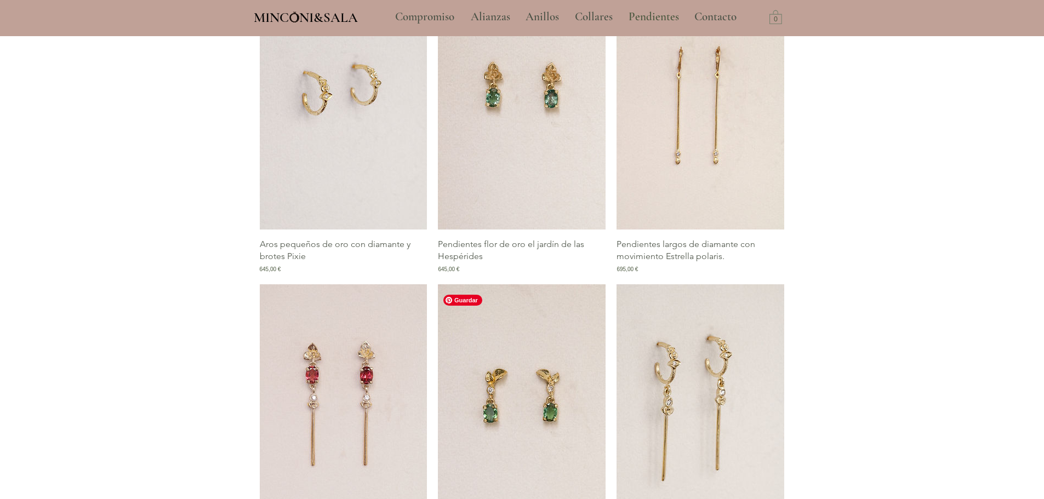
scroll to position [713, 0]
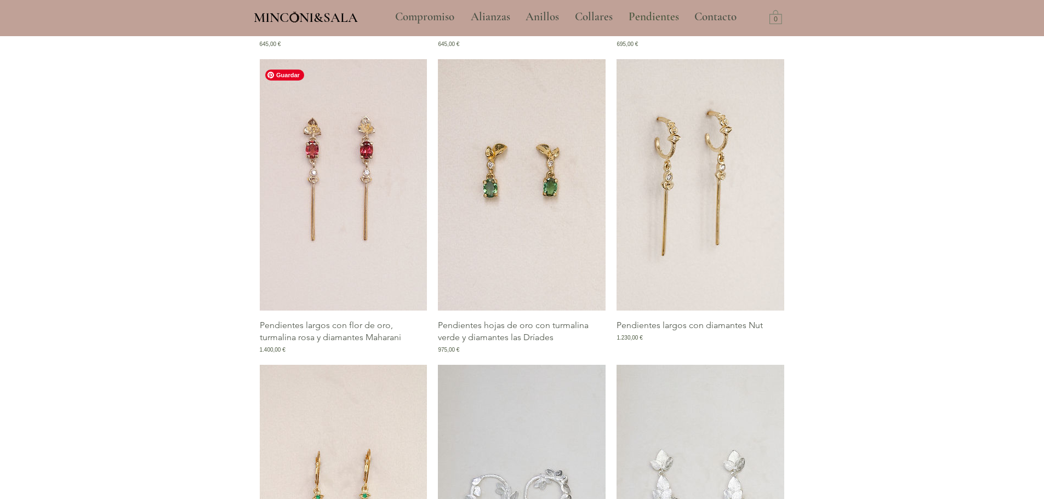
click at [371, 206] on img "Galería de Pendientes largos con flor de oro, turmalina rosa y diamantes Mahara…" at bounding box center [344, 185] width 168 height 252
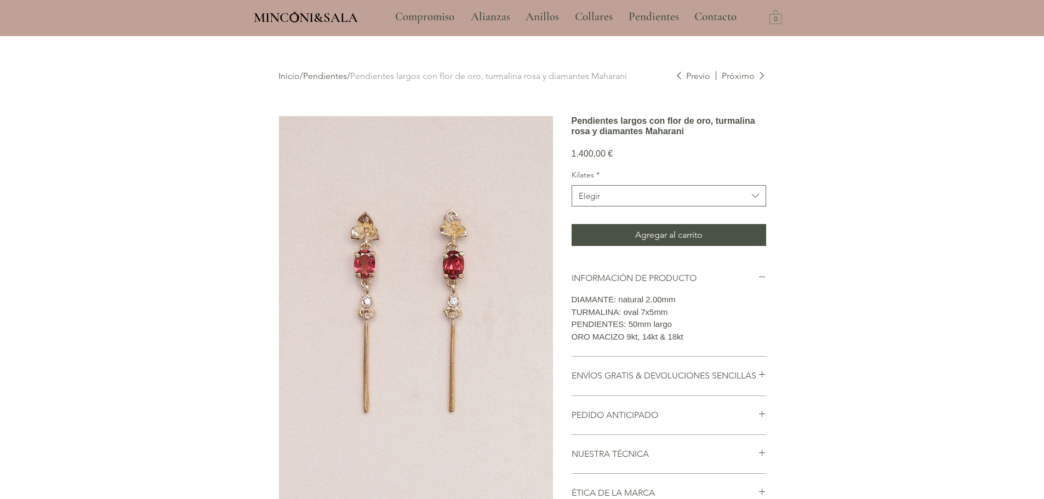
click at [707, 240] on div "Kilates * Elegir Agregar al carrito" at bounding box center [669, 208] width 195 height 76
click at [692, 202] on span "Elegir" at bounding box center [663, 196] width 169 height 12
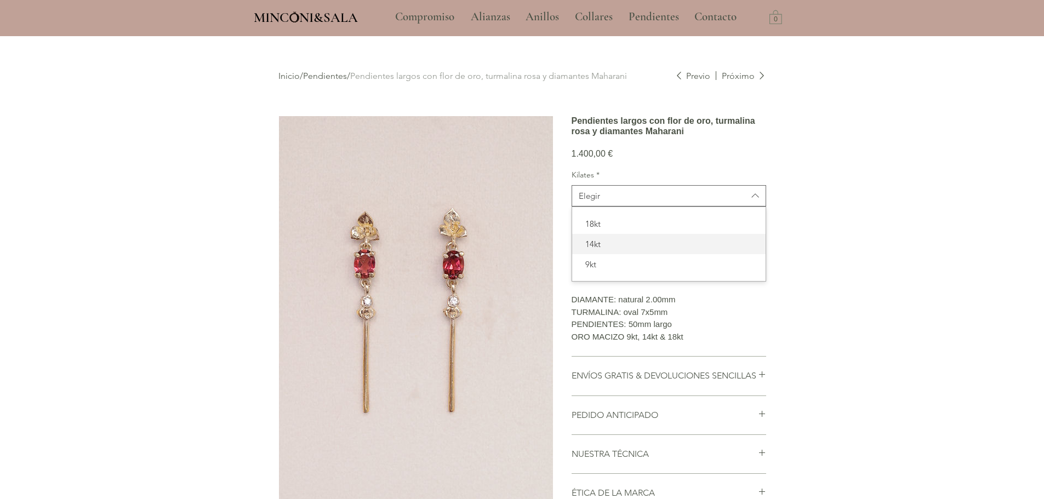
click at [607, 250] on span "14kt" at bounding box center [669, 244] width 180 height 12
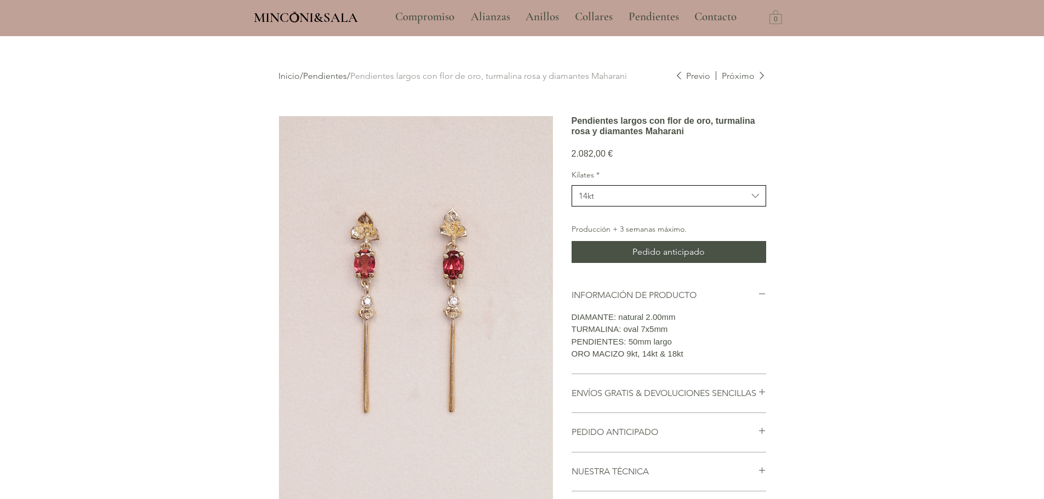
click at [610, 202] on span "14kt" at bounding box center [663, 196] width 169 height 12
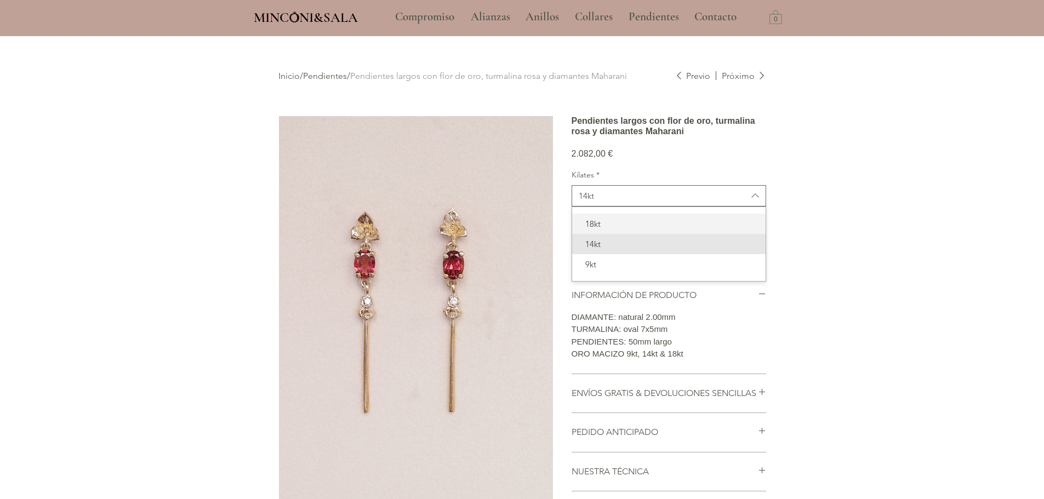
click at [605, 230] on span "18kt" at bounding box center [669, 224] width 180 height 12
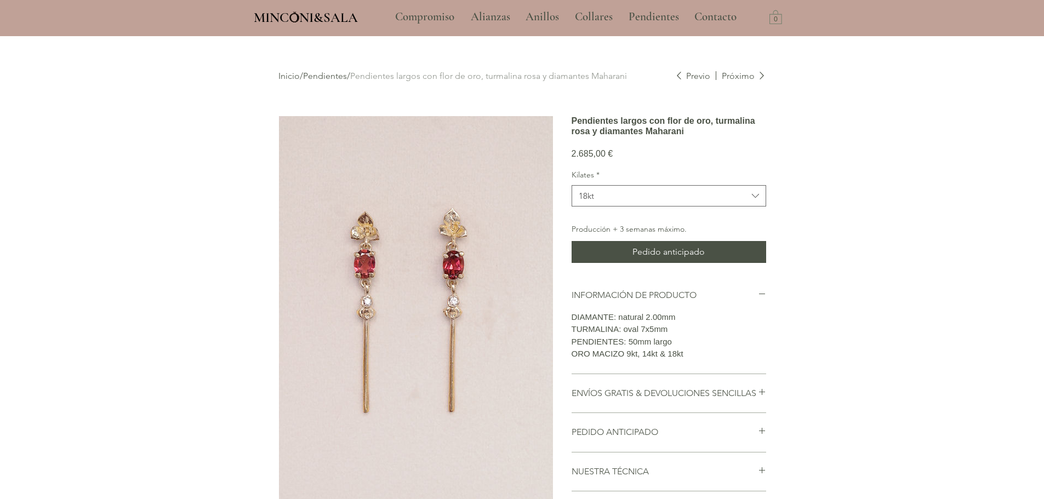
click at [606, 181] on label "Kilates *" at bounding box center [669, 175] width 195 height 11
click at [606, 202] on span "18kt" at bounding box center [663, 196] width 169 height 12
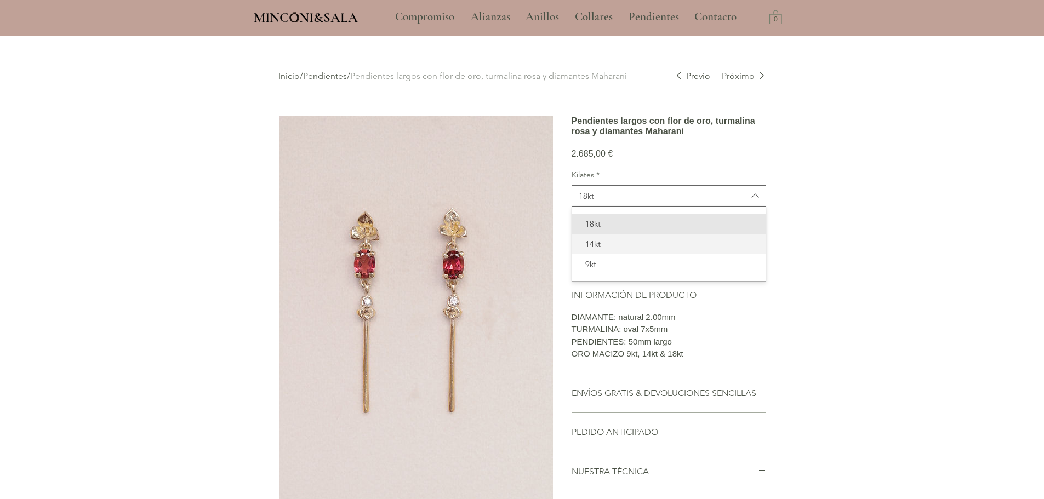
click at [604, 250] on span "14kt" at bounding box center [669, 244] width 180 height 12
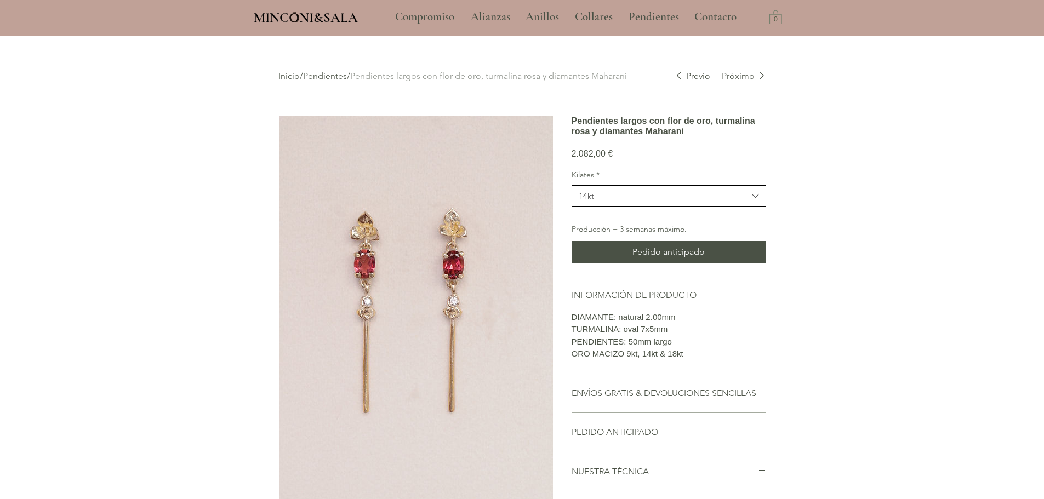
click at [613, 202] on span "14kt" at bounding box center [663, 196] width 169 height 12
click at [610, 270] on span "9kt" at bounding box center [669, 265] width 180 height 12
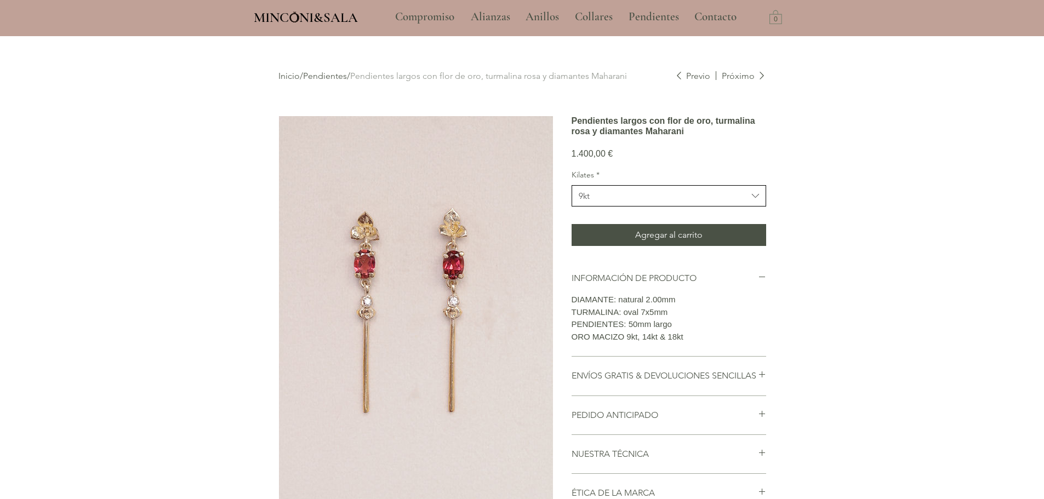
click at [621, 202] on span "9kt" at bounding box center [663, 196] width 169 height 12
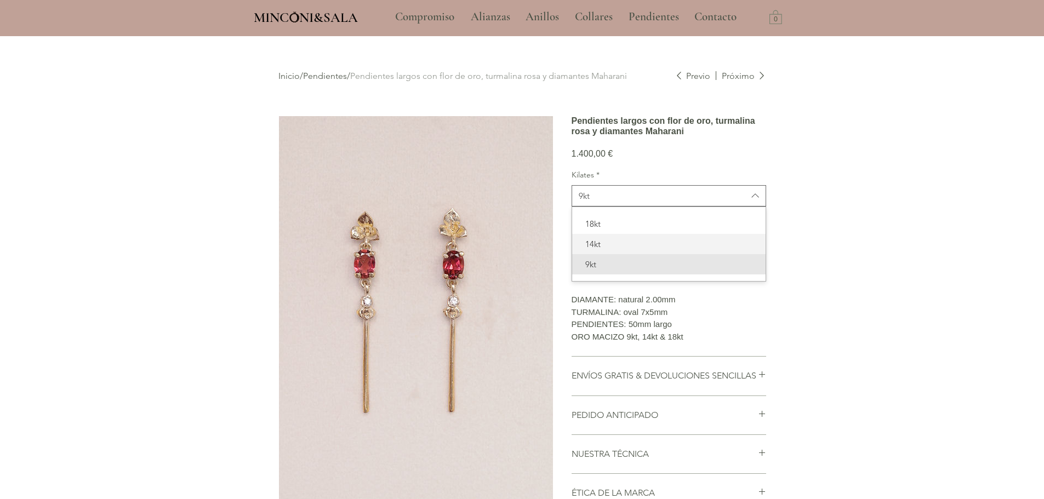
click at [607, 250] on span "14kt" at bounding box center [669, 244] width 180 height 12
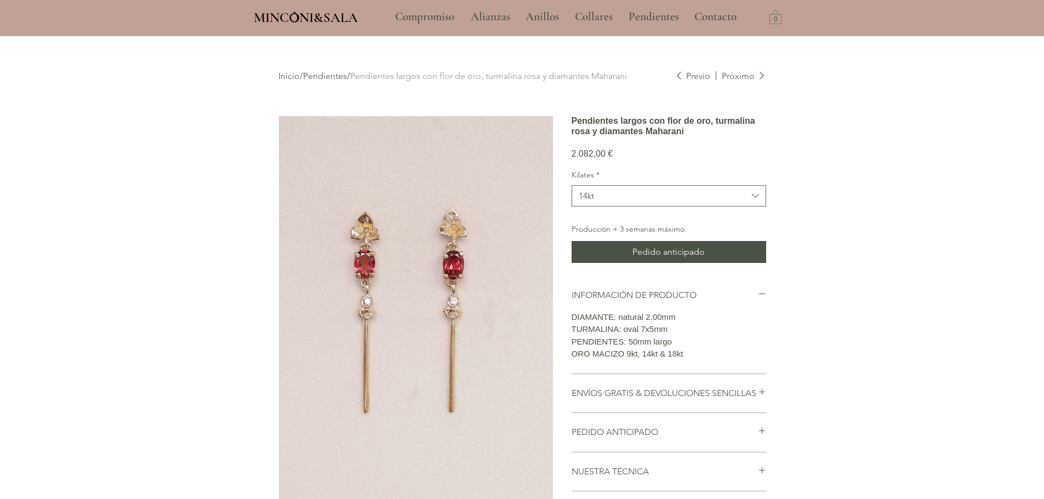
click at [320, 76] on link "Pendientes" at bounding box center [325, 76] width 44 height 10
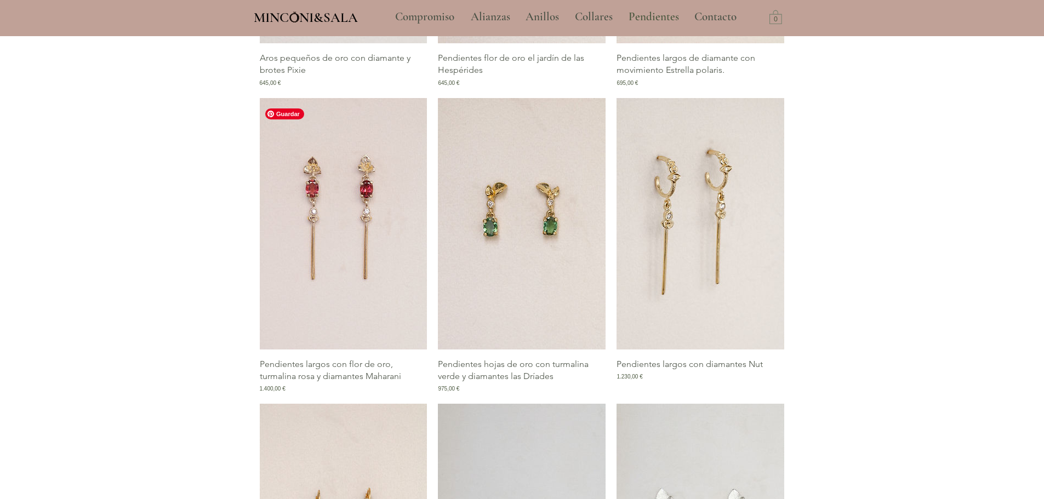
scroll to position [822, 0]
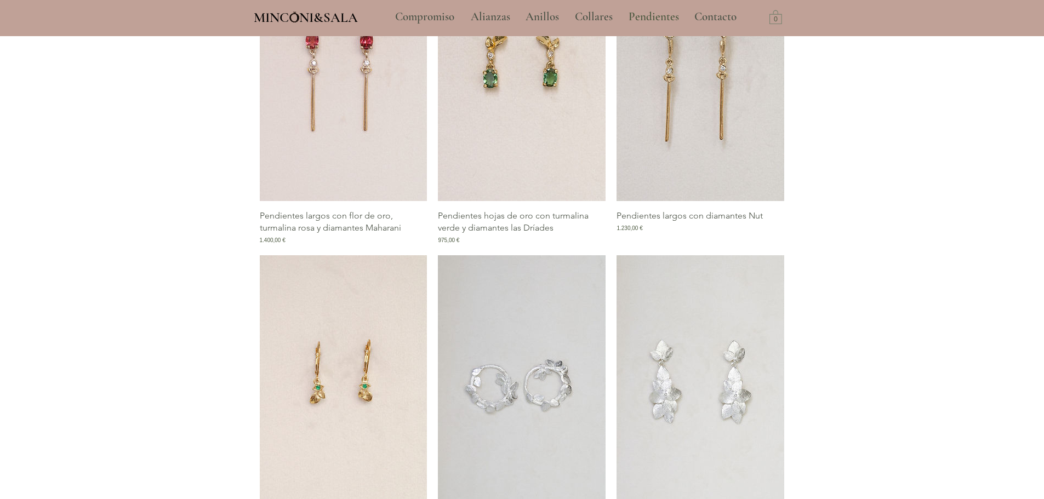
click at [718, 167] on img "Galería de Pendientes largos con diamantes Nut" at bounding box center [701, 76] width 168 height 252
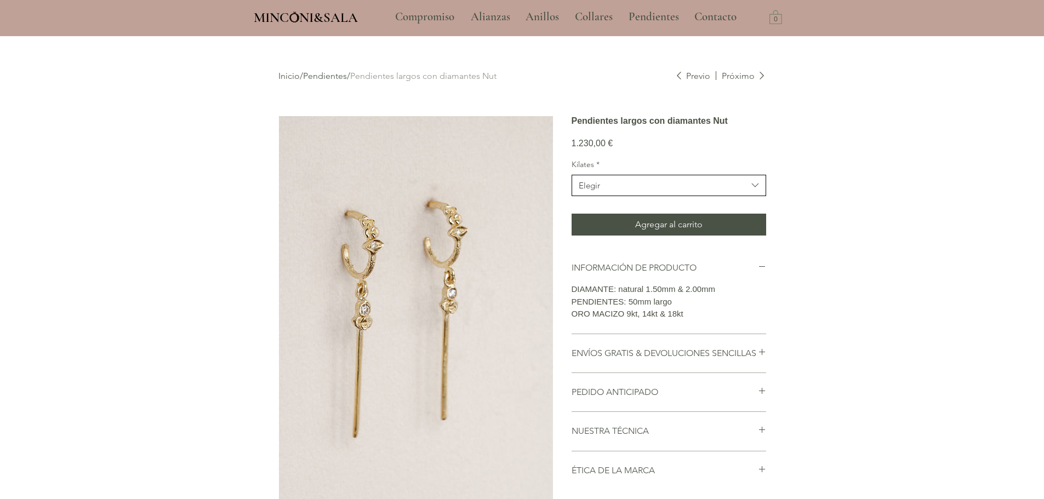
click at [614, 196] on button "Elegir" at bounding box center [669, 185] width 195 height 21
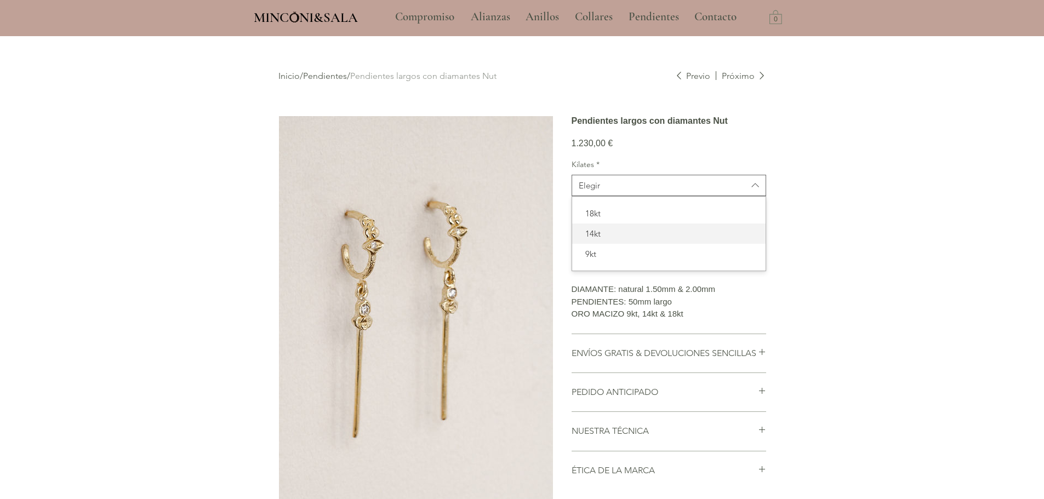
click at [607, 240] on span "14kt" at bounding box center [669, 234] width 180 height 12
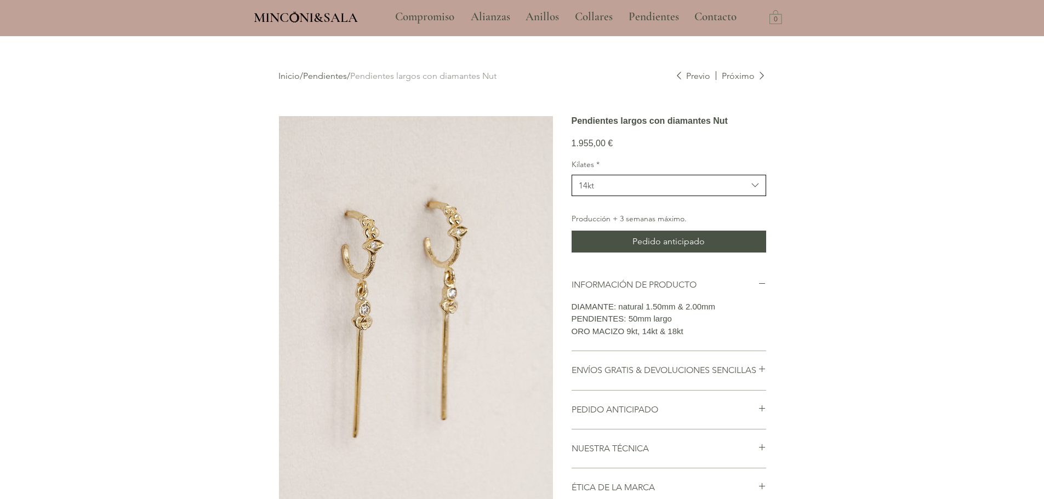
click at [639, 191] on span "14kt" at bounding box center [663, 186] width 169 height 12
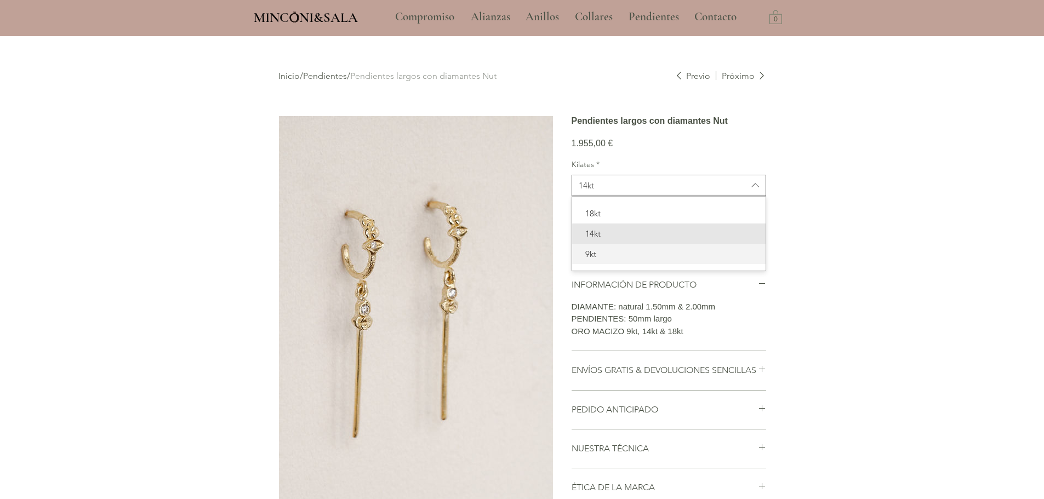
click at [610, 260] on span "9kt" at bounding box center [669, 254] width 180 height 12
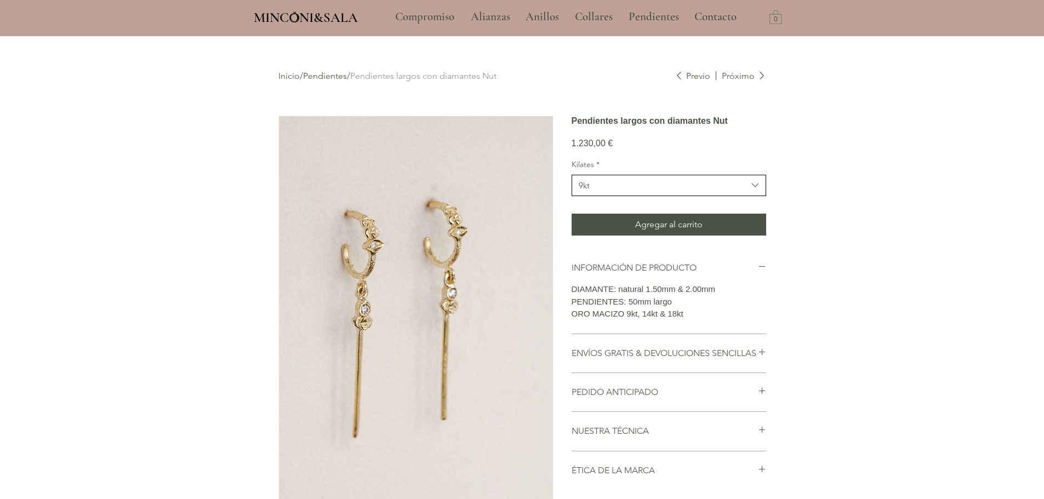
click at [629, 191] on span "9kt" at bounding box center [663, 186] width 169 height 12
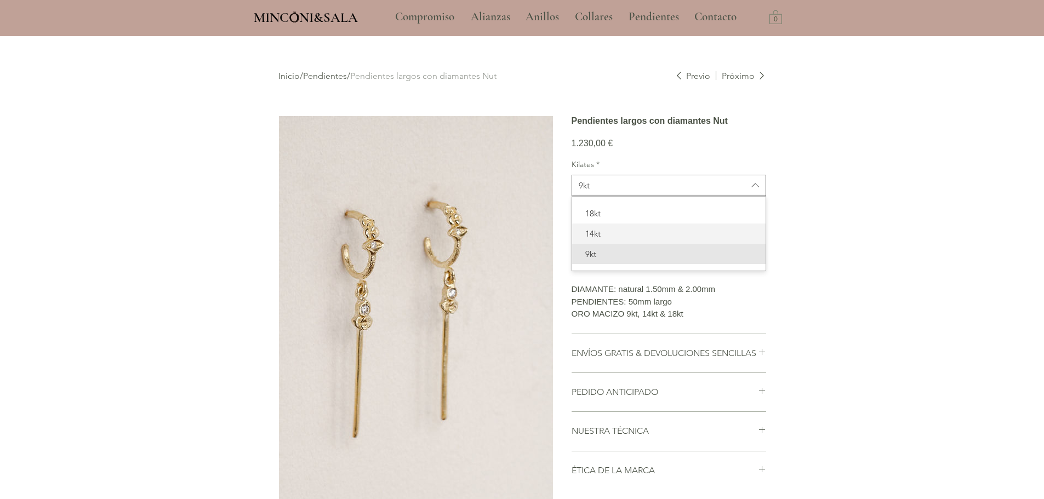
click at [622, 240] on span "14kt" at bounding box center [669, 234] width 180 height 12
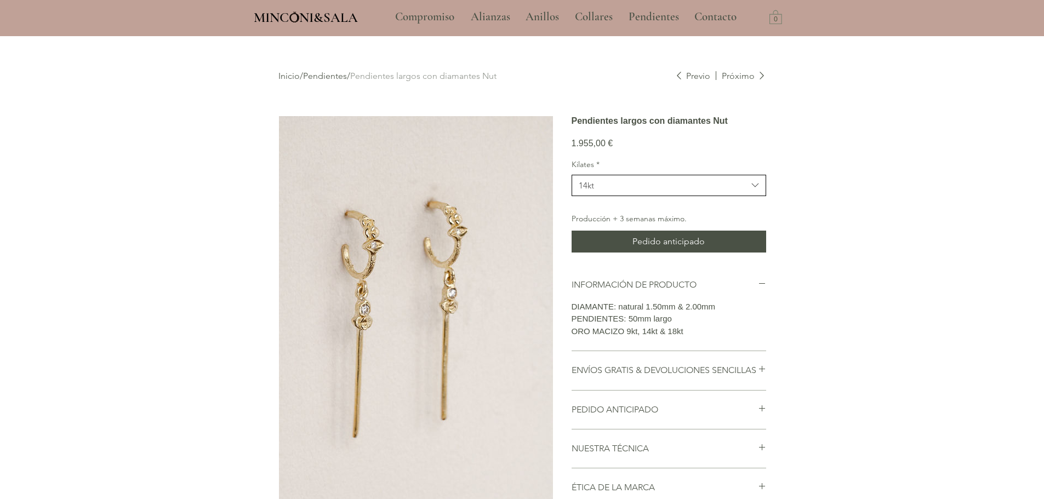
click at [632, 191] on span "14kt" at bounding box center [663, 186] width 169 height 12
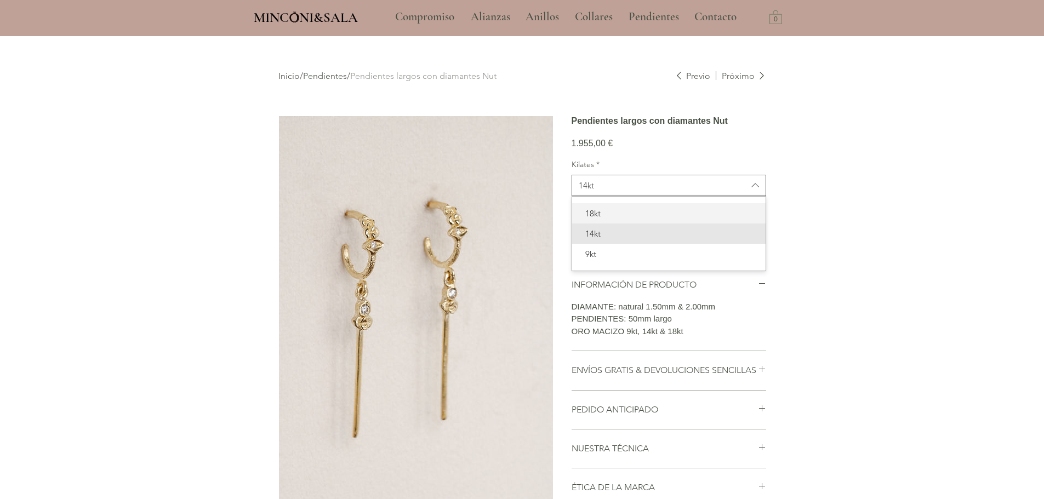
click at [626, 219] on span "18kt" at bounding box center [669, 214] width 180 height 12
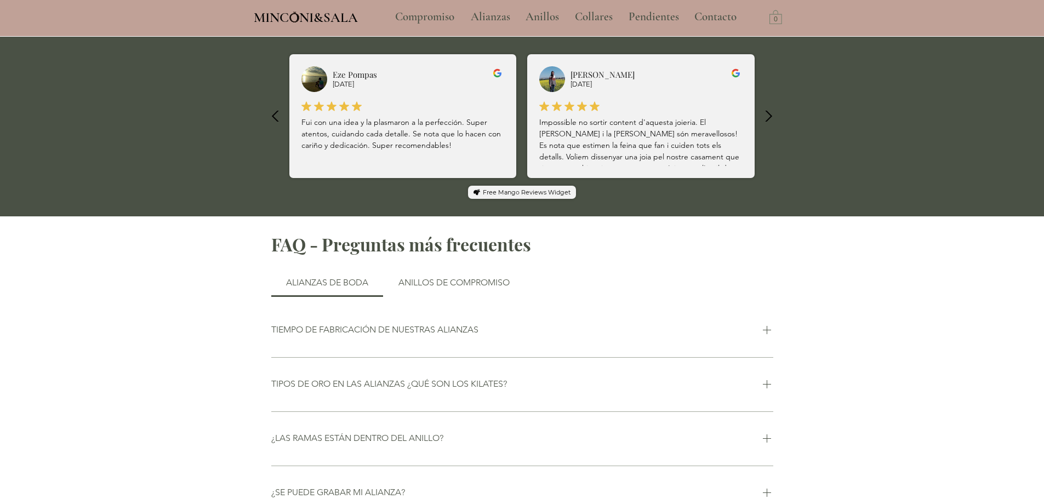
scroll to position [767, 0]
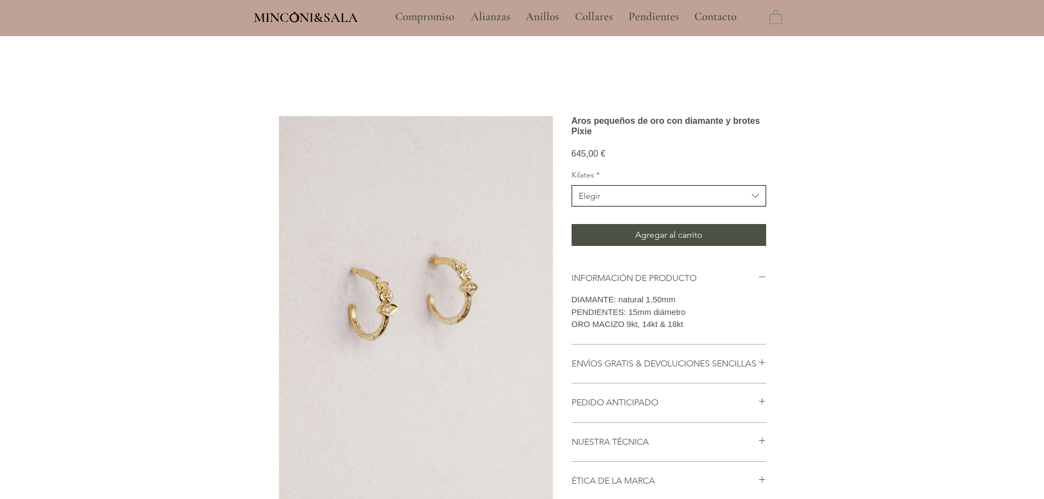
drag, startPoint x: 650, startPoint y: 205, endPoint x: 641, endPoint y: 229, distance: 25.7
click at [650, 205] on button "Elegir" at bounding box center [669, 195] width 195 height 21
click at [629, 202] on span "Elegir" at bounding box center [663, 196] width 169 height 12
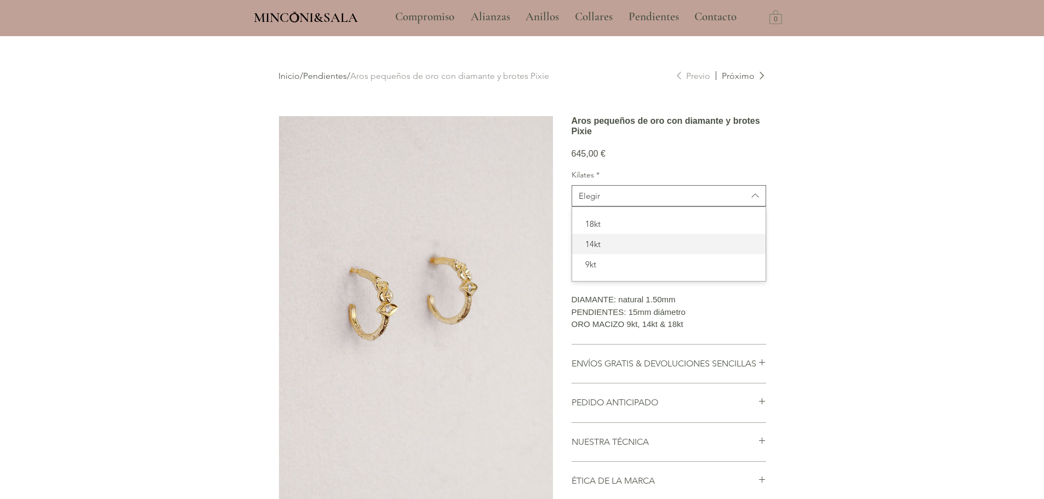
click at [619, 250] on span "14kt" at bounding box center [669, 244] width 180 height 12
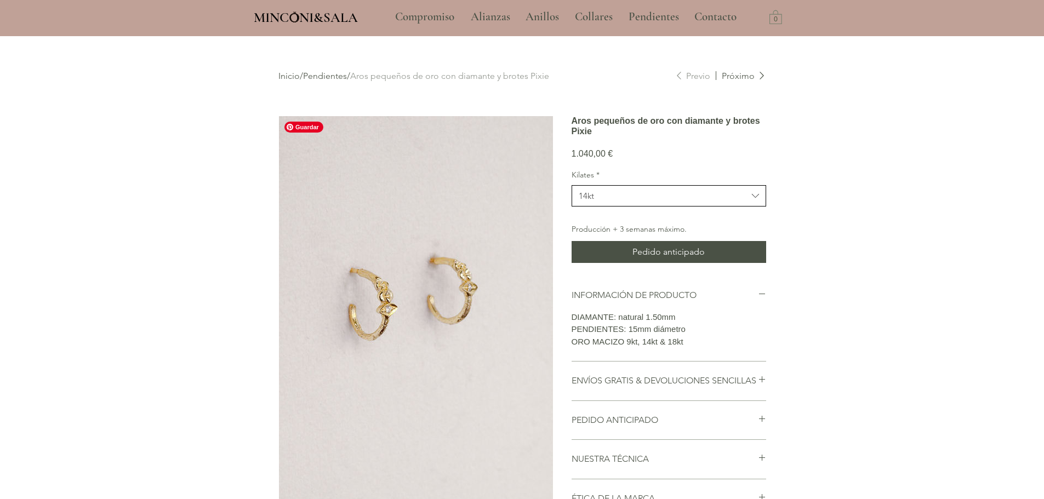
click at [601, 207] on button "14kt" at bounding box center [669, 195] width 195 height 21
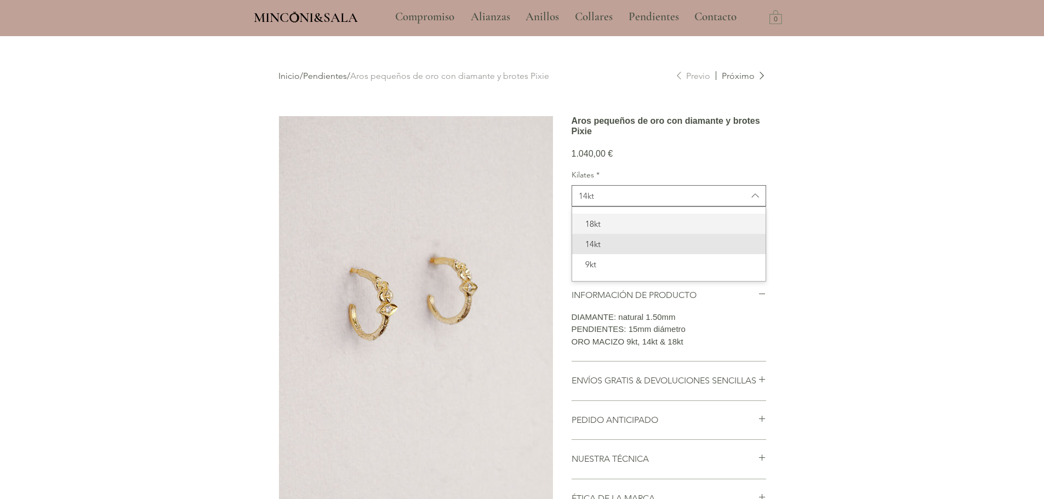
click at [606, 230] on span "18kt" at bounding box center [669, 224] width 180 height 12
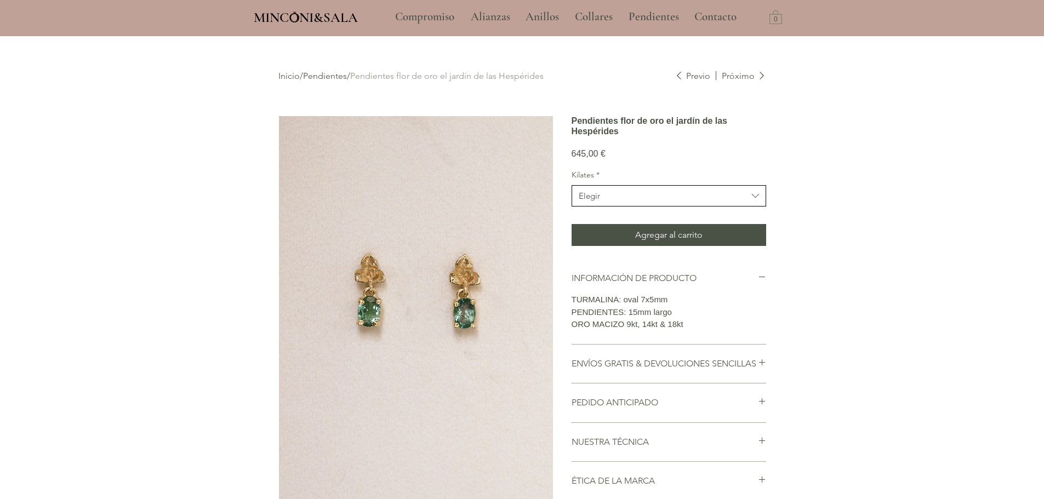
click at [628, 202] on span "Elegir" at bounding box center [663, 196] width 169 height 12
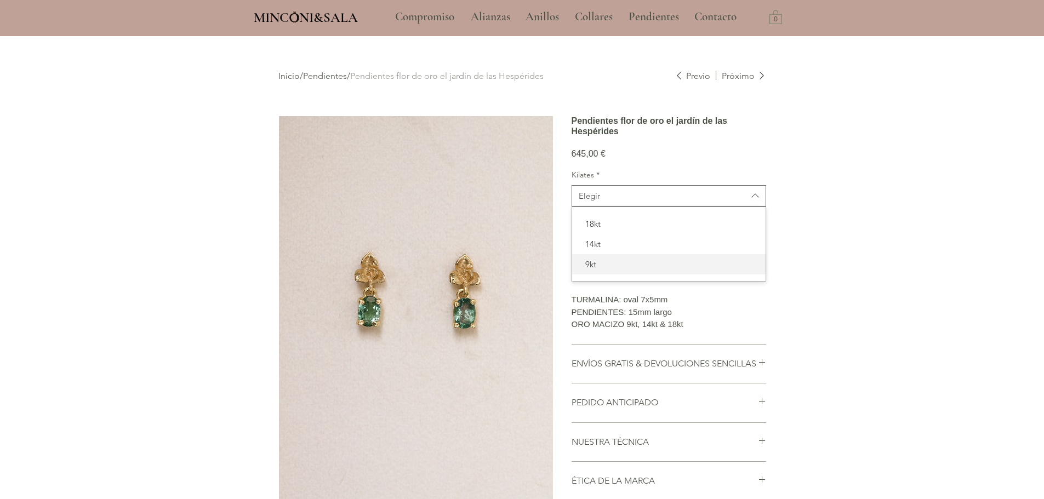
click at [601, 270] on span "9kt" at bounding box center [669, 265] width 180 height 12
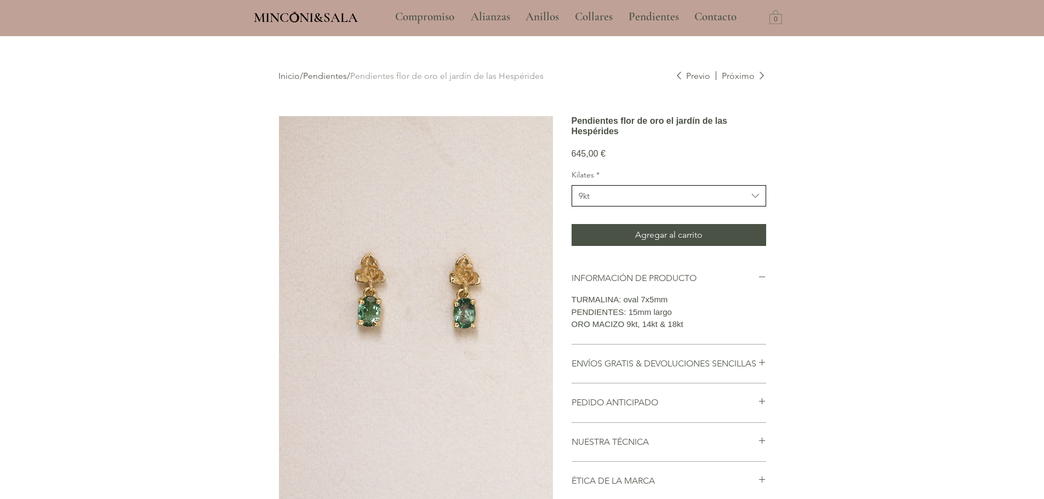
click at [611, 202] on span "9kt" at bounding box center [663, 196] width 169 height 12
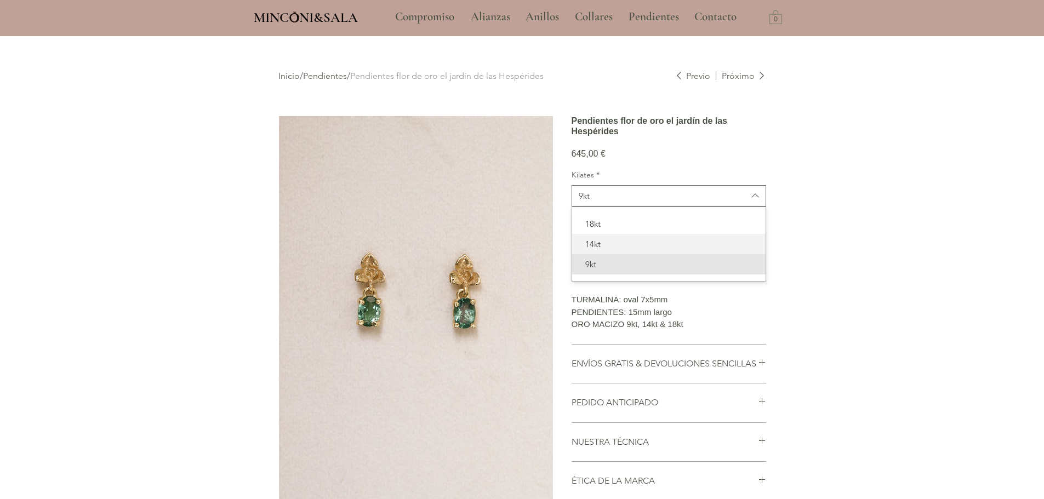
click at [602, 250] on span "14kt" at bounding box center [669, 244] width 180 height 12
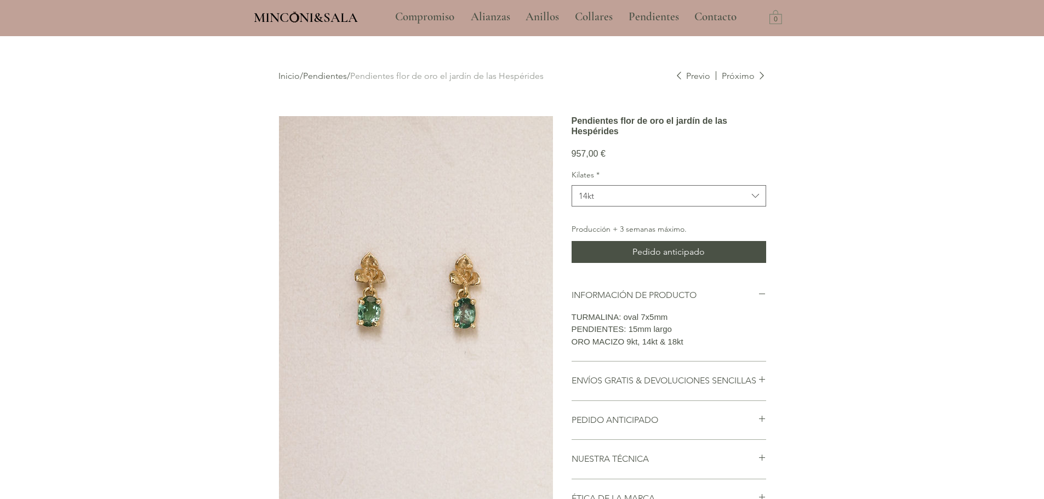
click at [607, 228] on div "Kilates * 14kt Producción + 3 semanas máximo. Pedido anticipado" at bounding box center [669, 216] width 195 height 93
click at [609, 224] on div "Kilates * 14kt Producción + 3 semanas máximo. Pedido anticipado" at bounding box center [669, 216] width 195 height 93
click at [611, 207] on button "14kt" at bounding box center [669, 195] width 195 height 21
click at [607, 234] on div "18kt" at bounding box center [669, 224] width 194 height 20
